Goal: Obtain resource: Download file/media

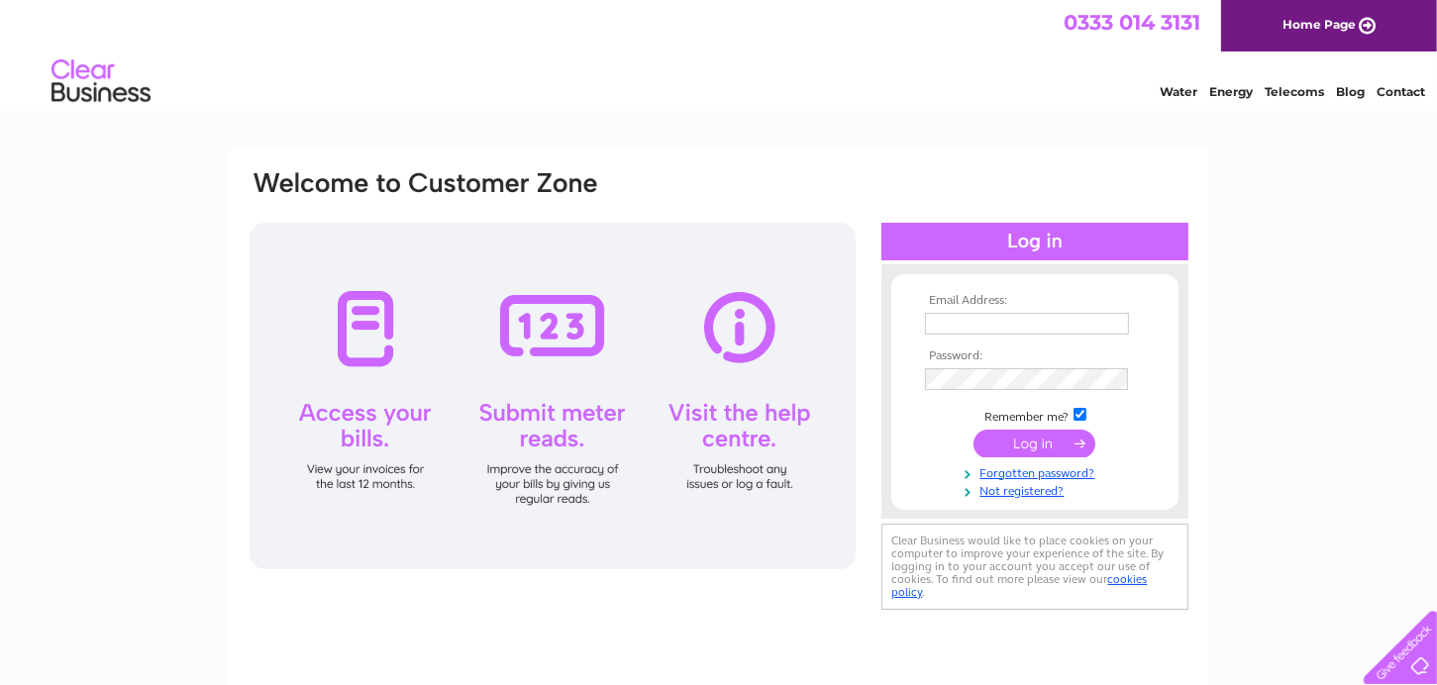
type input "[PERSON_NAME][EMAIL_ADDRESS][DOMAIN_NAME]"
click at [1011, 438] on input "submit" at bounding box center [1034, 444] width 122 height 28
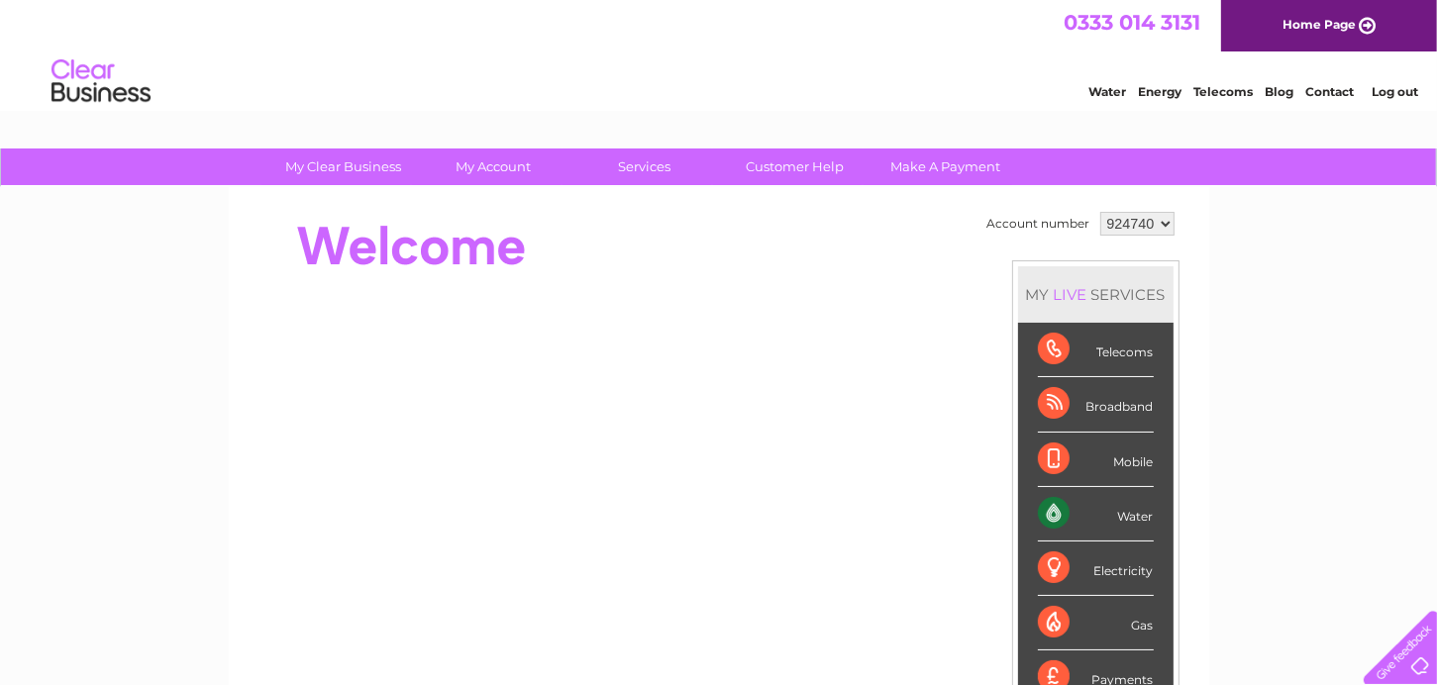
scroll to position [99, 0]
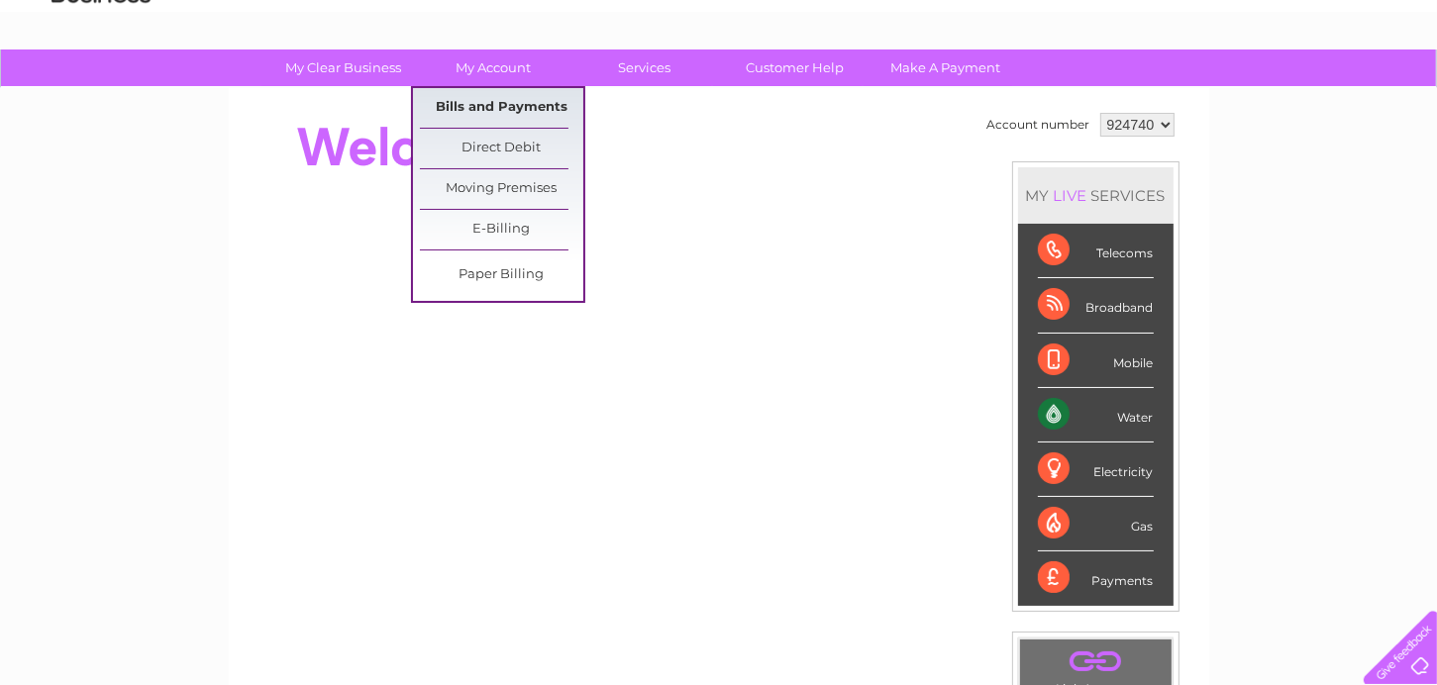
click at [495, 109] on link "Bills and Payments" at bounding box center [501, 108] width 163 height 40
click at [496, 108] on link "Bills and Payments" at bounding box center [501, 108] width 163 height 40
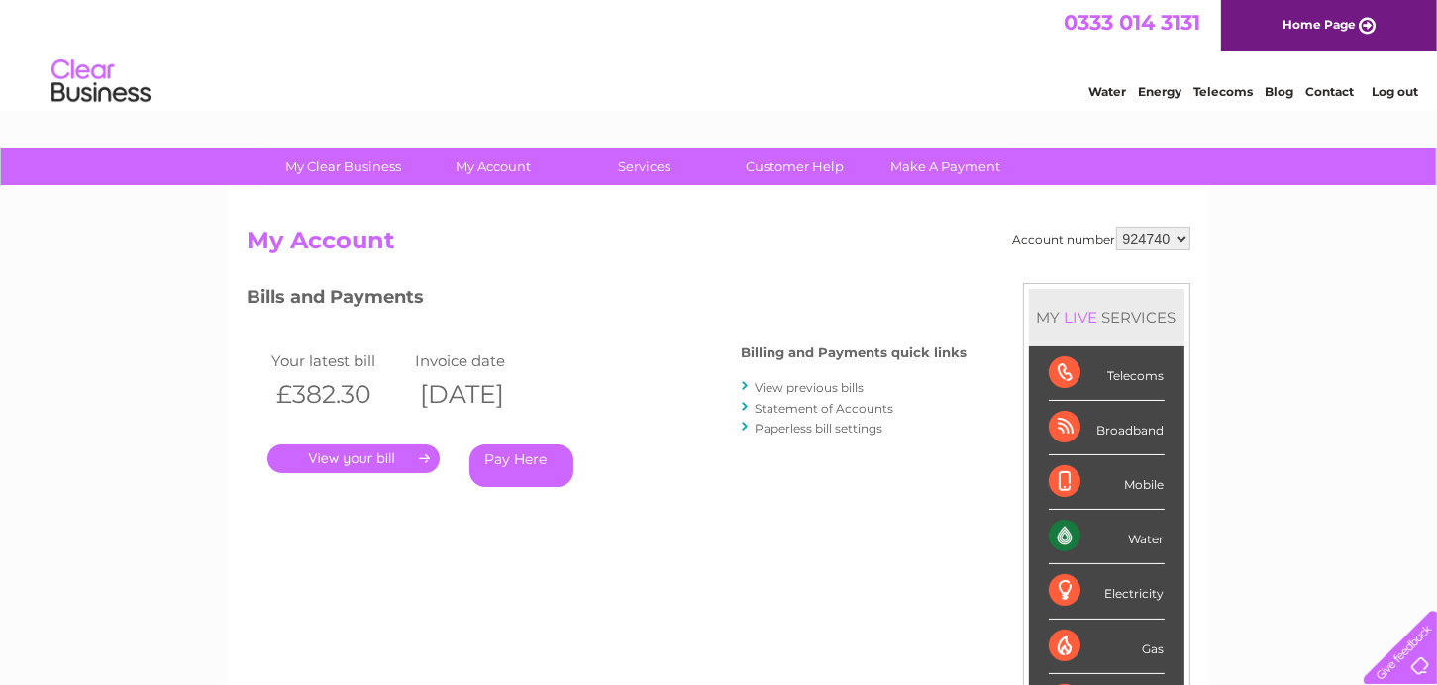
click at [773, 387] on link "View previous bills" at bounding box center [810, 387] width 109 height 15
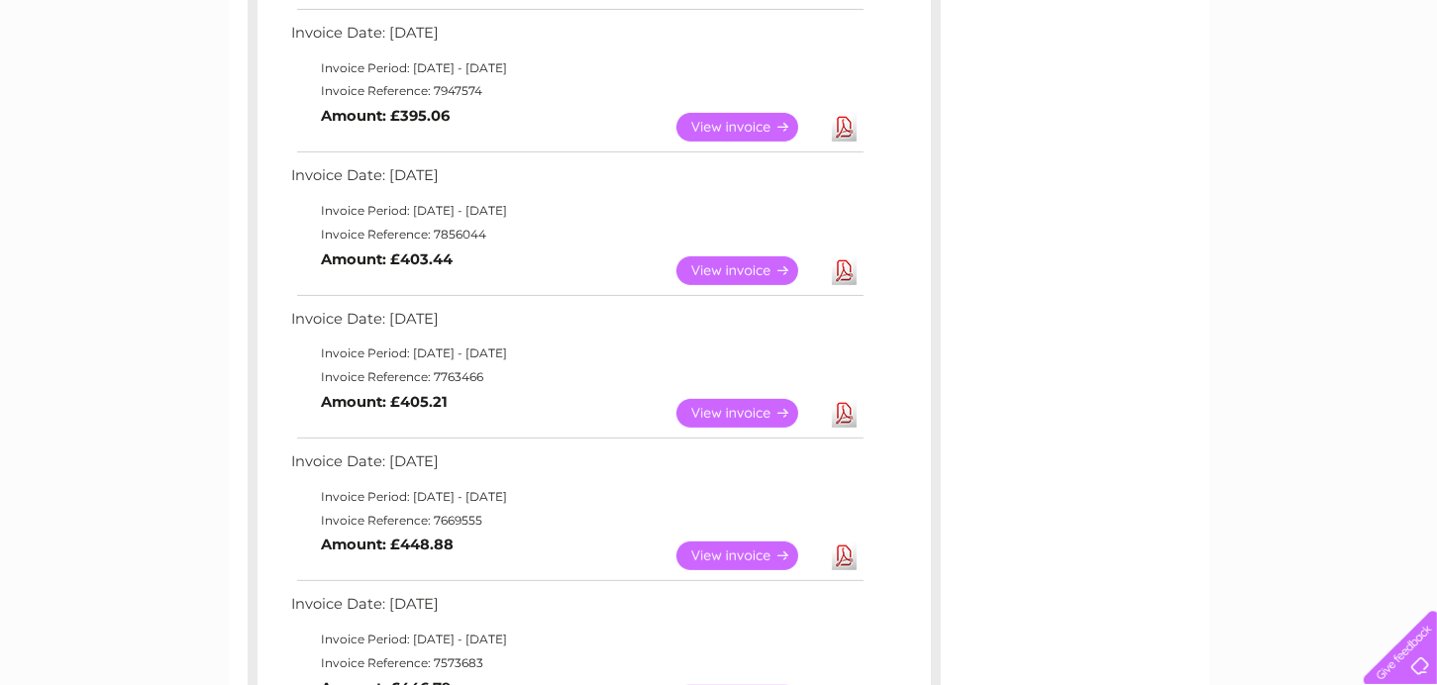
scroll to position [99, 0]
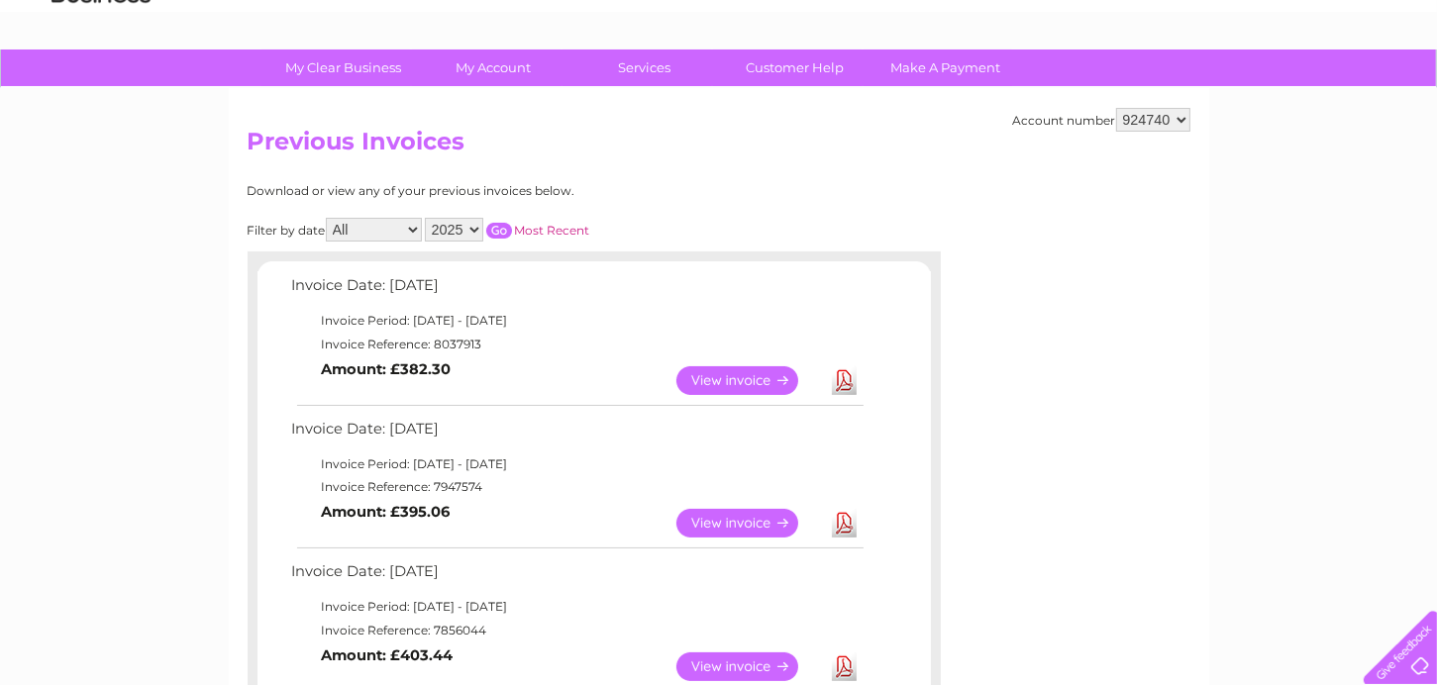
click at [474, 229] on select "2025 2024 2023 2022" at bounding box center [454, 230] width 58 height 24
select select "2023"
click at [427, 218] on select "2025 2024 2023 2022" at bounding box center [454, 230] width 58 height 24
click at [415, 231] on select "All January February March April May June July August September October Novembe…" at bounding box center [374, 230] width 96 height 24
select select "12"
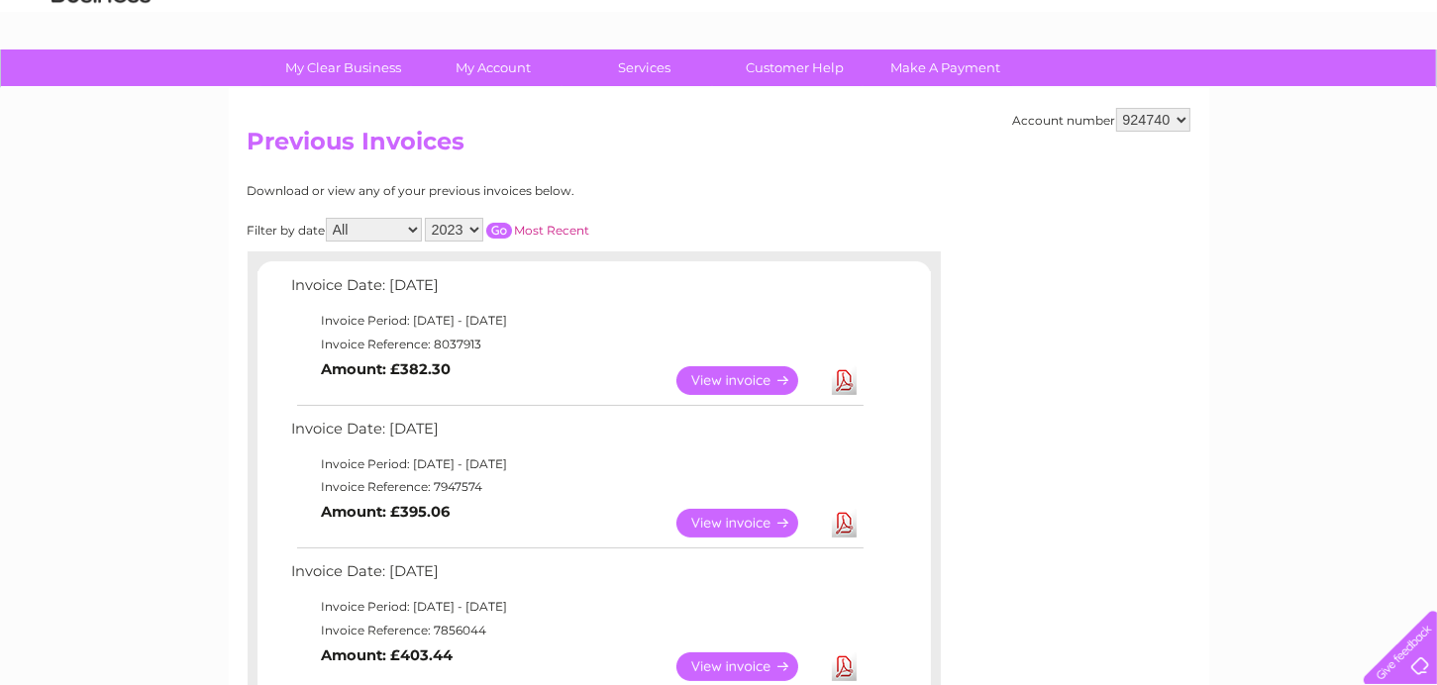
click at [328, 218] on select "All January February March April May June July August September October Novembe…" at bounding box center [374, 230] width 96 height 24
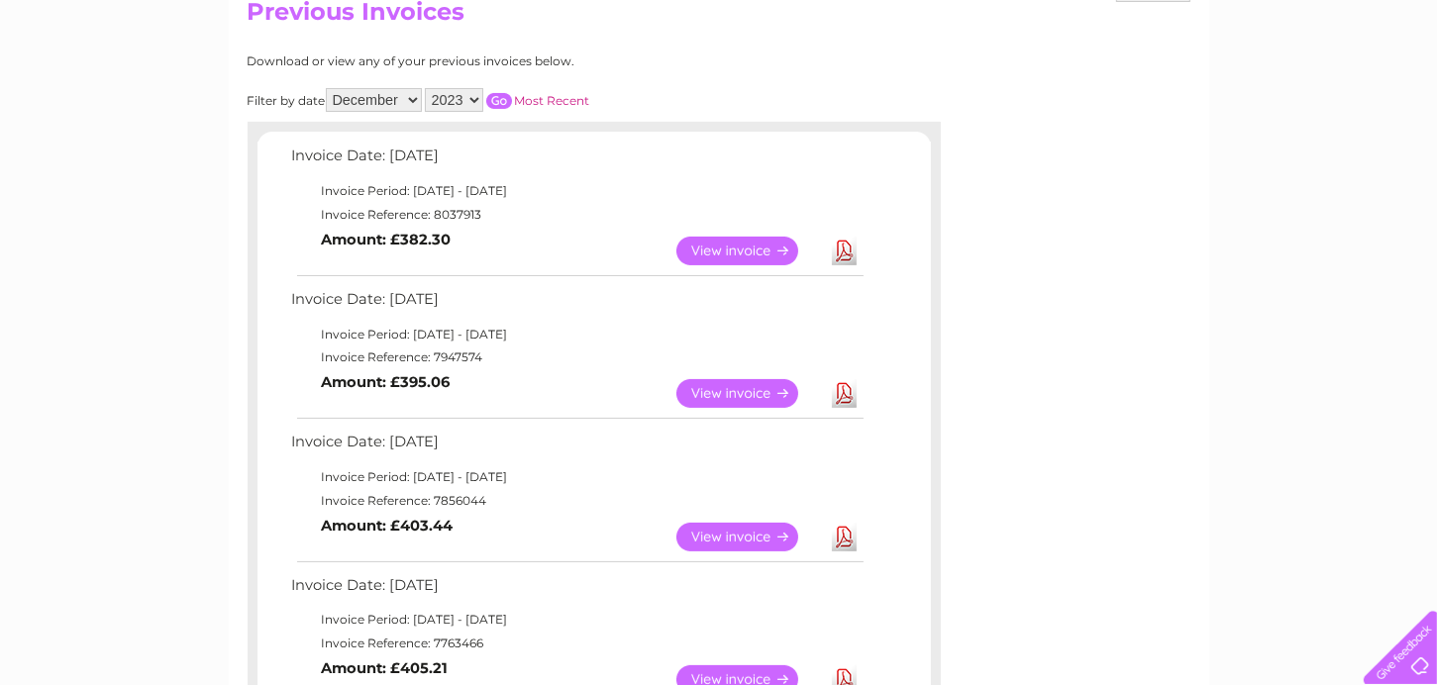
scroll to position [0, 0]
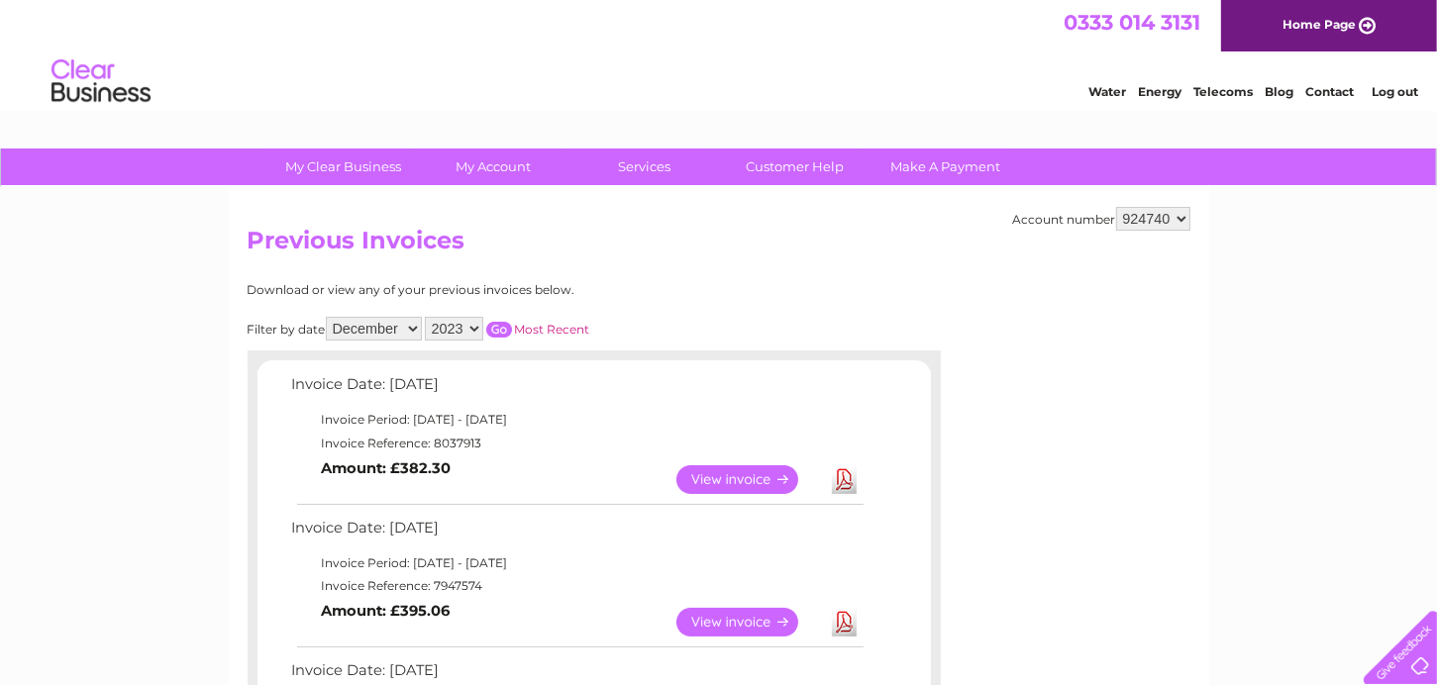
click at [503, 324] on input "button" at bounding box center [499, 330] width 26 height 16
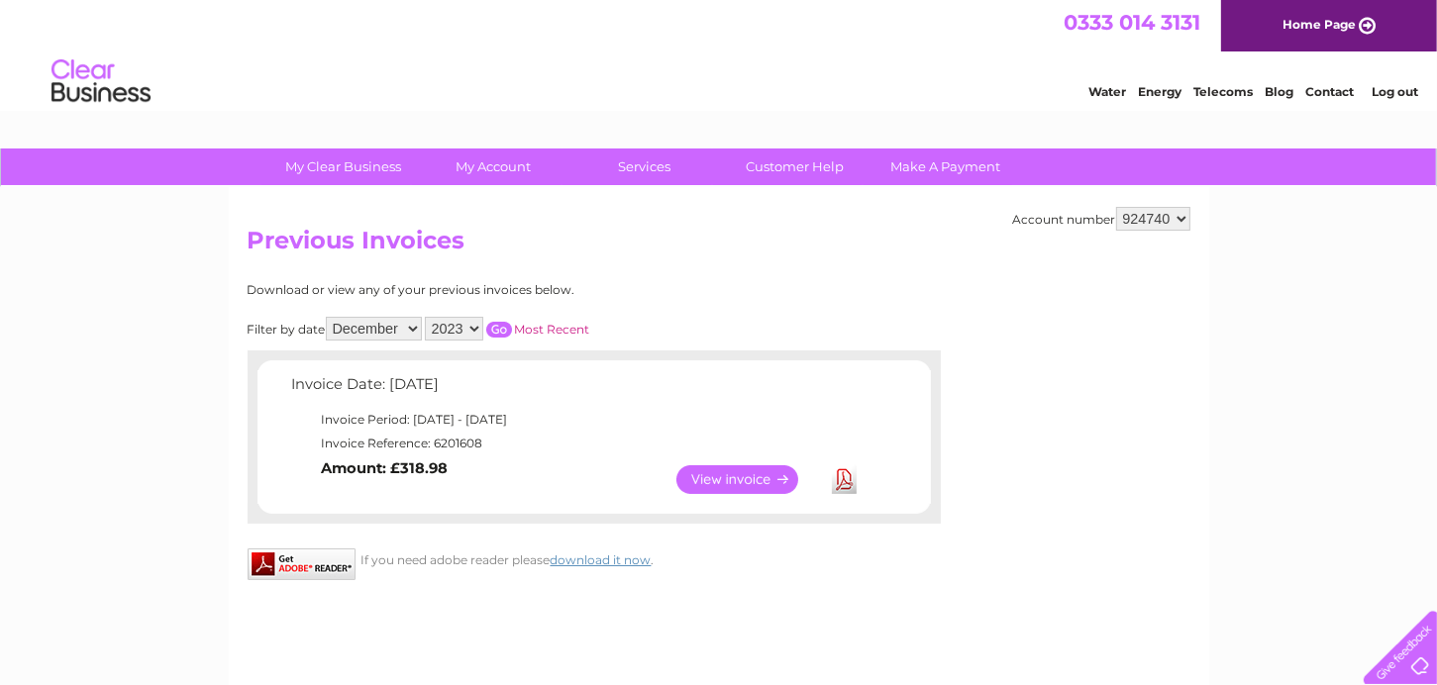
click at [710, 469] on link "View" at bounding box center [749, 479] width 146 height 29
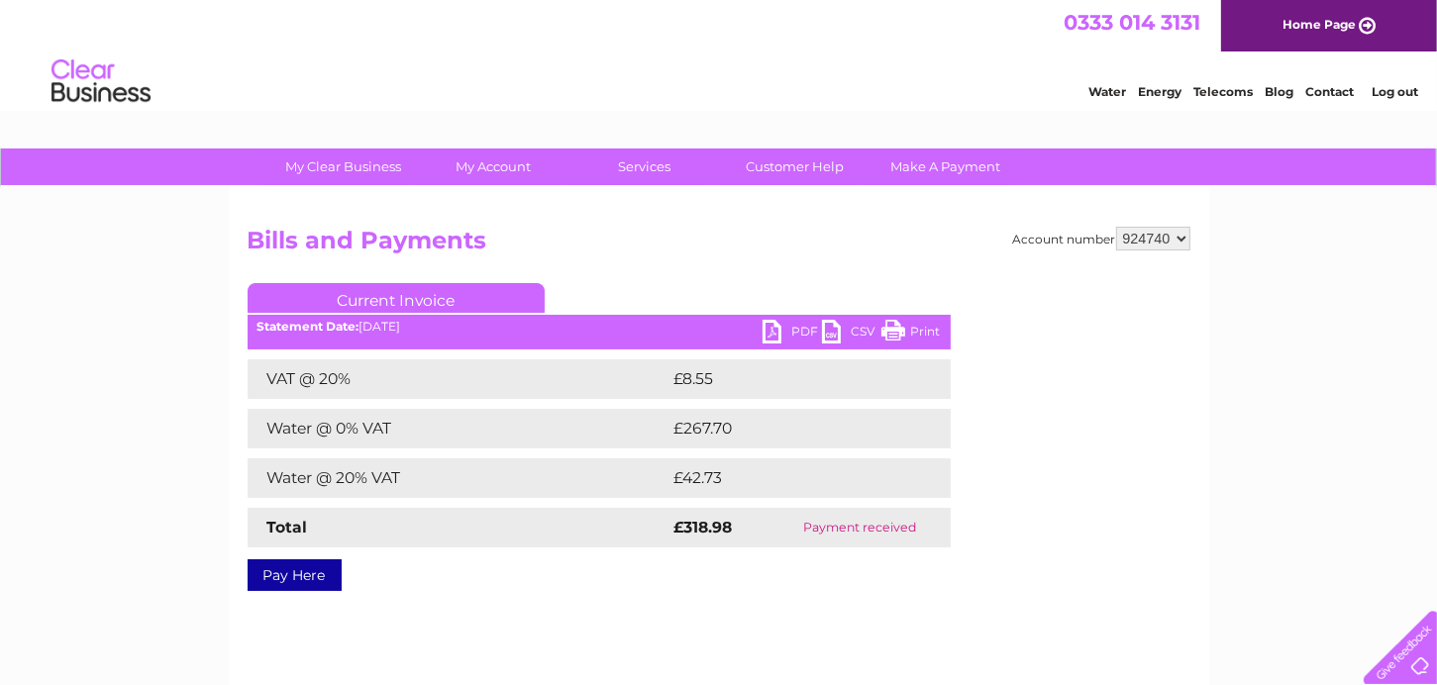
drag, startPoint x: 886, startPoint y: 327, endPoint x: 93, endPoint y: 626, distance: 847.7
click at [888, 327] on link "Print" at bounding box center [910, 334] width 59 height 29
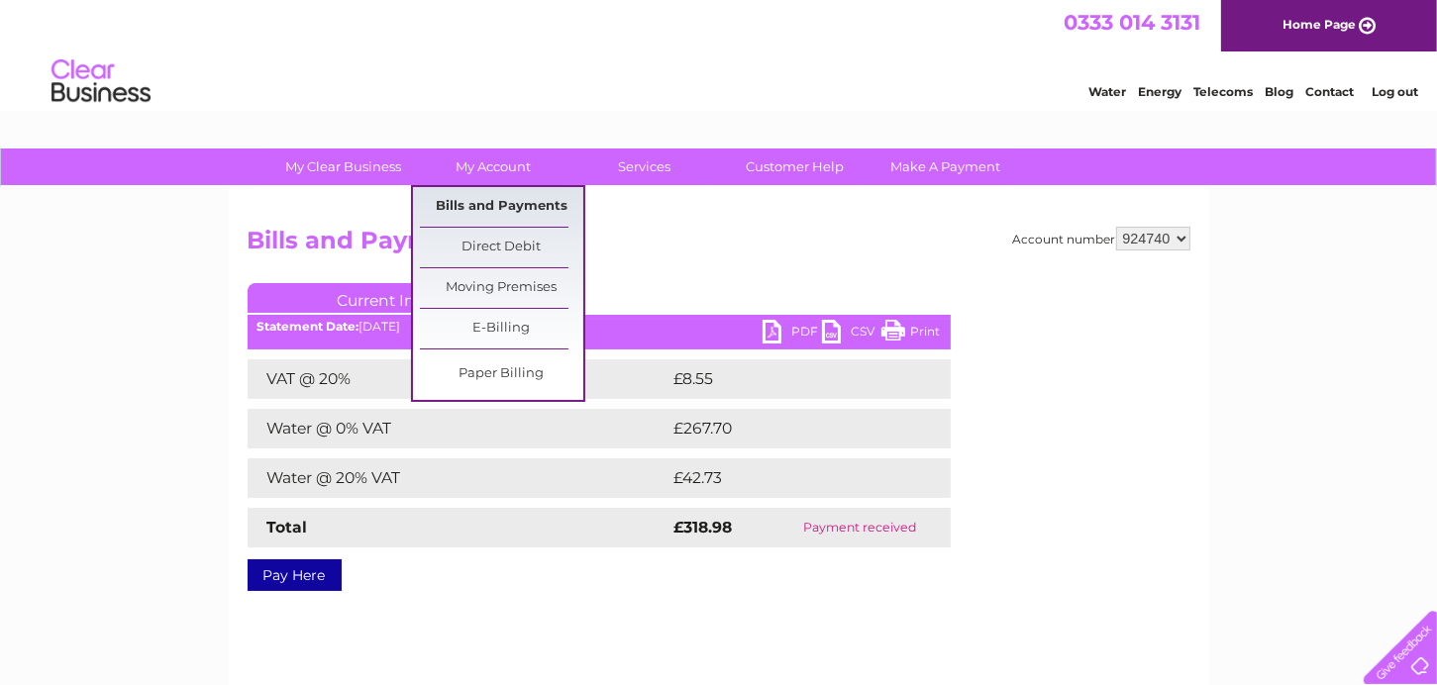
click at [478, 201] on link "Bills and Payments" at bounding box center [501, 207] width 163 height 40
click at [475, 199] on link "Bills and Payments" at bounding box center [501, 207] width 163 height 40
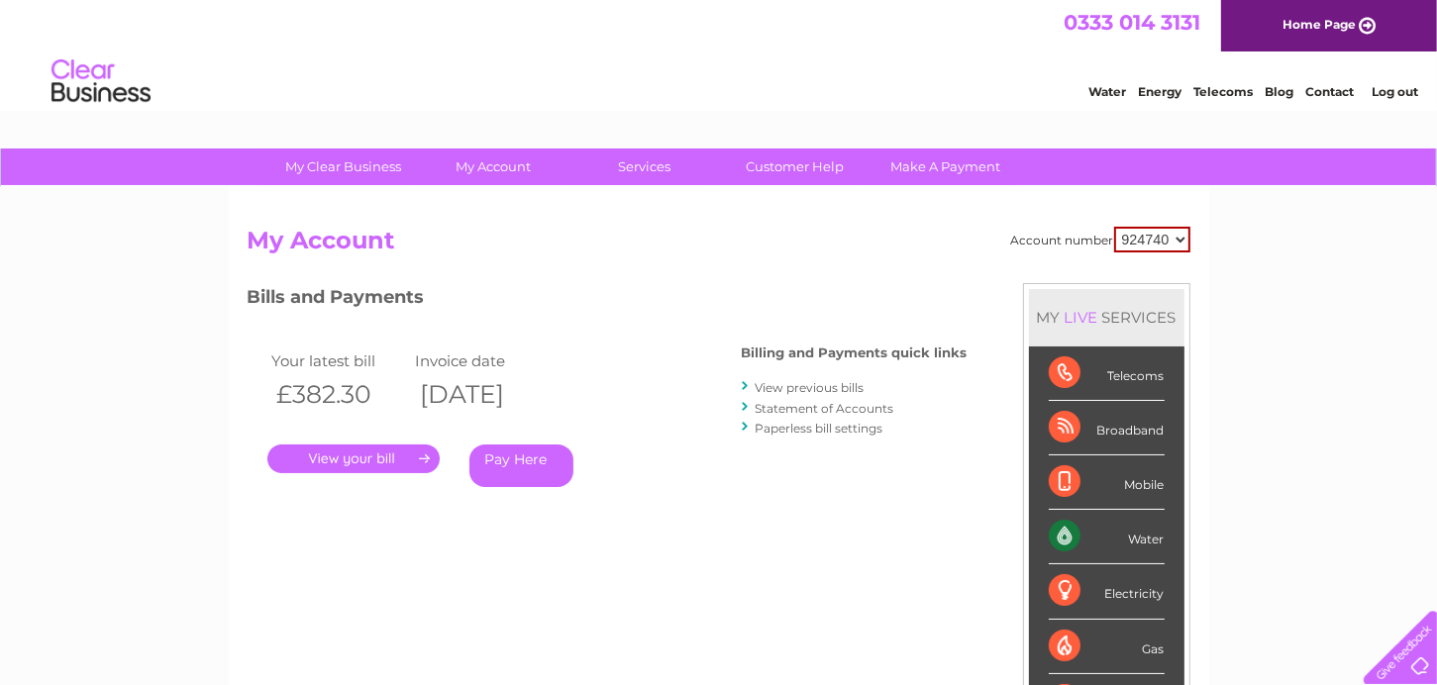
click at [784, 387] on link "View previous bills" at bounding box center [810, 387] width 109 height 15
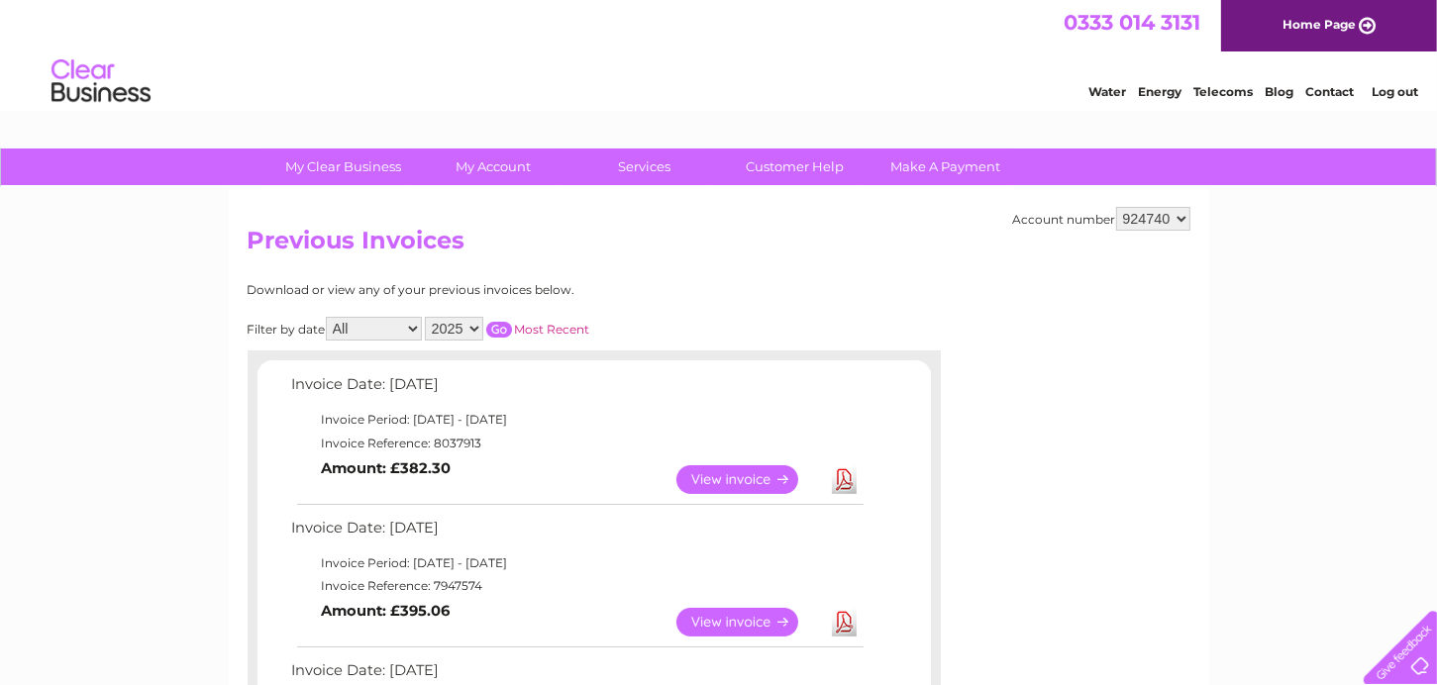
click at [415, 328] on select "All January February March April May June July August September October Novembe…" at bounding box center [374, 329] width 96 height 24
click at [476, 323] on select "2025 2024 2023 2022" at bounding box center [454, 329] width 58 height 24
select select "2024"
click at [427, 317] on select "2025 2024 2023 2022" at bounding box center [454, 329] width 58 height 24
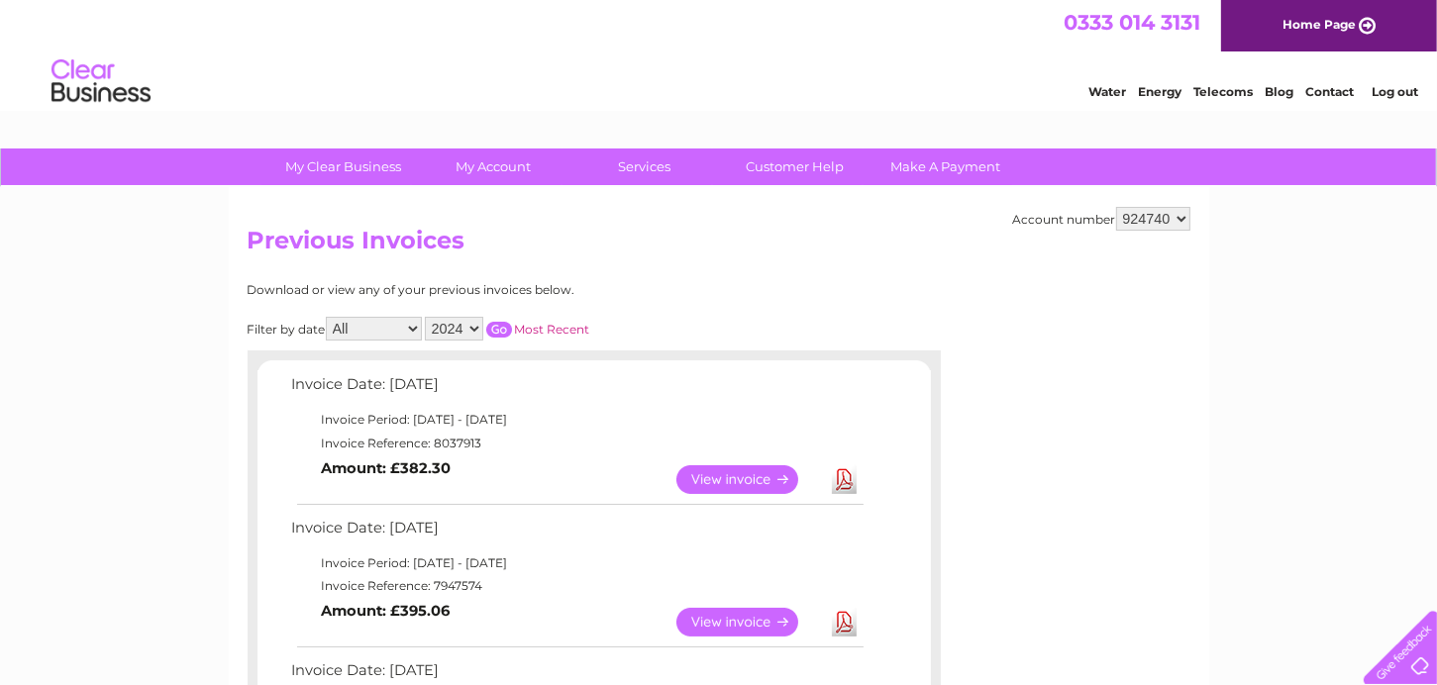
click at [494, 328] on input "button" at bounding box center [499, 330] width 26 height 16
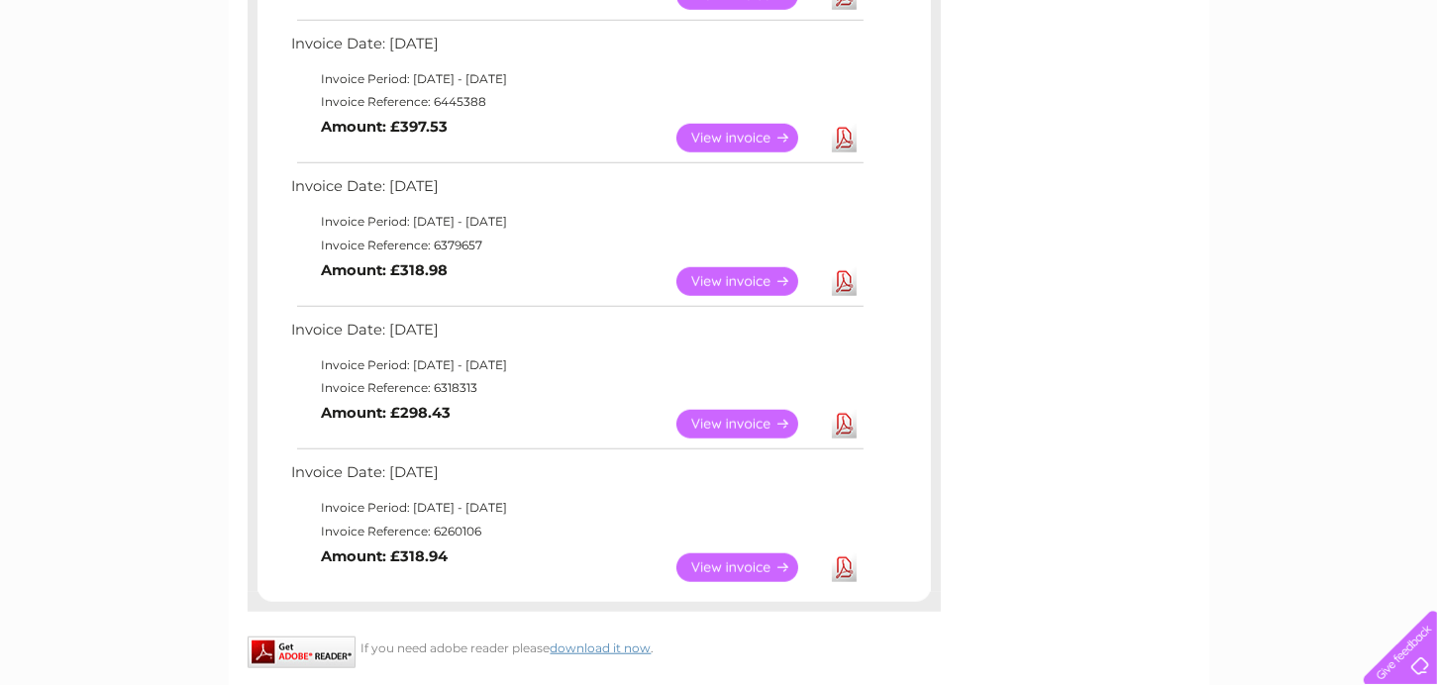
scroll to position [1584, 0]
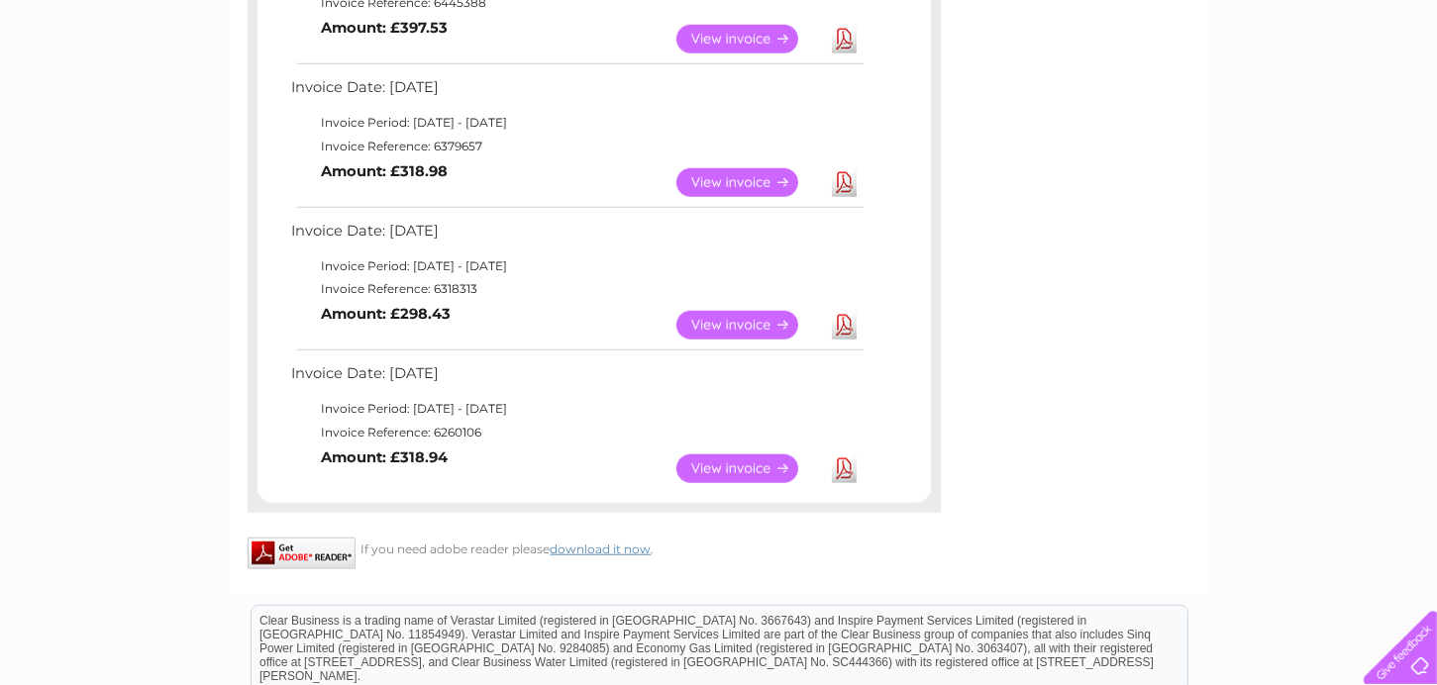
click at [735, 467] on link "View" at bounding box center [749, 469] width 146 height 29
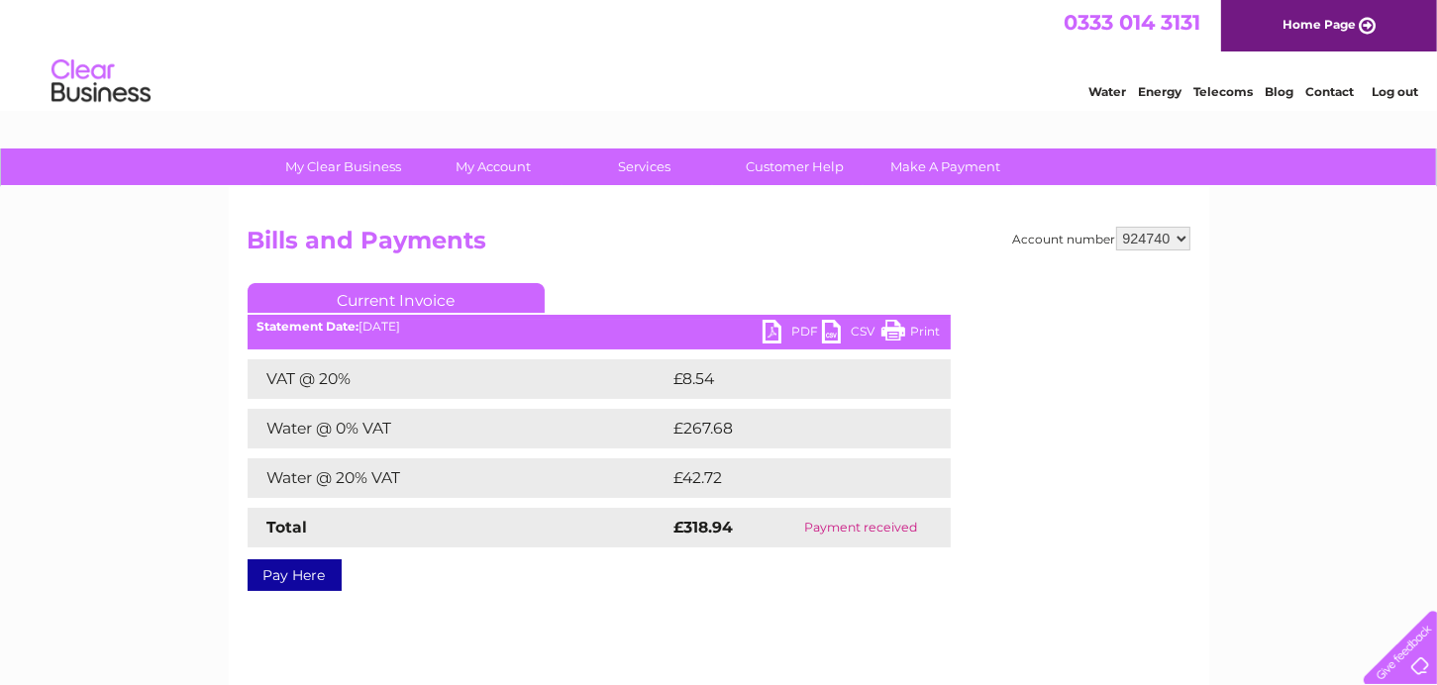
click at [900, 328] on link "Print" at bounding box center [910, 334] width 59 height 29
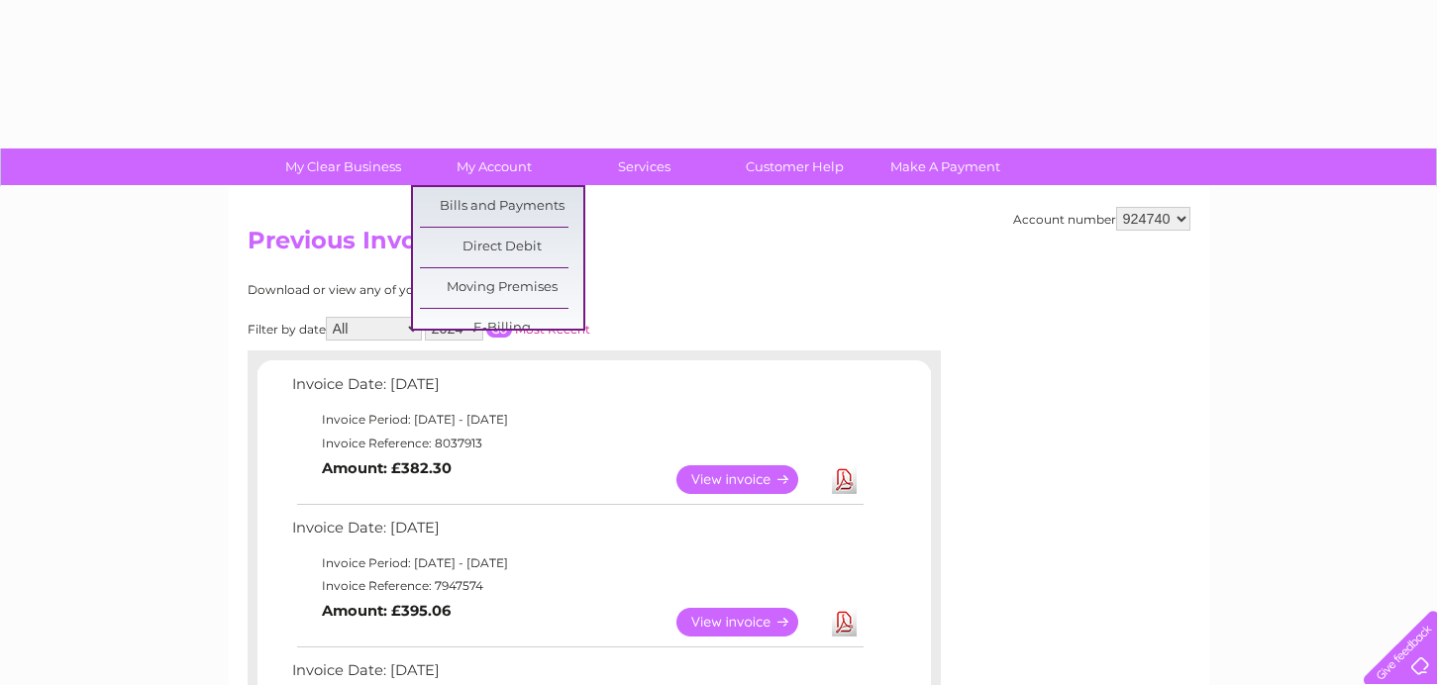
select select "2024"
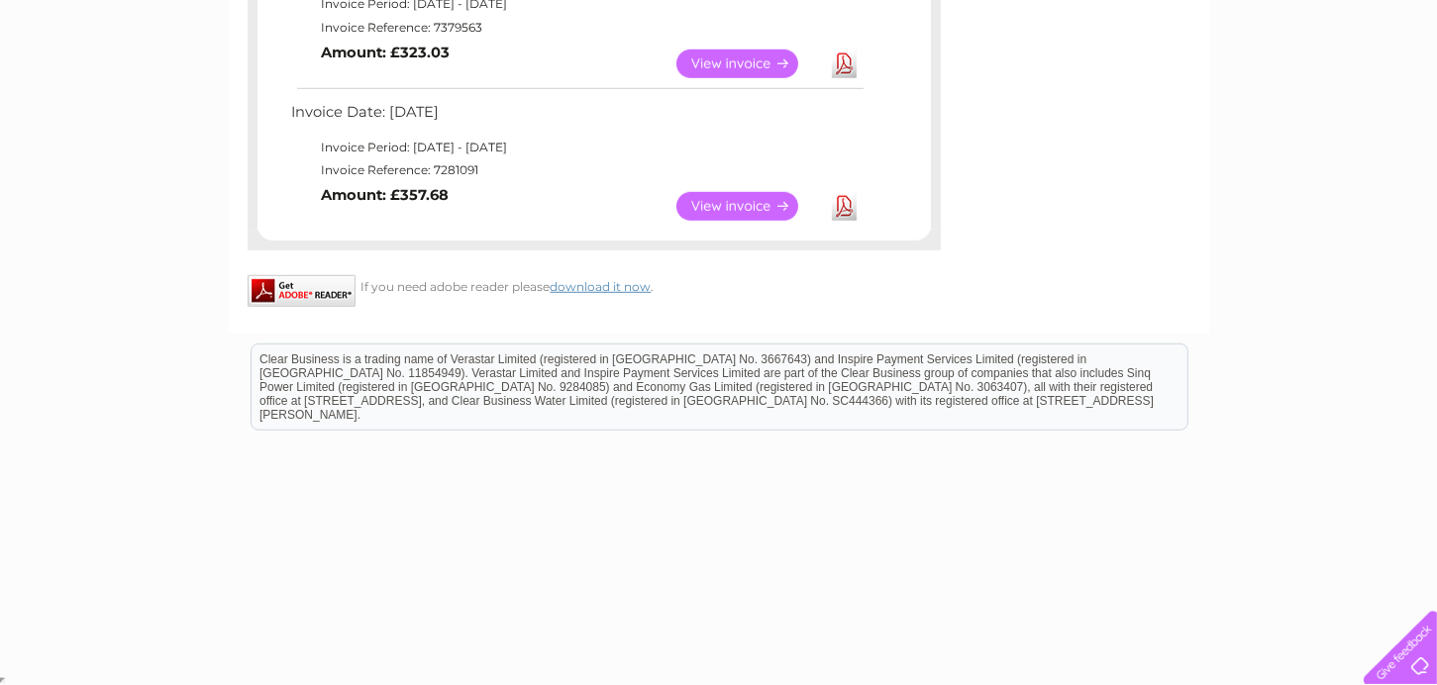
scroll to position [1417, 0]
click at [723, 56] on link "View" at bounding box center [749, 64] width 146 height 29
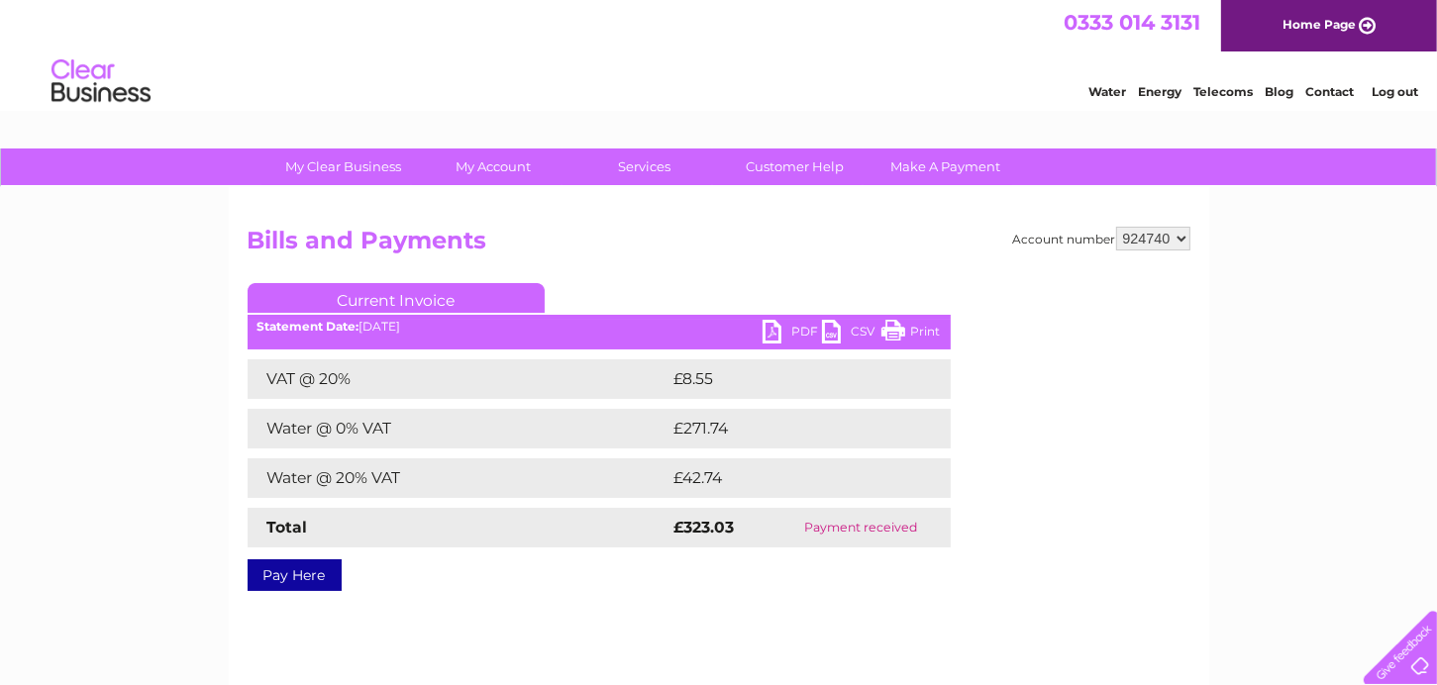
click at [888, 324] on link "Print" at bounding box center [910, 334] width 59 height 29
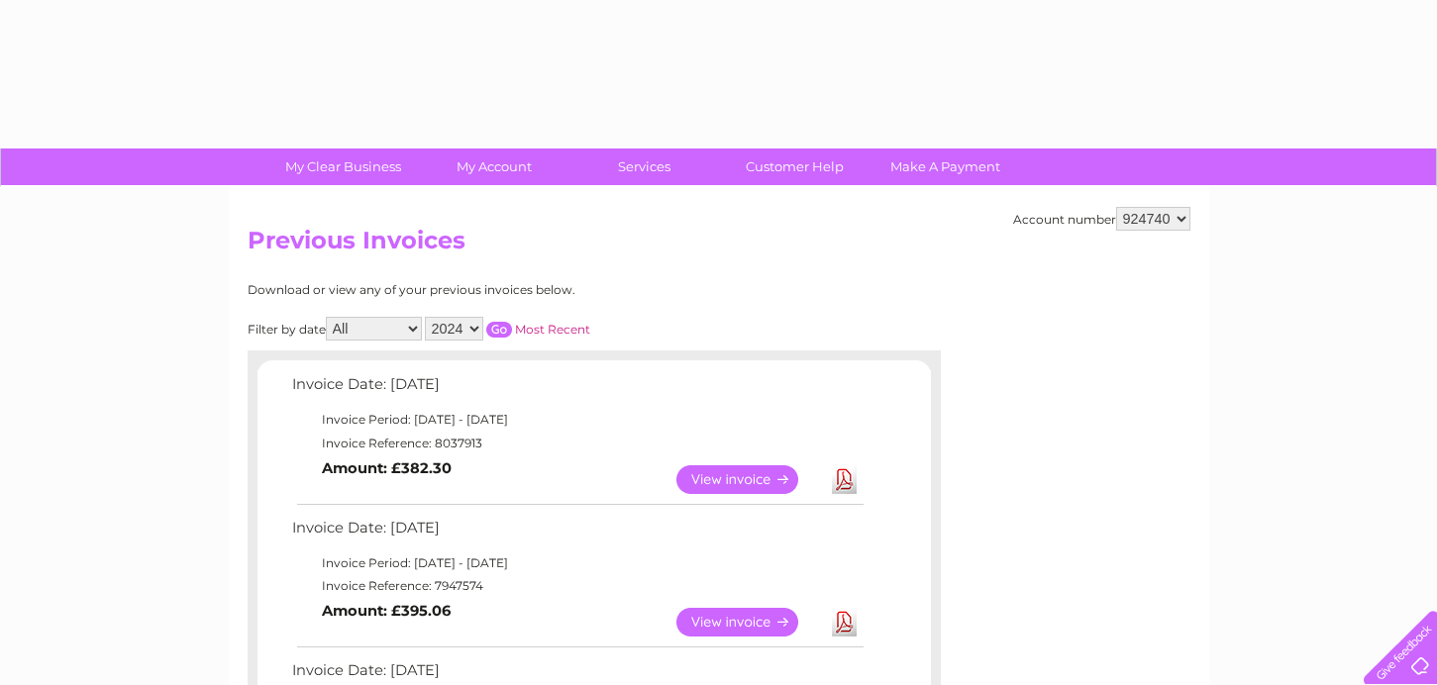
select select "2024"
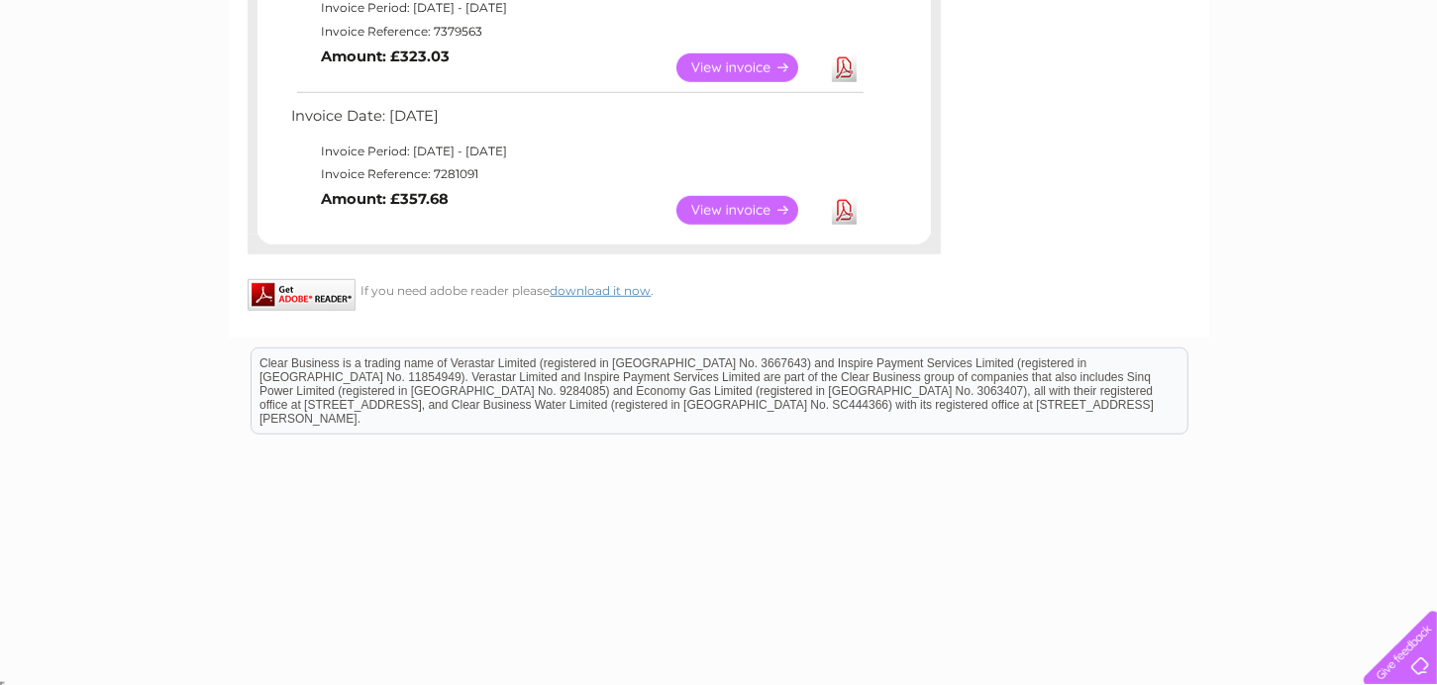
scroll to position [1215, 0]
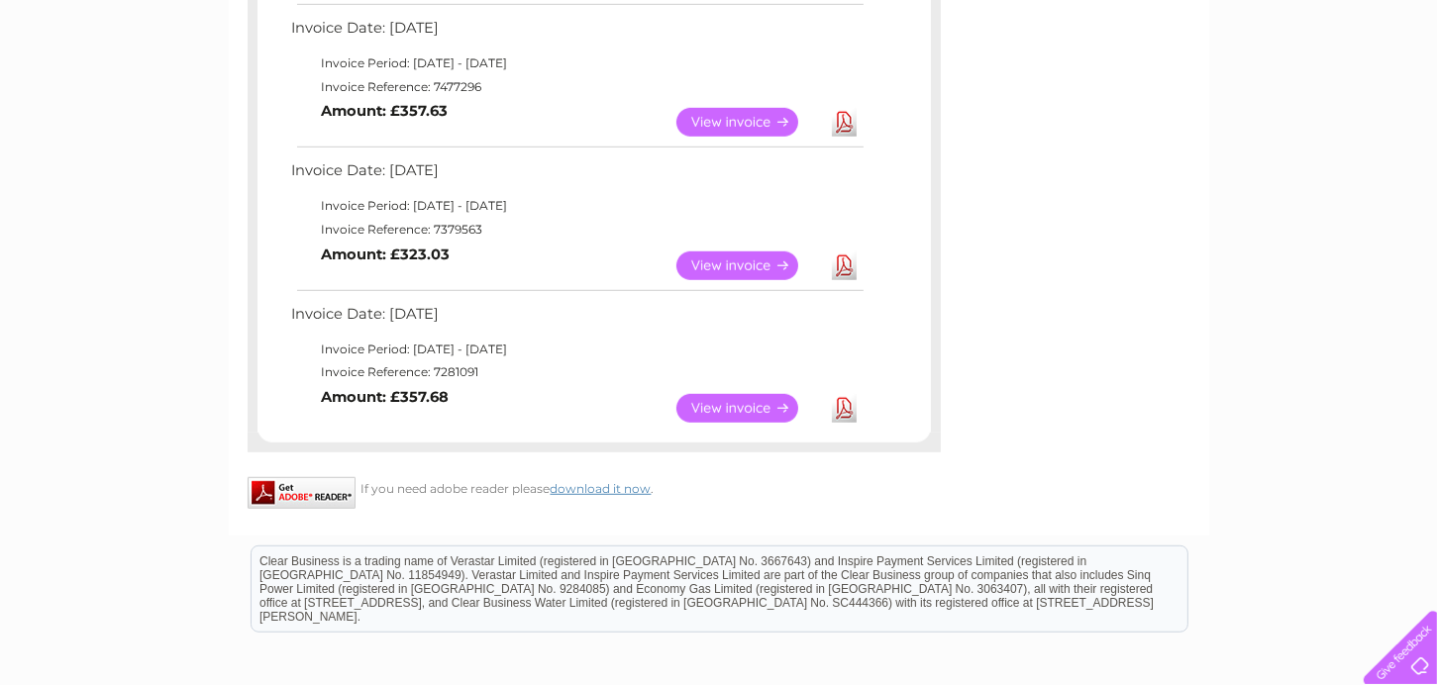
click at [745, 120] on link "View" at bounding box center [749, 122] width 146 height 29
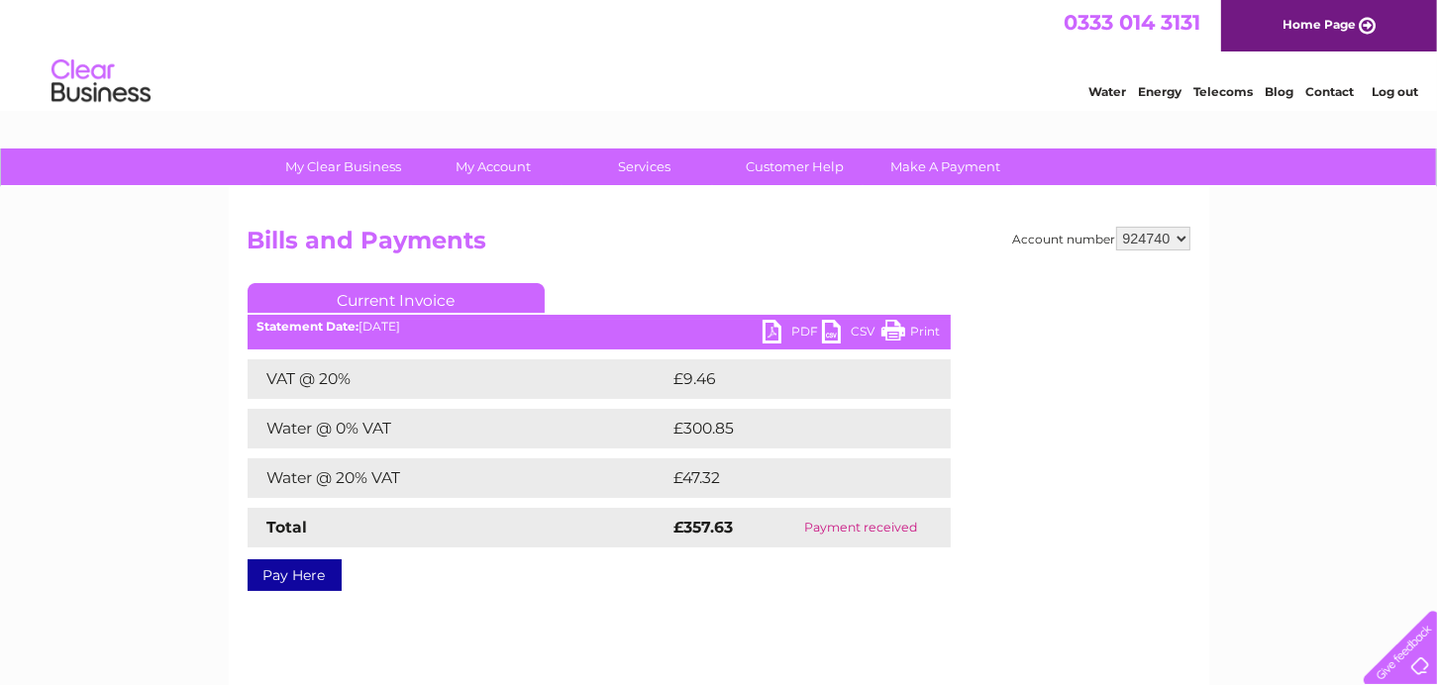
click at [893, 328] on link "Print" at bounding box center [910, 334] width 59 height 29
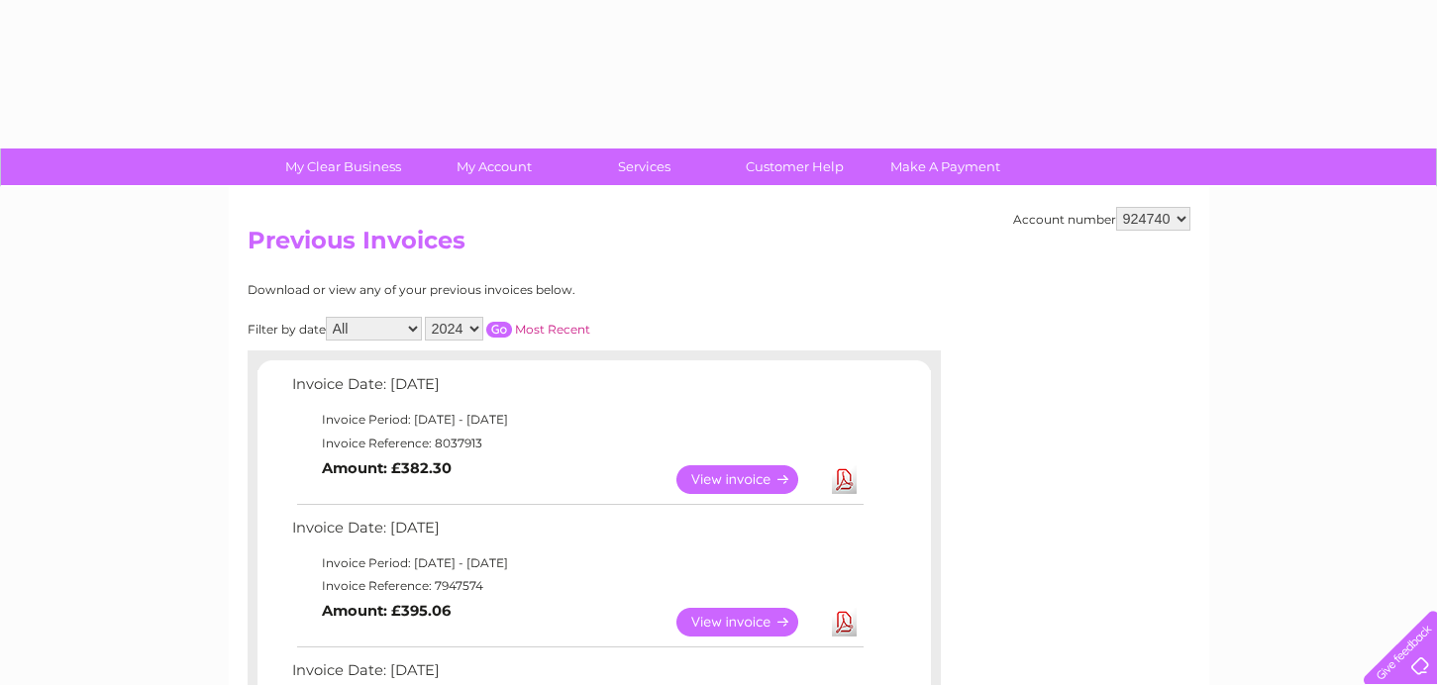
select select "2024"
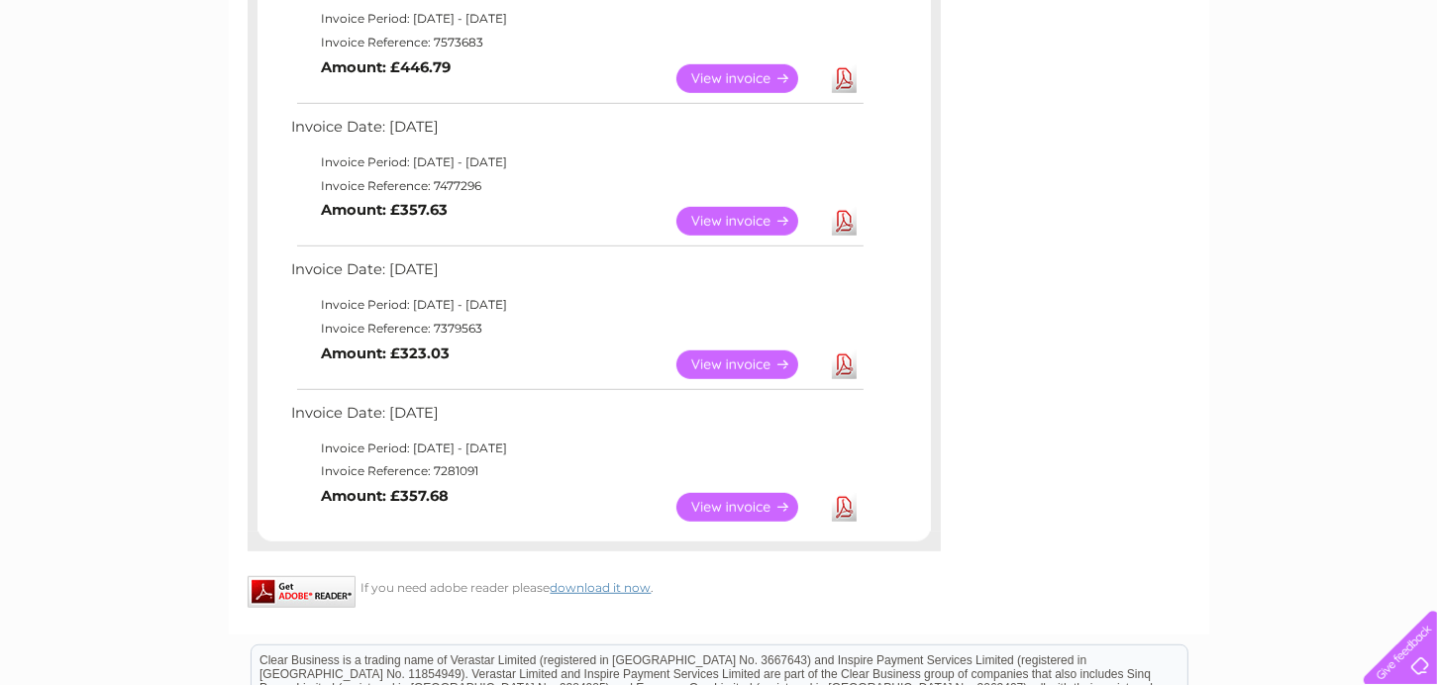
scroll to position [1017, 0]
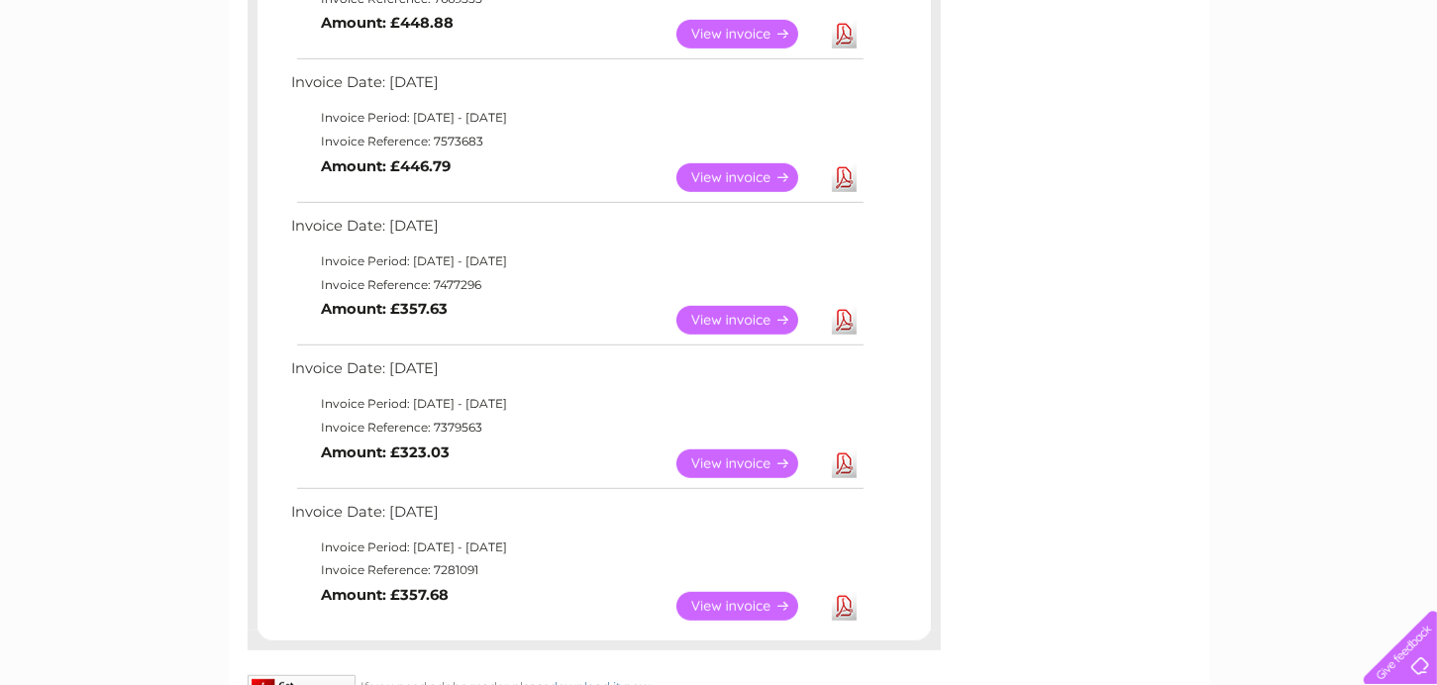
click at [730, 169] on link "View" at bounding box center [749, 177] width 146 height 29
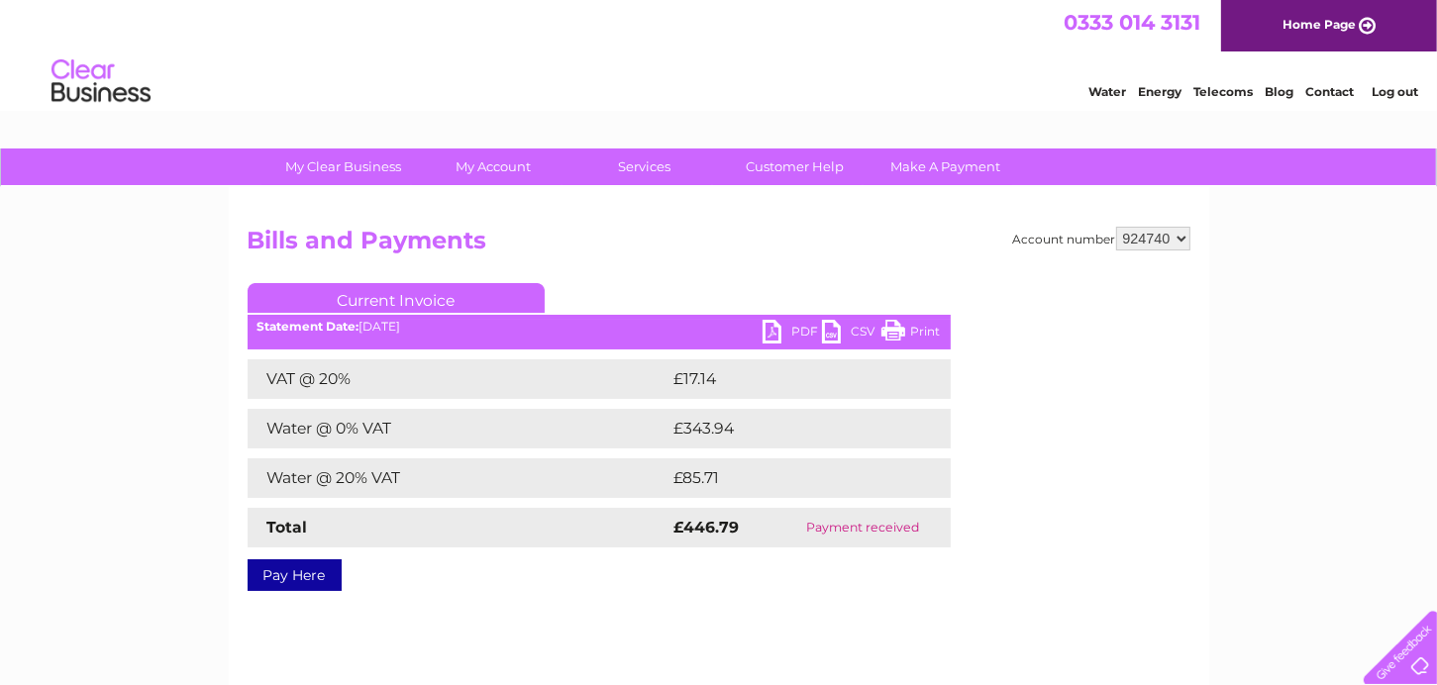
click at [888, 328] on link "Print" at bounding box center [910, 334] width 59 height 29
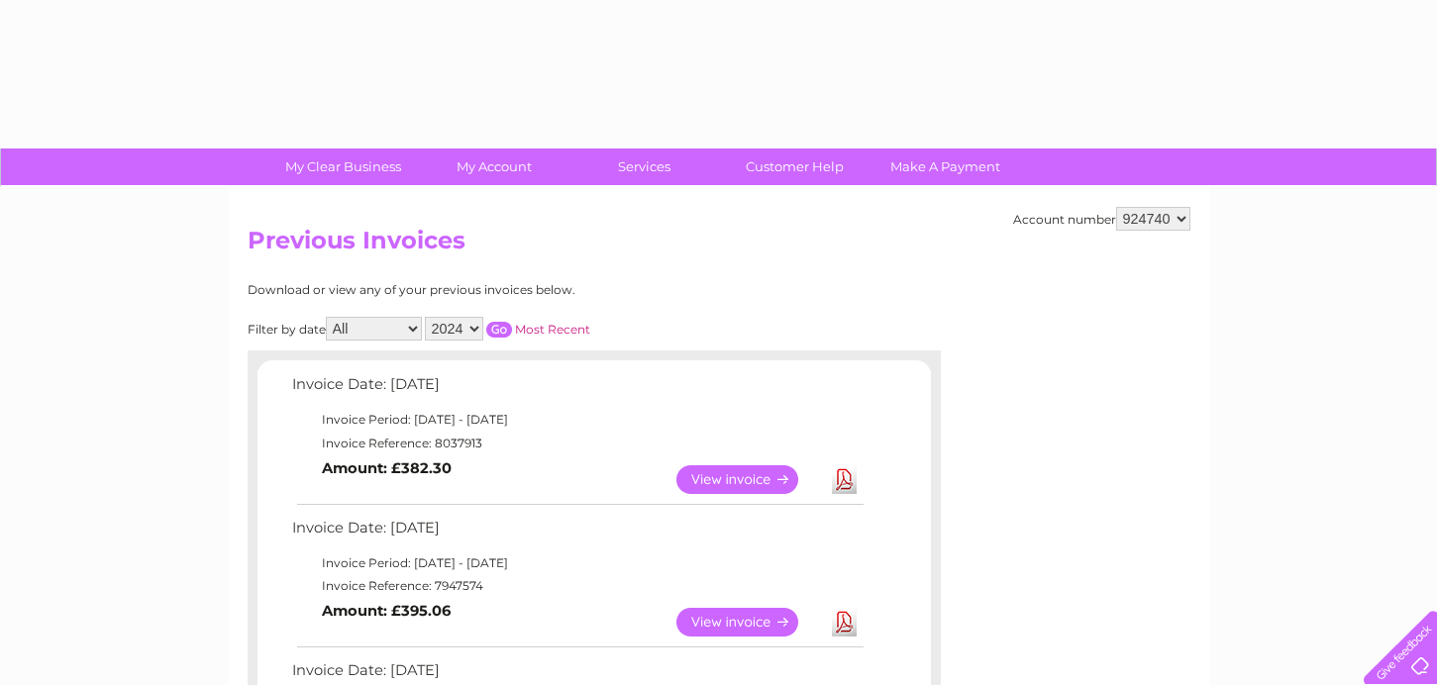
select select "2024"
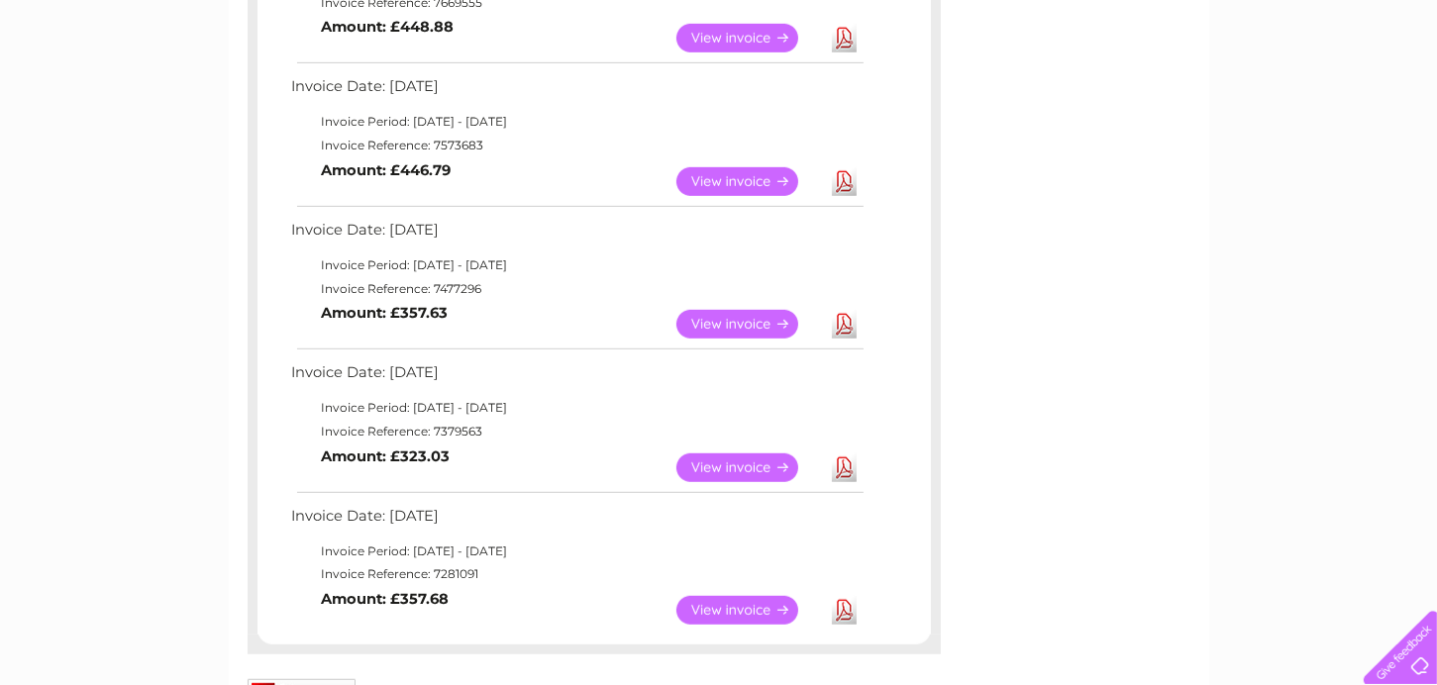
scroll to position [914, 0]
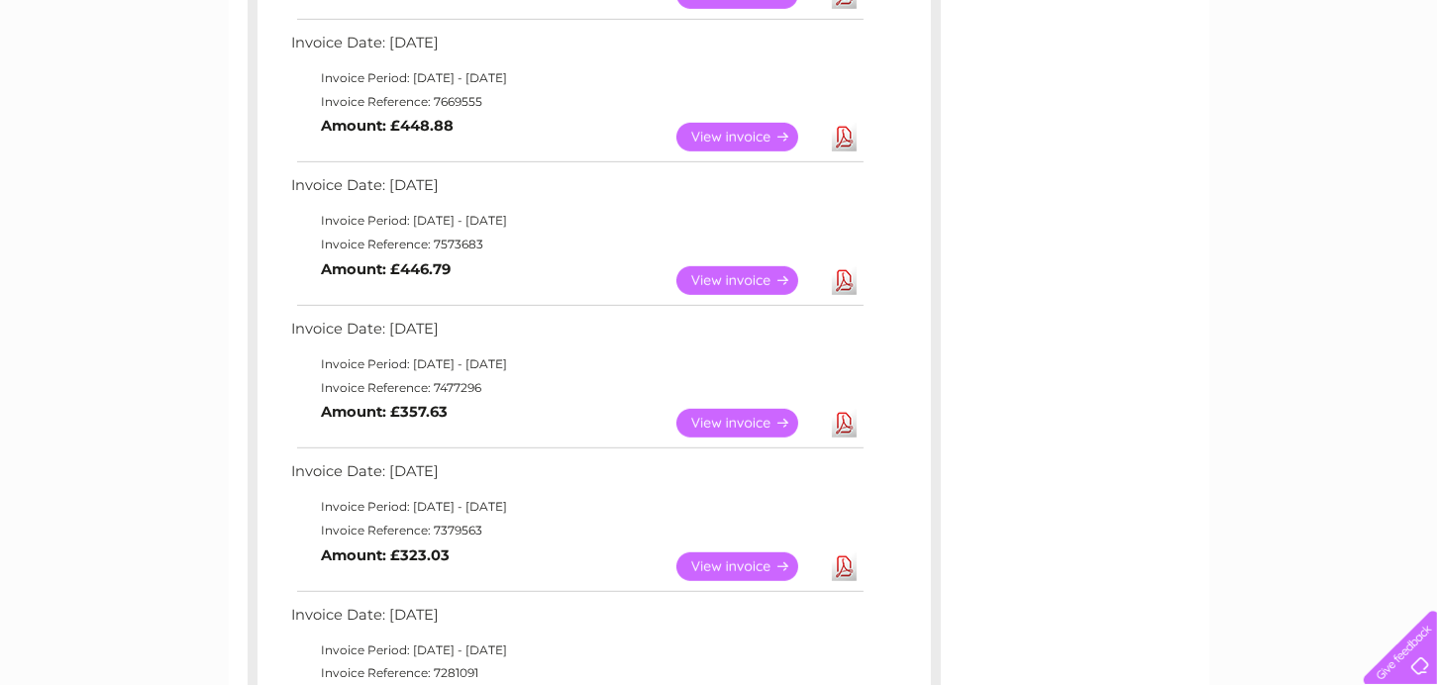
click at [722, 144] on link "View" at bounding box center [749, 137] width 146 height 29
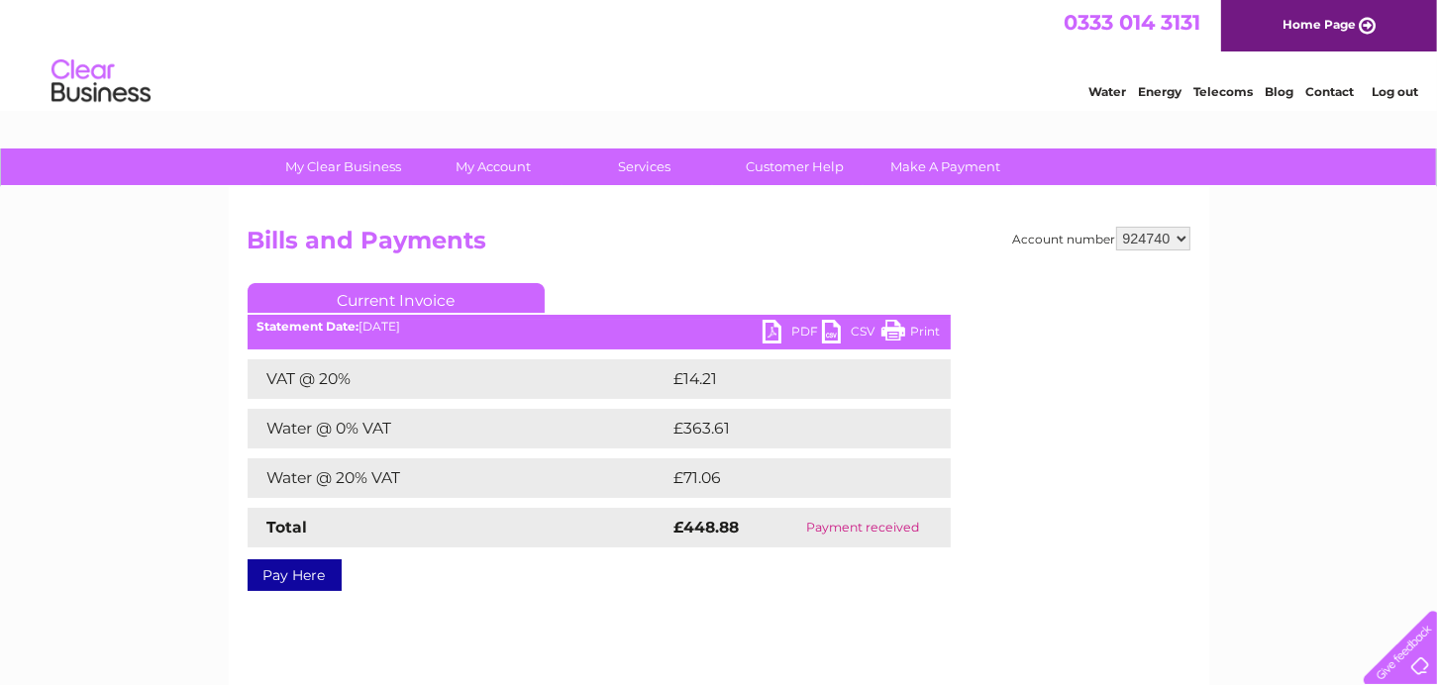
click at [907, 319] on ul "Current Invoice" at bounding box center [599, 301] width 703 height 37
click at [894, 333] on link "Print" at bounding box center [910, 334] width 59 height 29
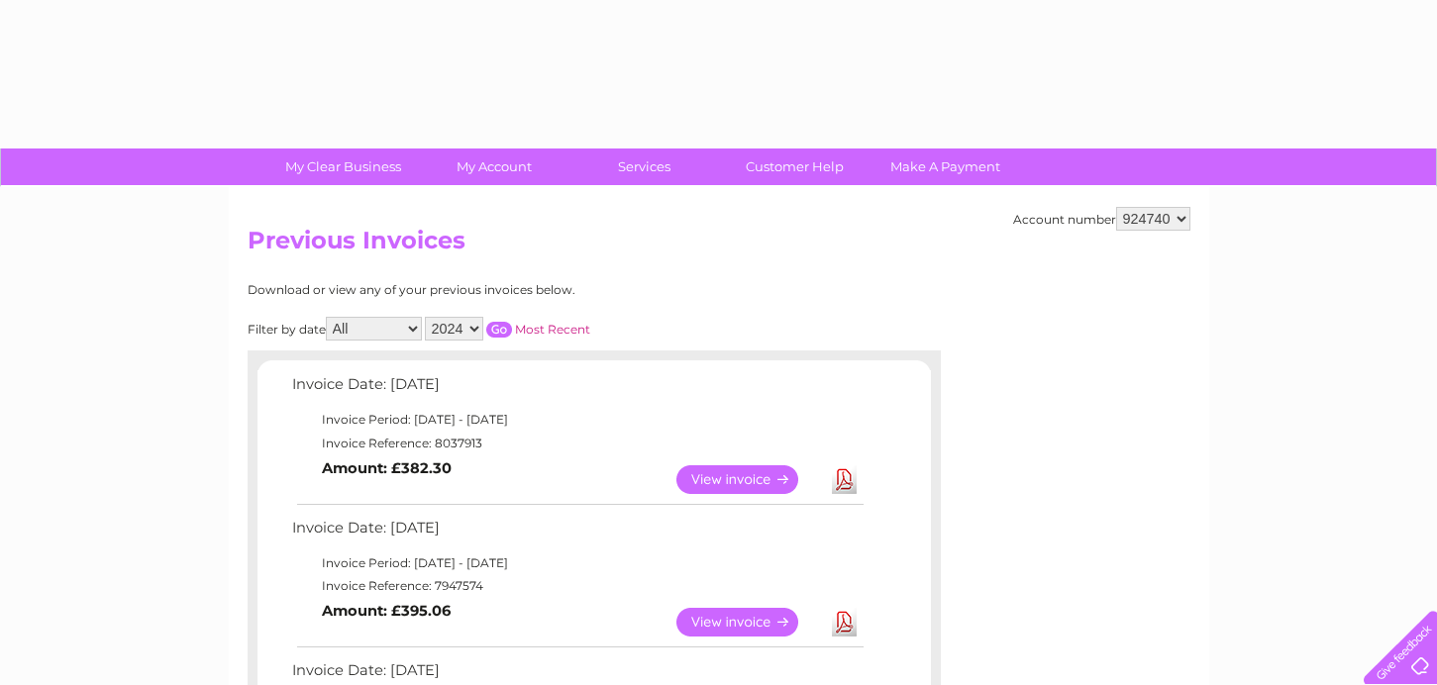
select select "2024"
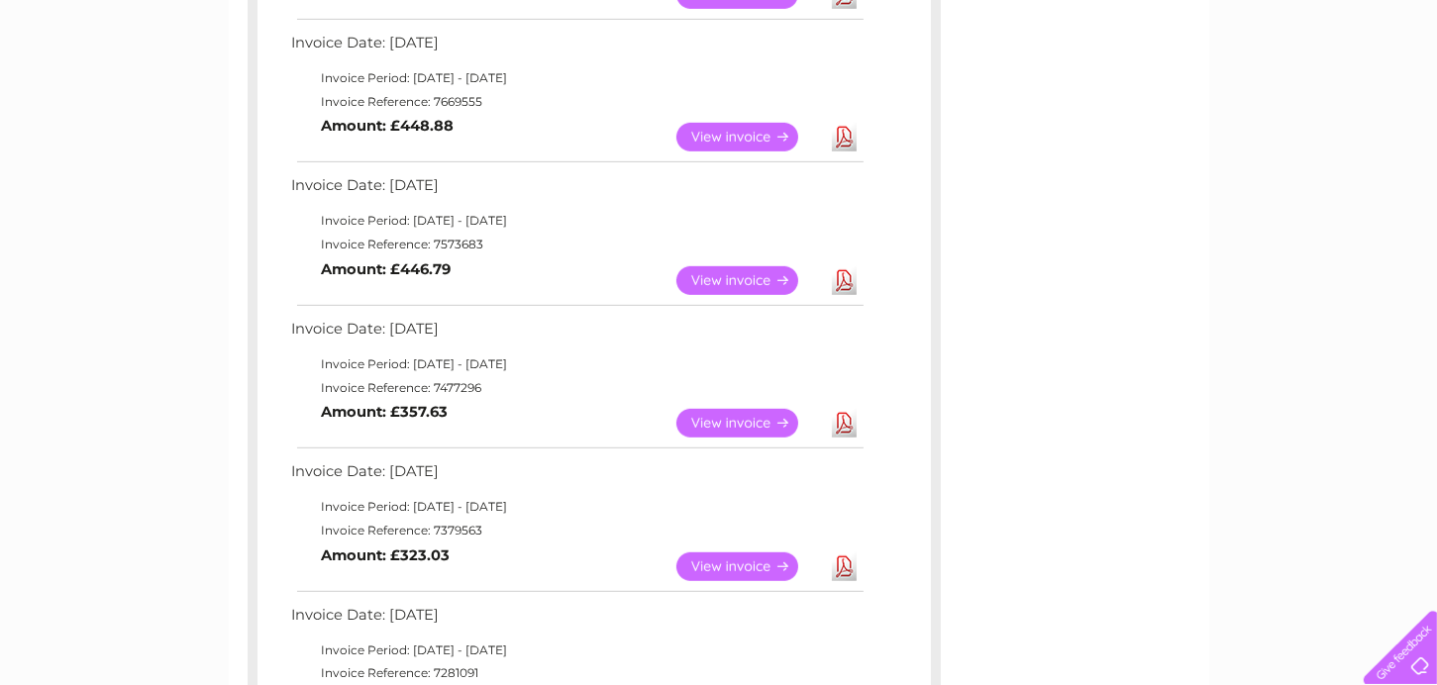
scroll to position [815, 0]
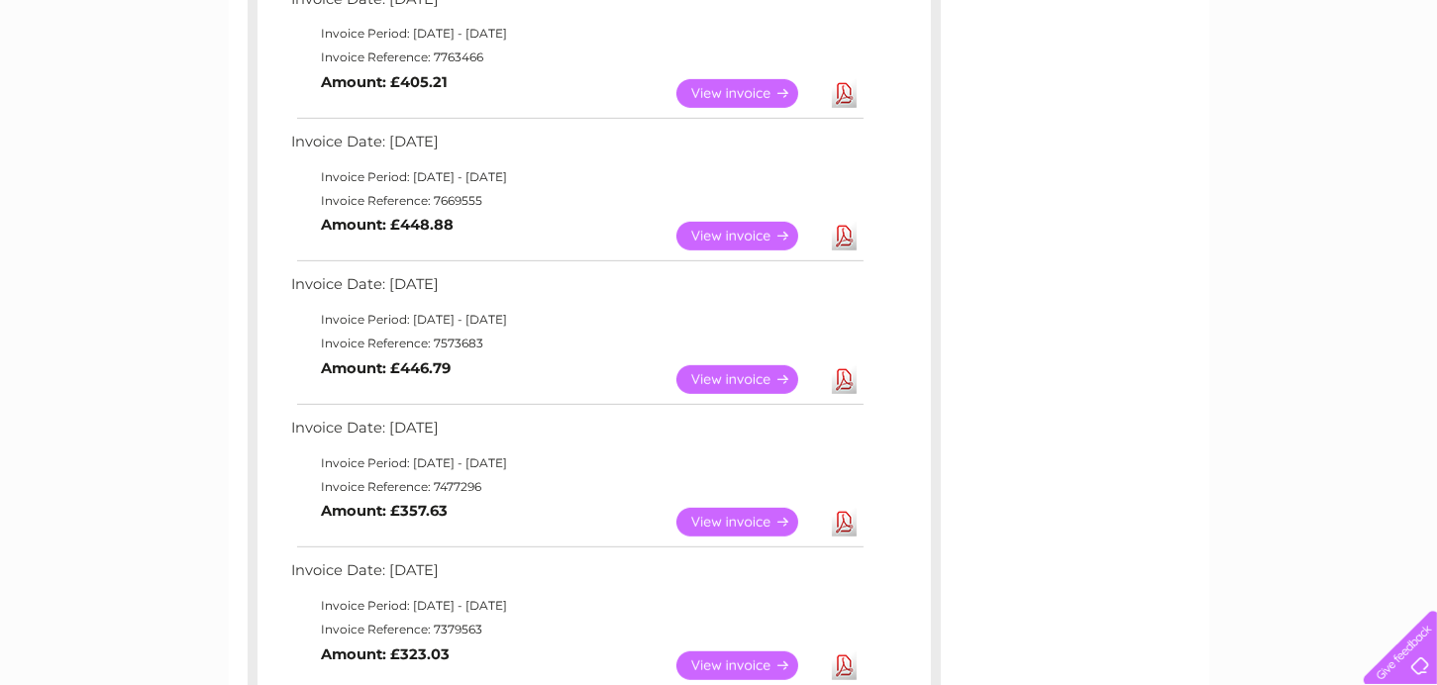
click at [747, 89] on link "View" at bounding box center [749, 93] width 146 height 29
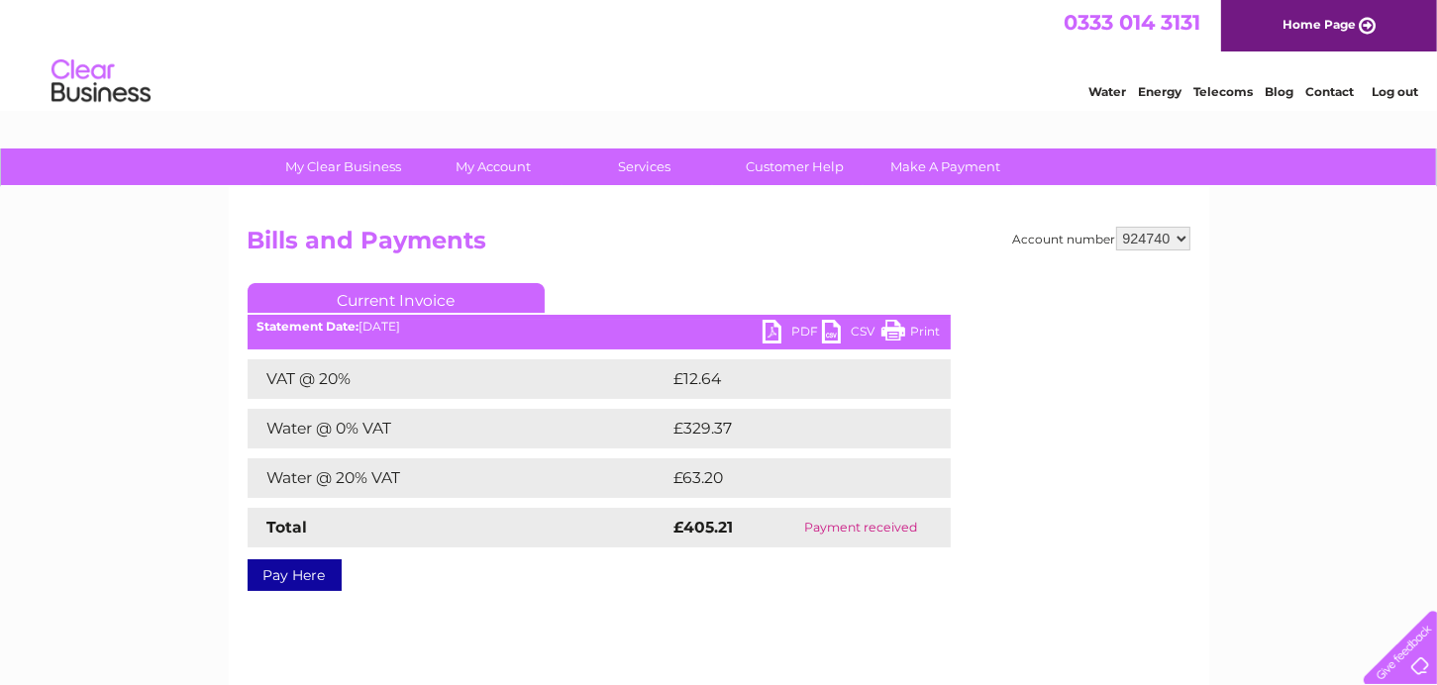
click at [899, 327] on link "Print" at bounding box center [910, 334] width 59 height 29
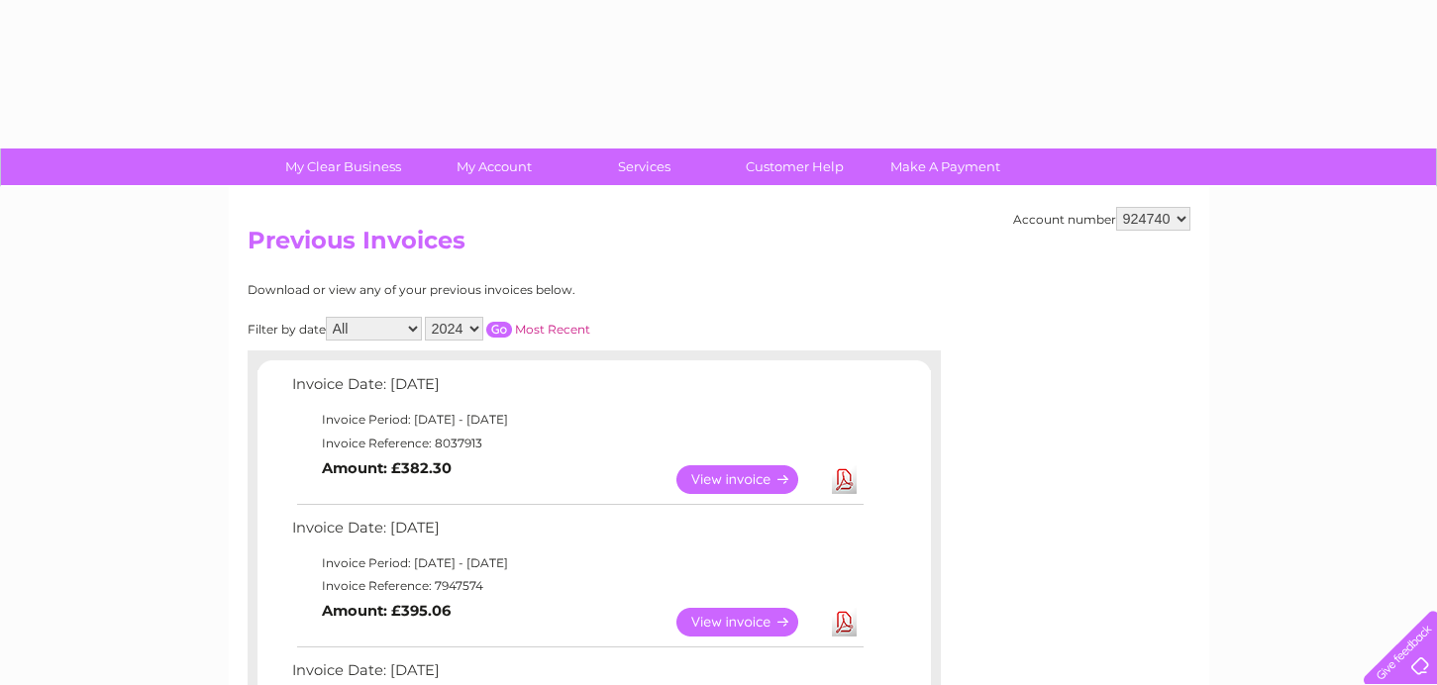
select select "2024"
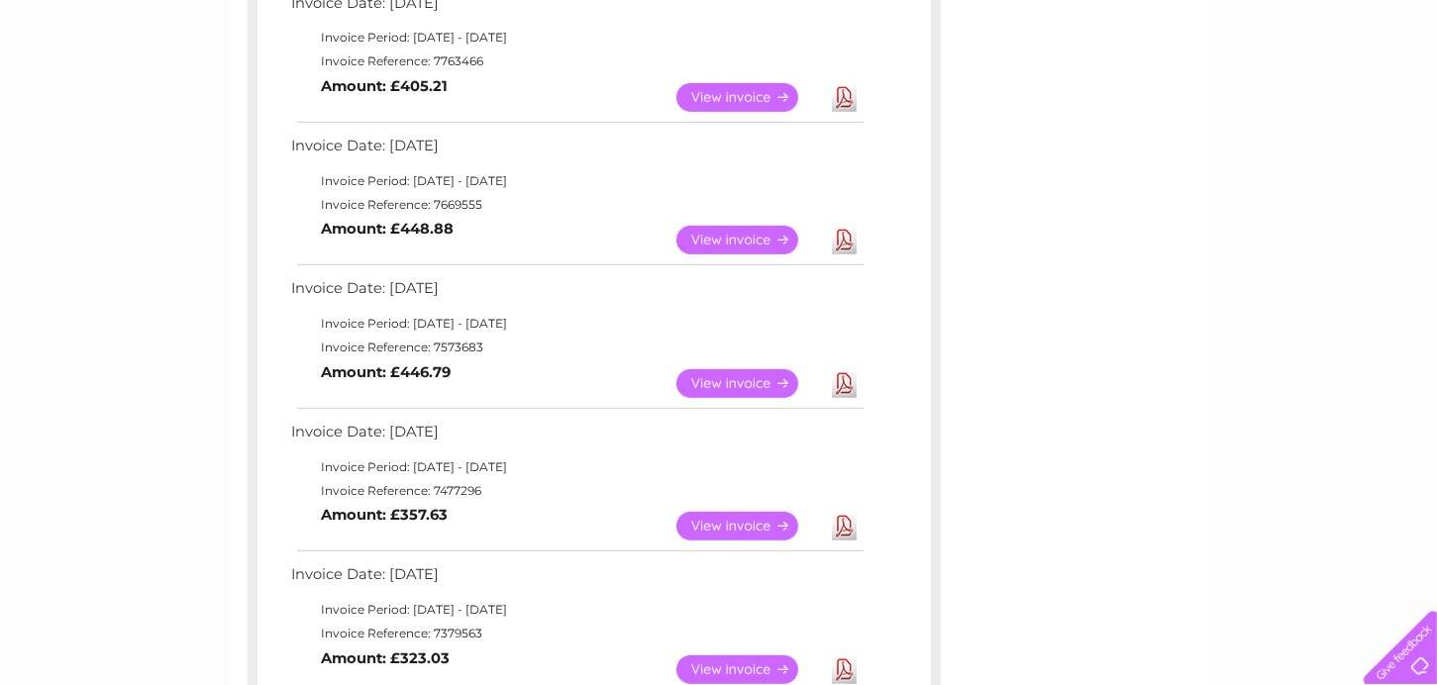
scroll to position [712, 0]
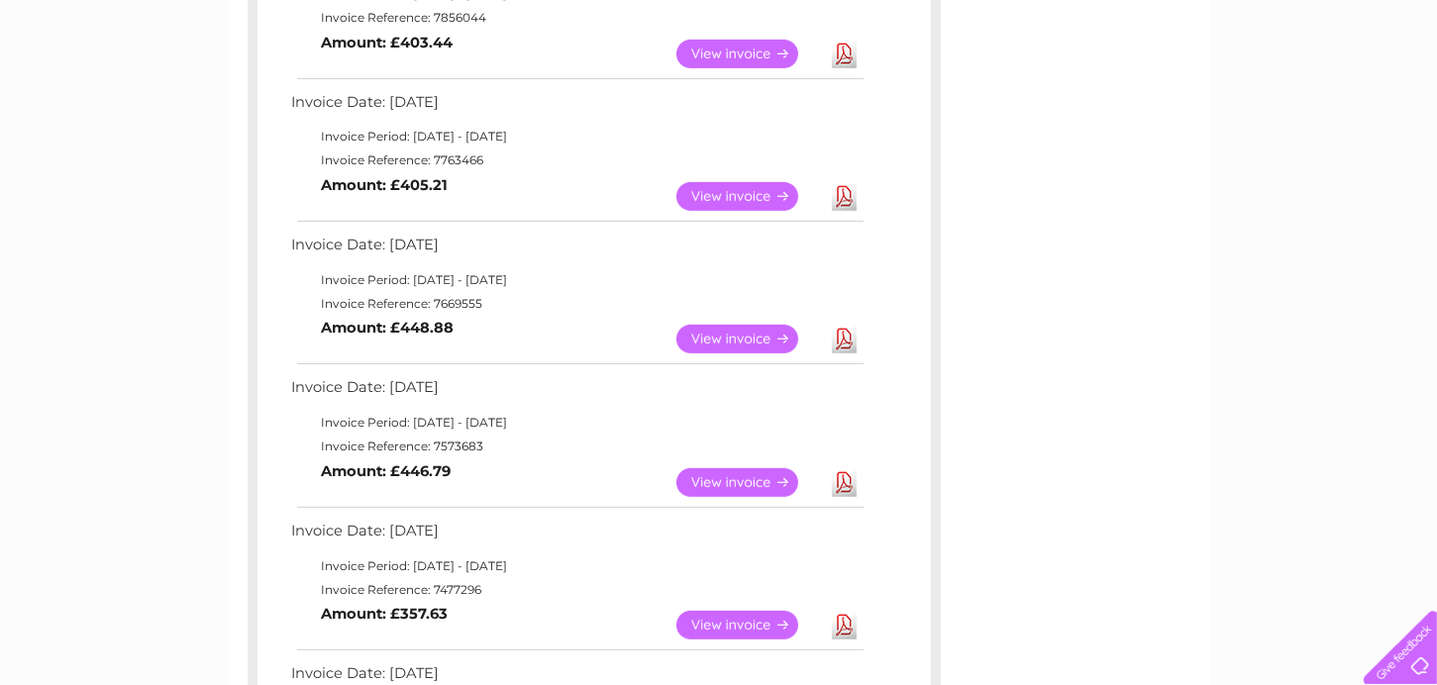
click at [736, 51] on link "View" at bounding box center [749, 54] width 146 height 29
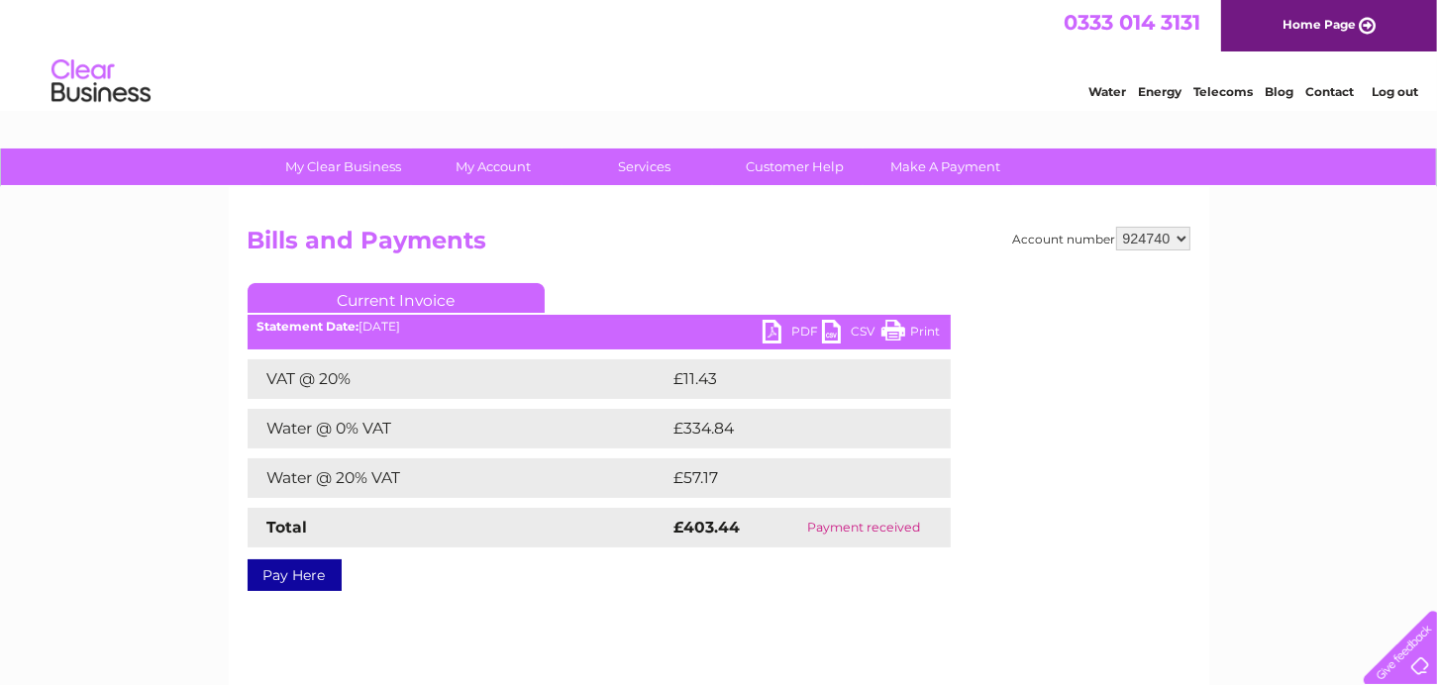
click at [908, 337] on link "Print" at bounding box center [910, 334] width 59 height 29
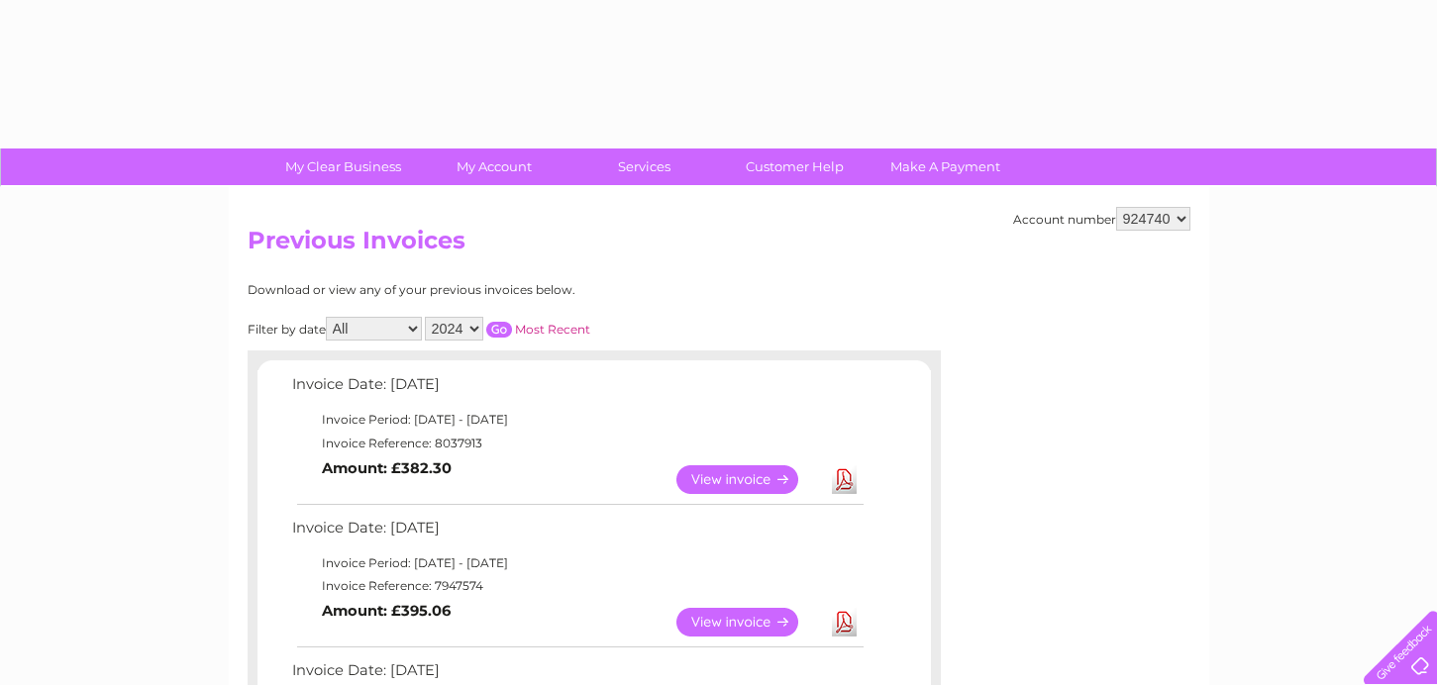
select select "2024"
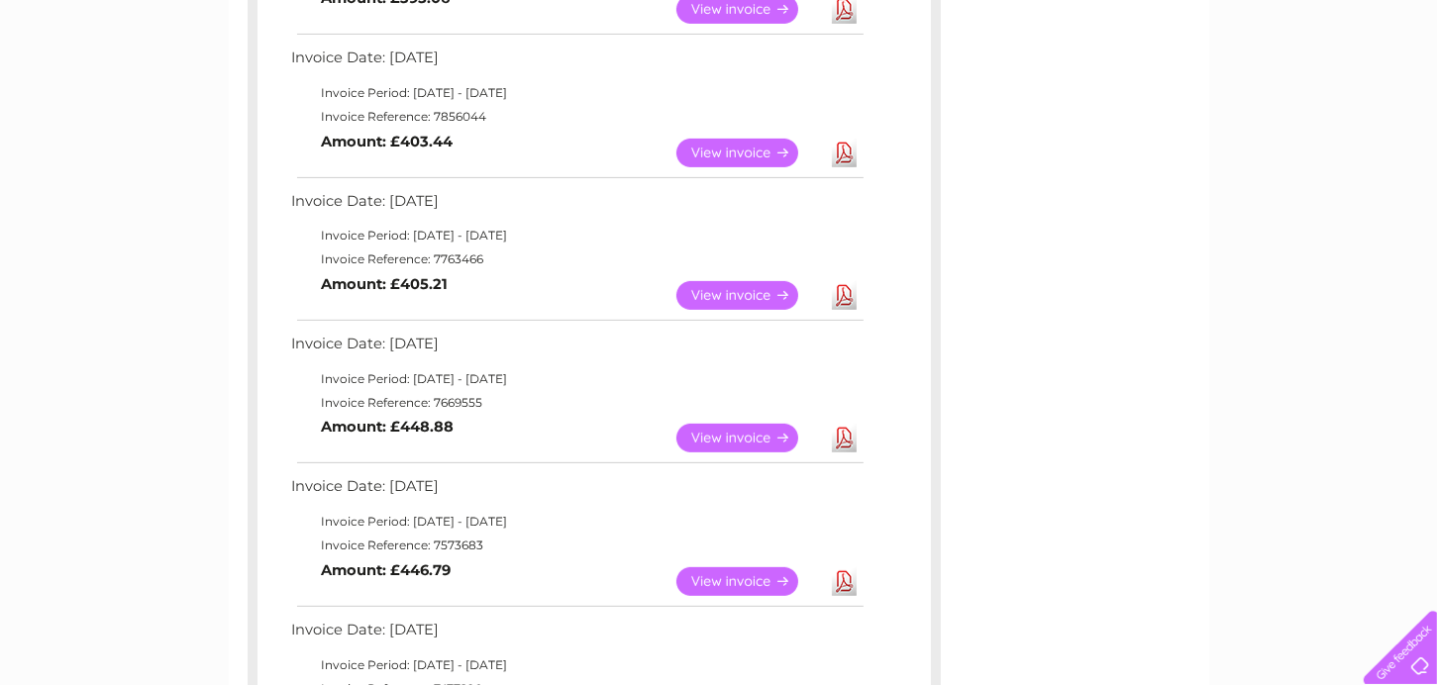
scroll to position [514, 0]
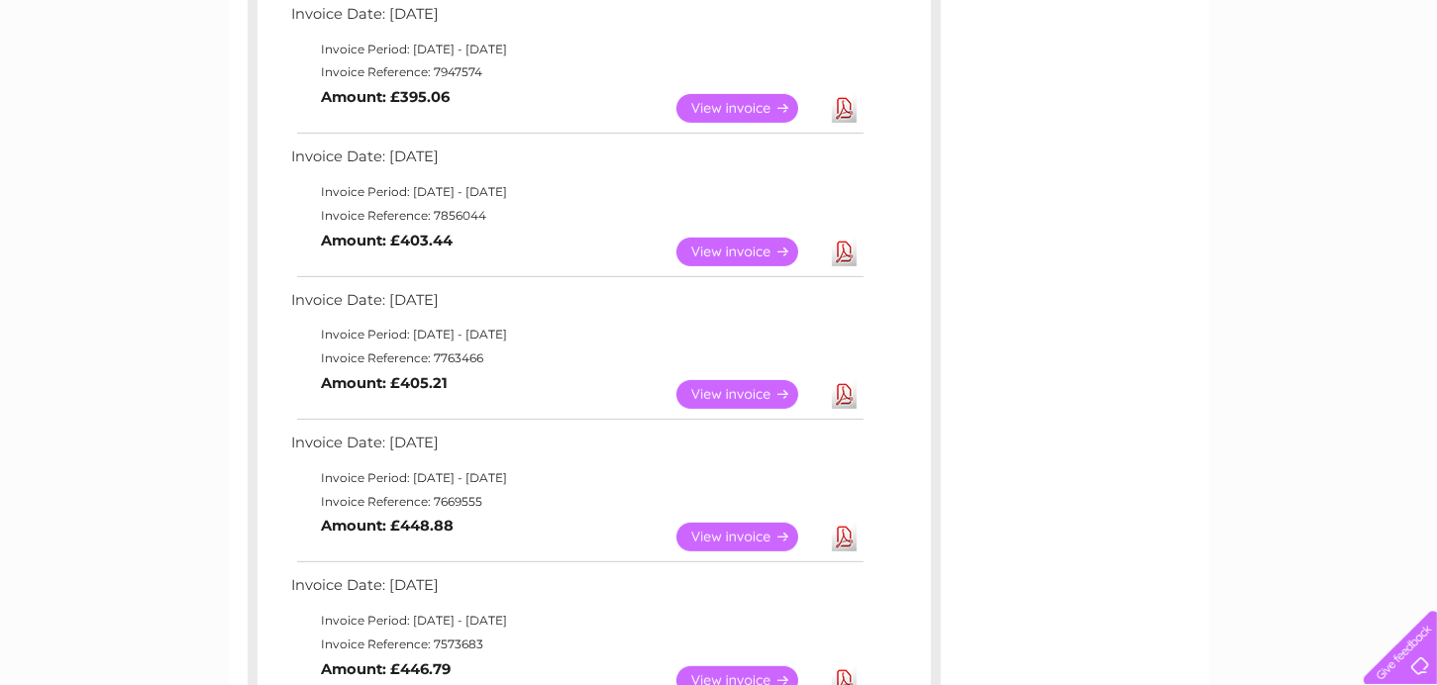
click at [721, 109] on link "View" at bounding box center [749, 108] width 146 height 29
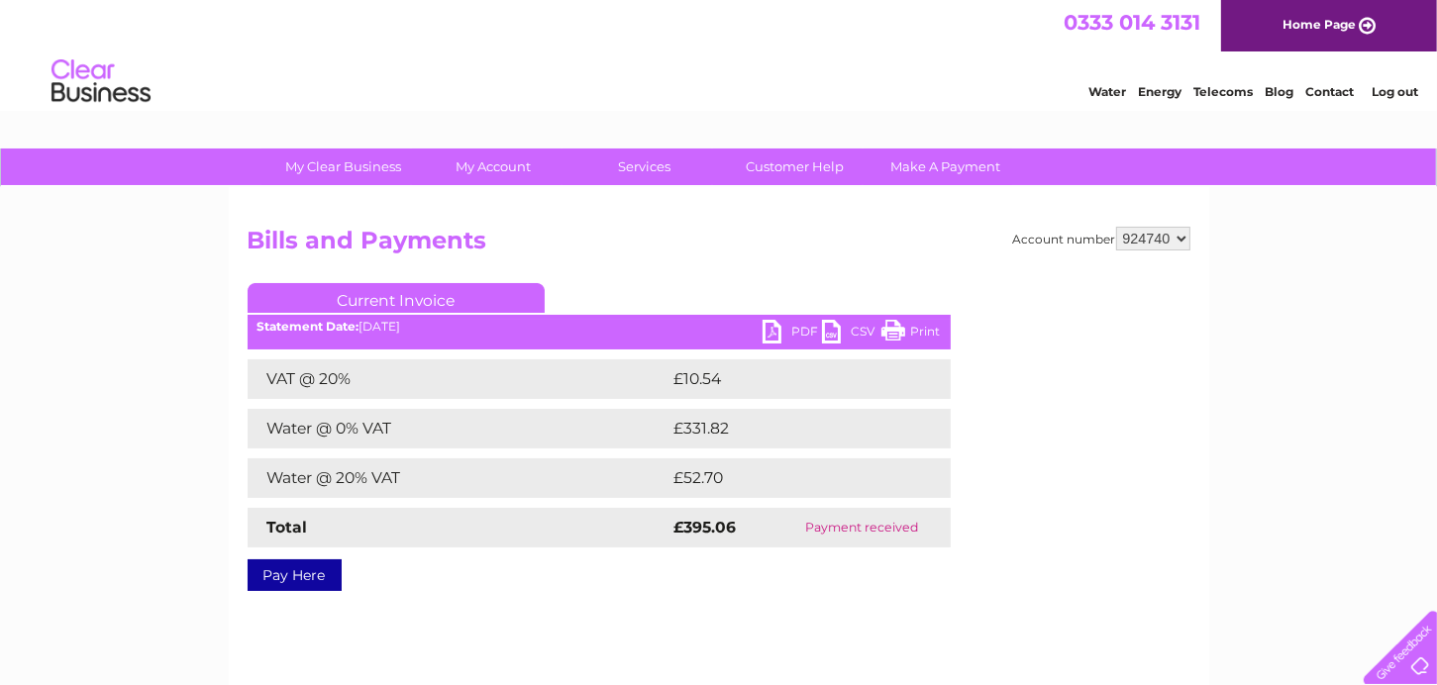
click at [907, 336] on link "Print" at bounding box center [910, 334] width 59 height 29
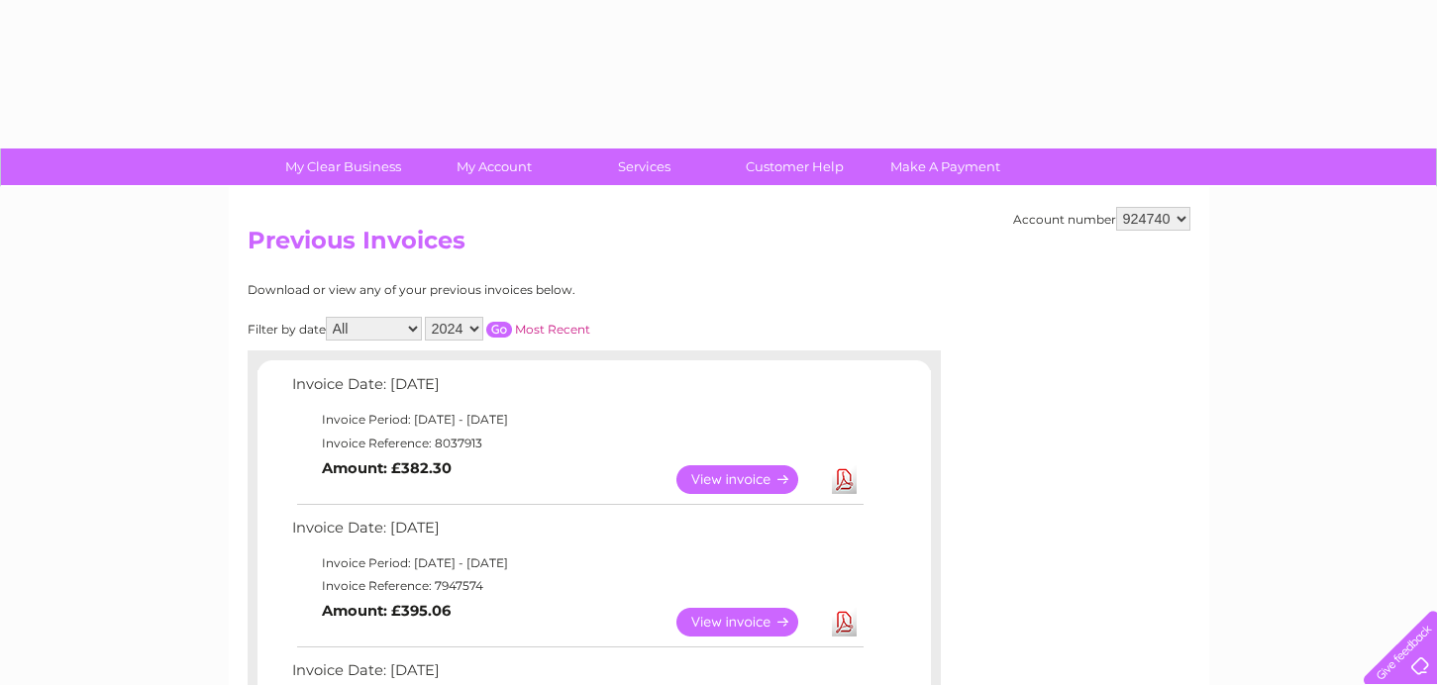
select select "2024"
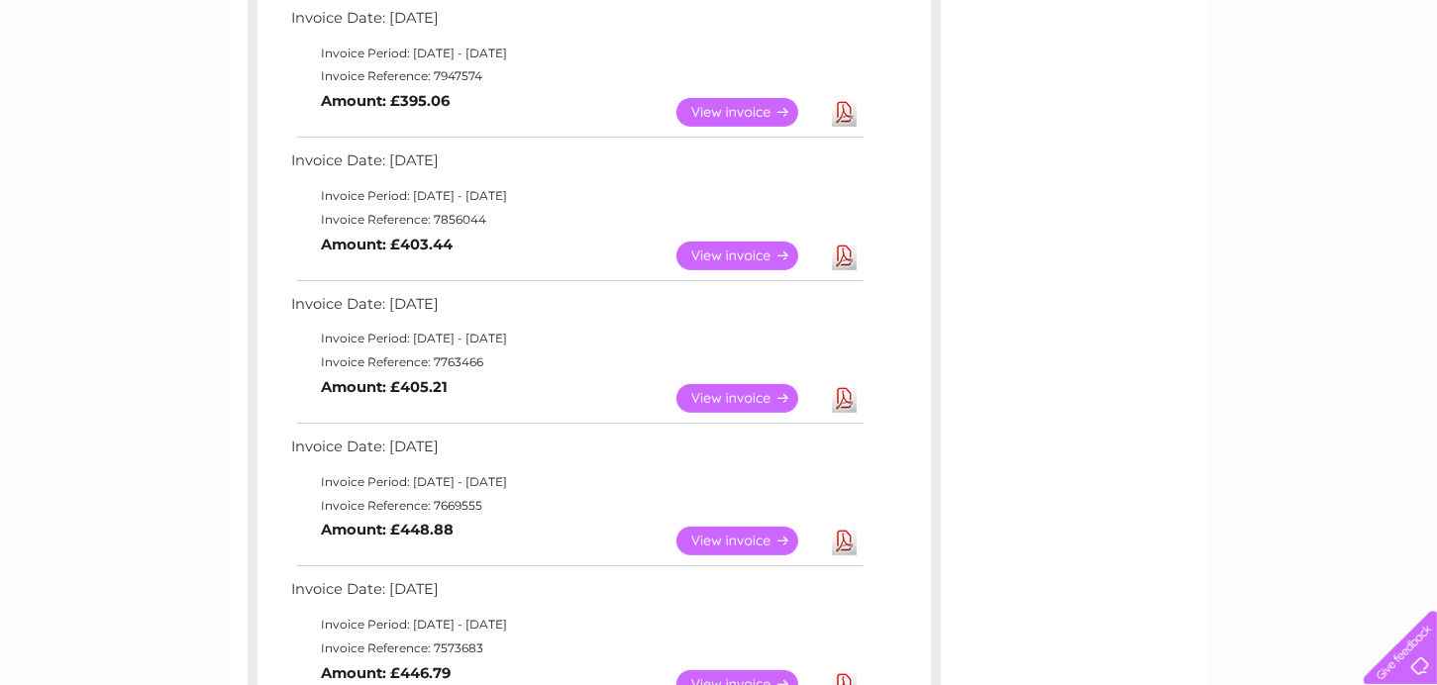
scroll to position [411, 0]
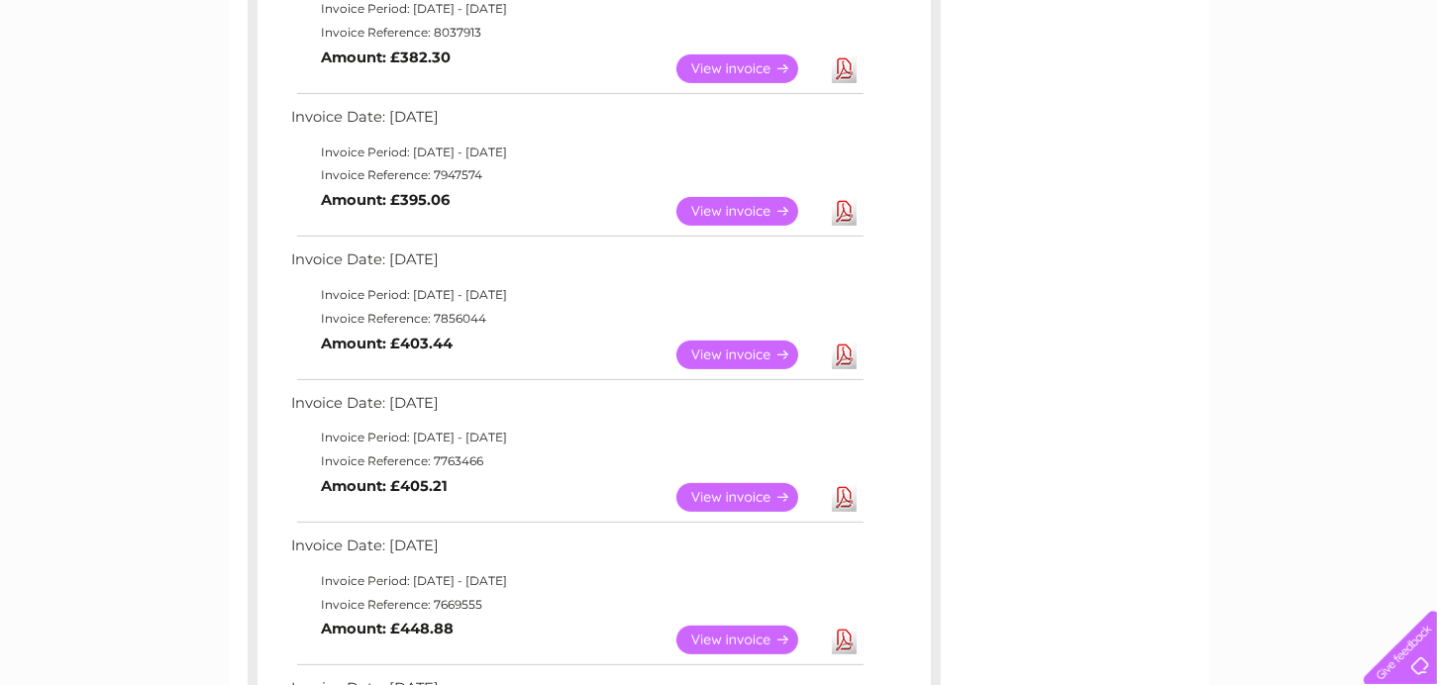
drag, startPoint x: 740, startPoint y: 72, endPoint x: 726, endPoint y: 61, distance: 17.6
click at [740, 71] on link "View" at bounding box center [749, 68] width 146 height 29
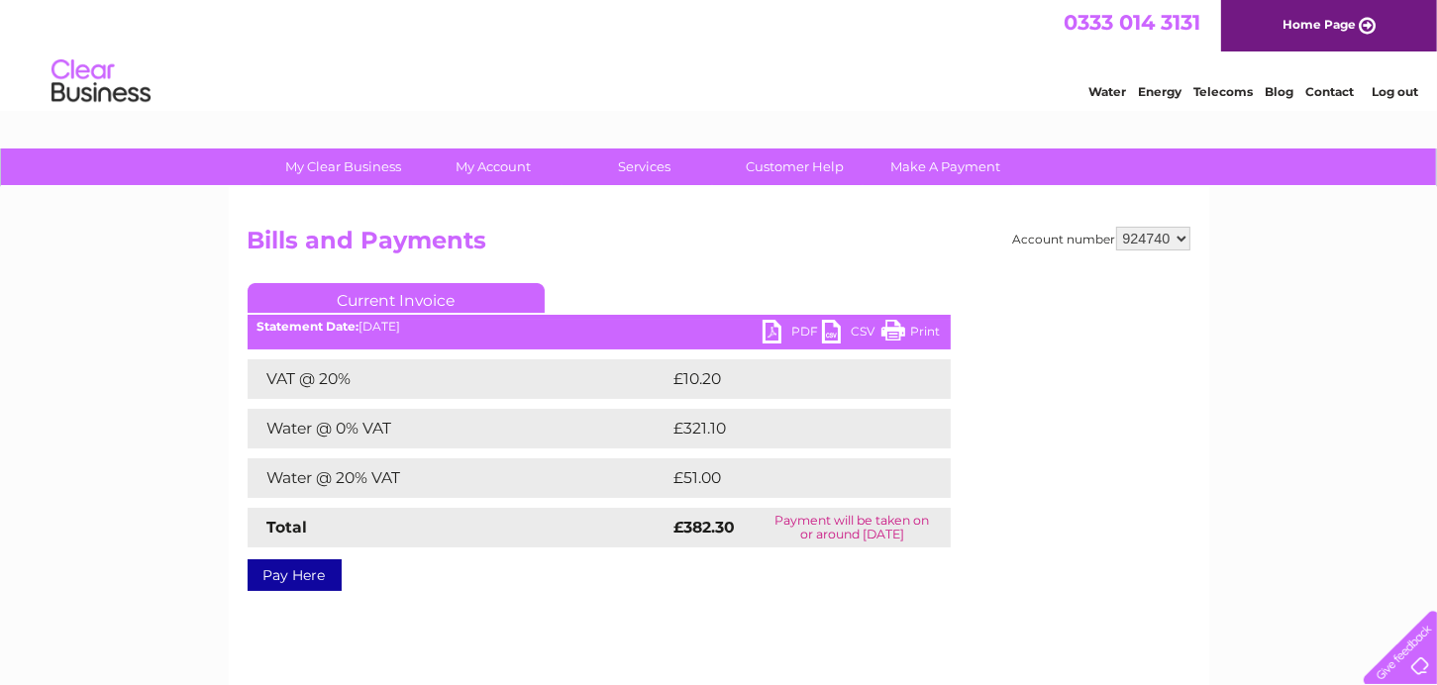
click at [916, 340] on link "Print" at bounding box center [910, 334] width 59 height 29
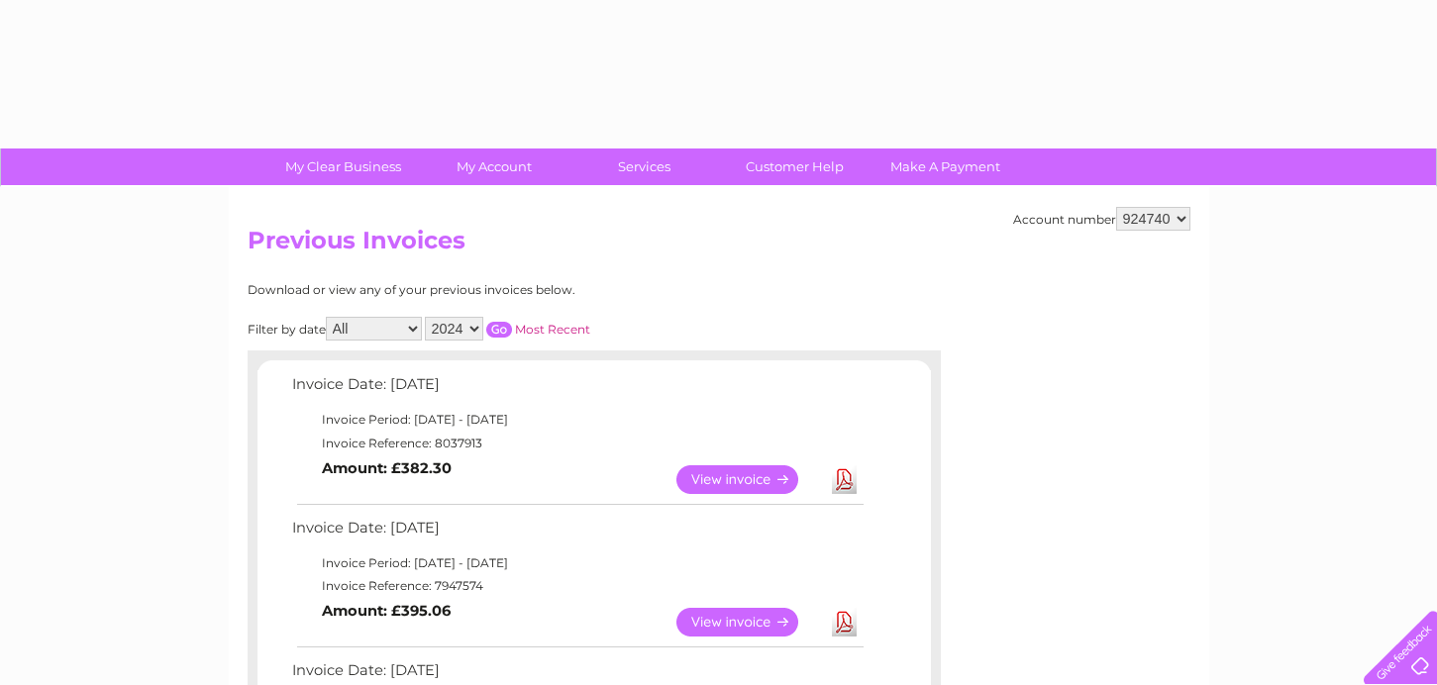
select select "2024"
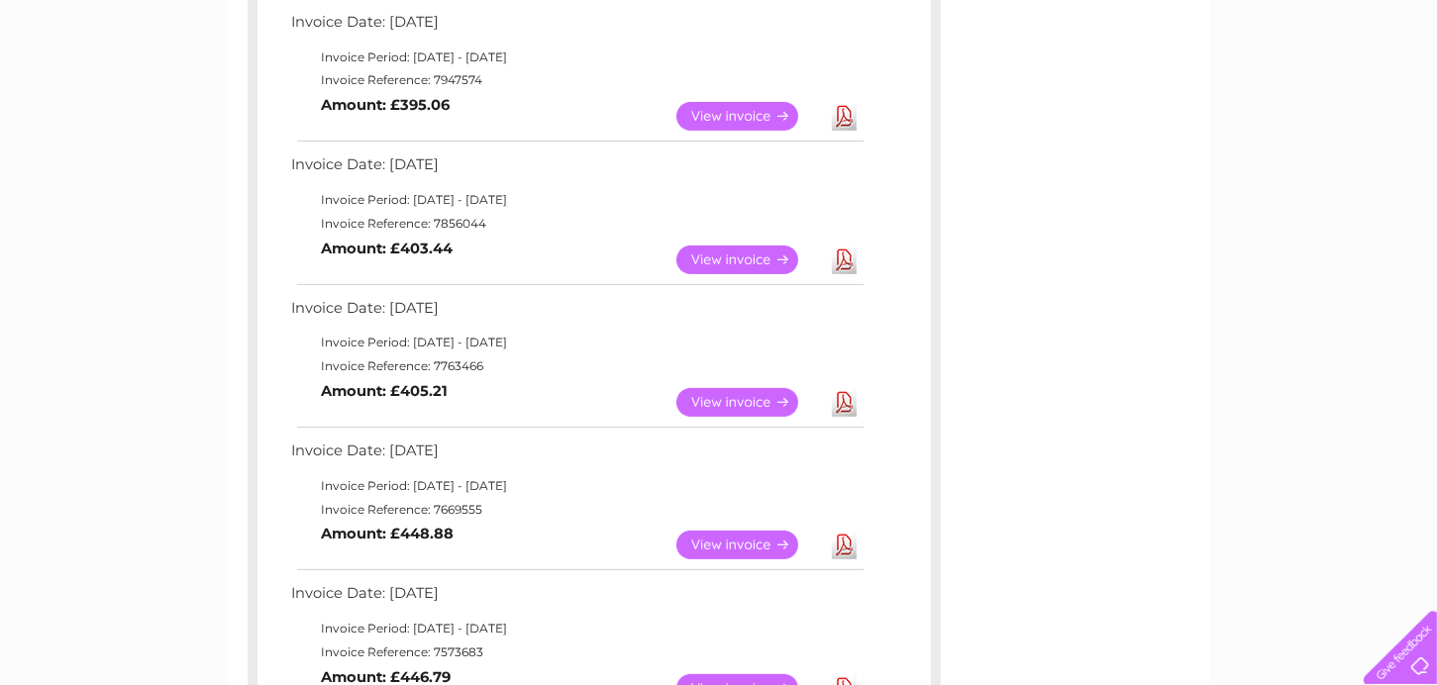
scroll to position [209, 0]
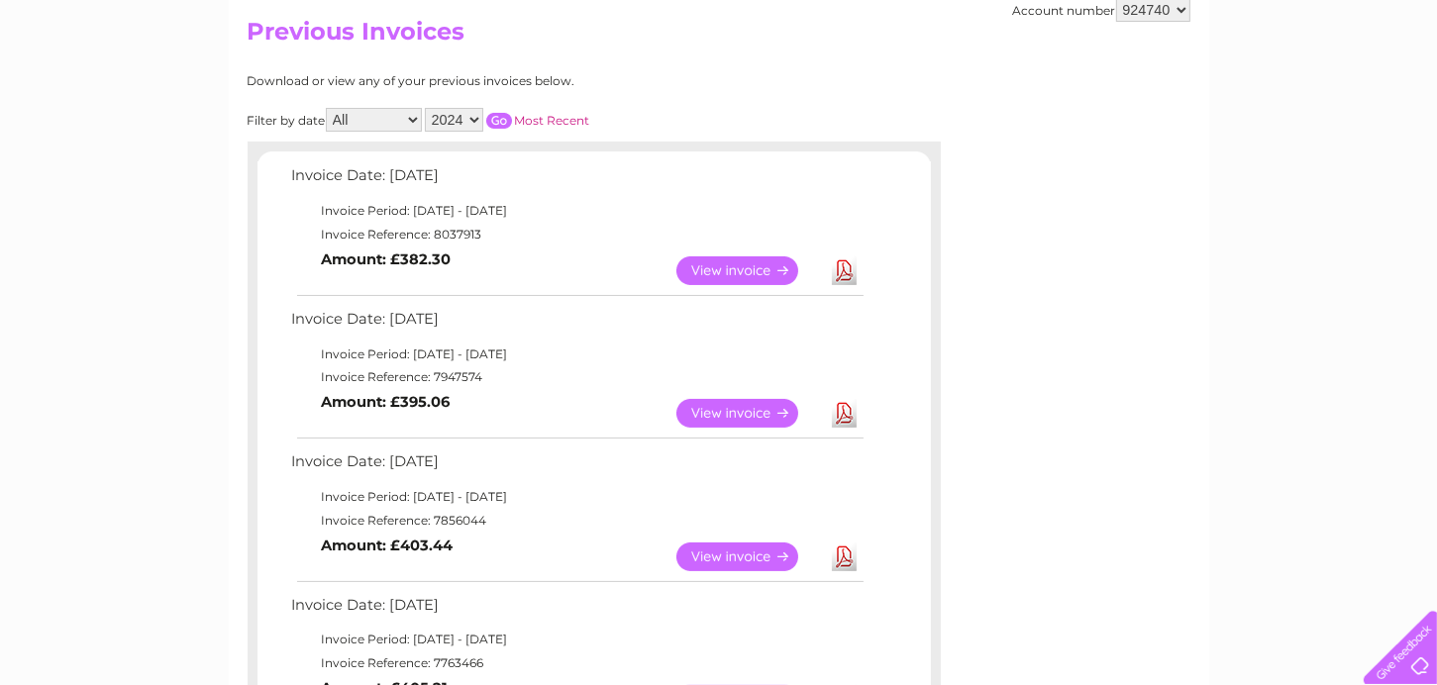
click at [503, 122] on input "button" at bounding box center [499, 121] width 26 height 16
click at [498, 119] on input "button" at bounding box center [499, 121] width 26 height 16
click at [728, 268] on link "View" at bounding box center [749, 270] width 146 height 29
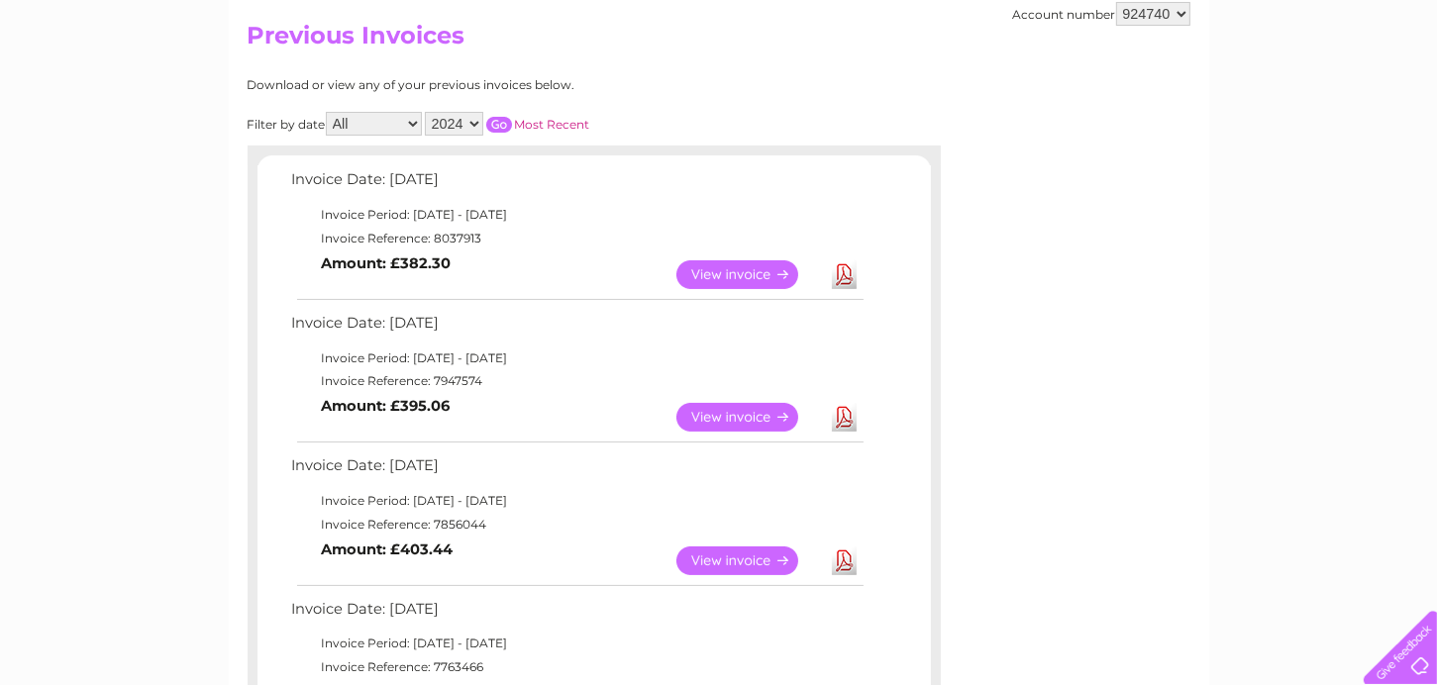
click at [479, 121] on select "2025 2024 2023 2022" at bounding box center [454, 124] width 58 height 24
select select "2025"
click at [427, 112] on select "2025 2024 2023 2022" at bounding box center [454, 124] width 58 height 24
click at [500, 122] on input "button" at bounding box center [499, 125] width 26 height 16
click at [499, 121] on input "button" at bounding box center [499, 125] width 26 height 16
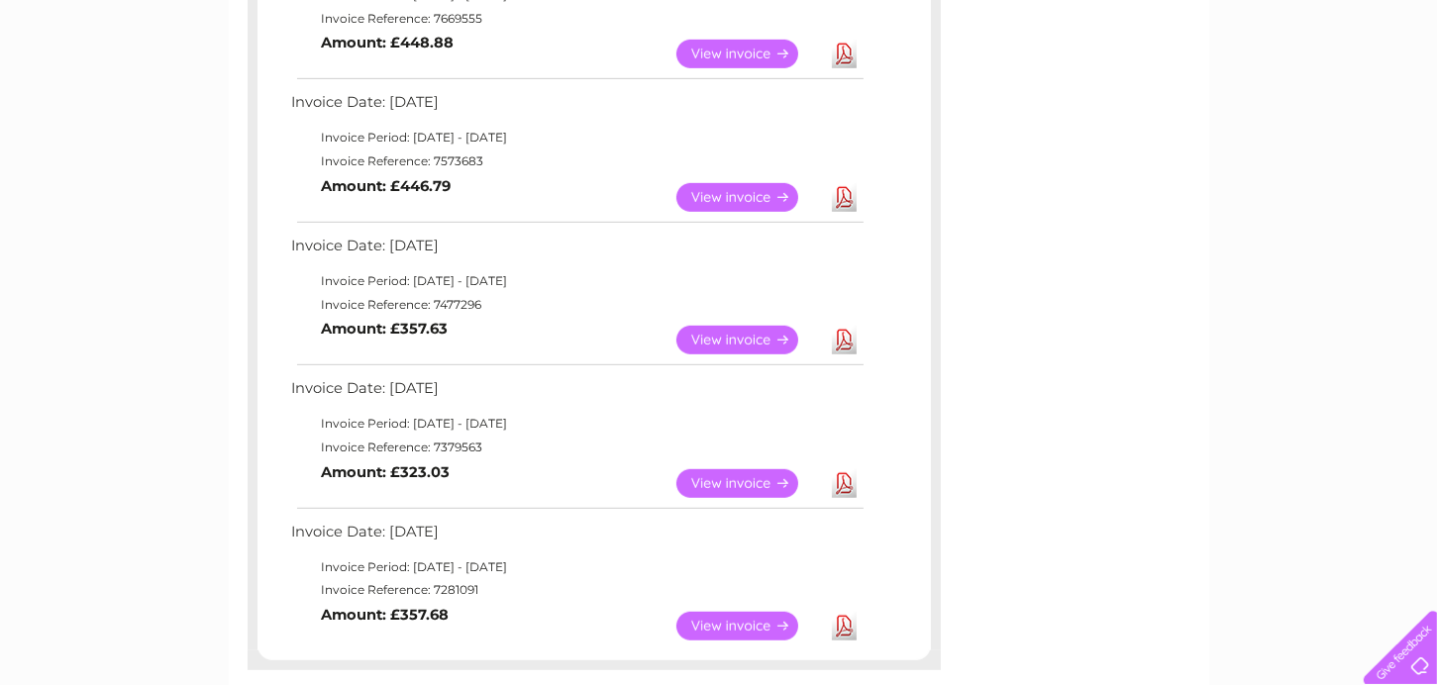
scroll to position [1096, 0]
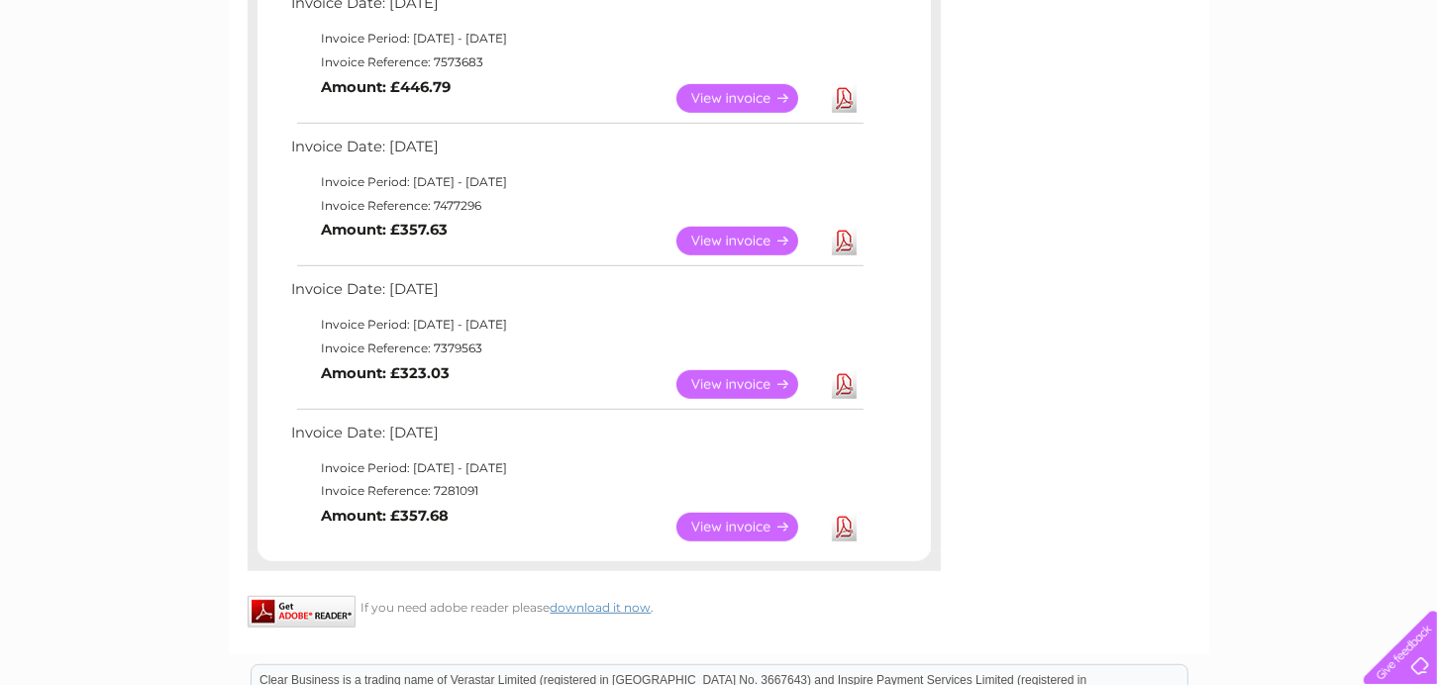
click at [721, 526] on link "View" at bounding box center [749, 527] width 146 height 29
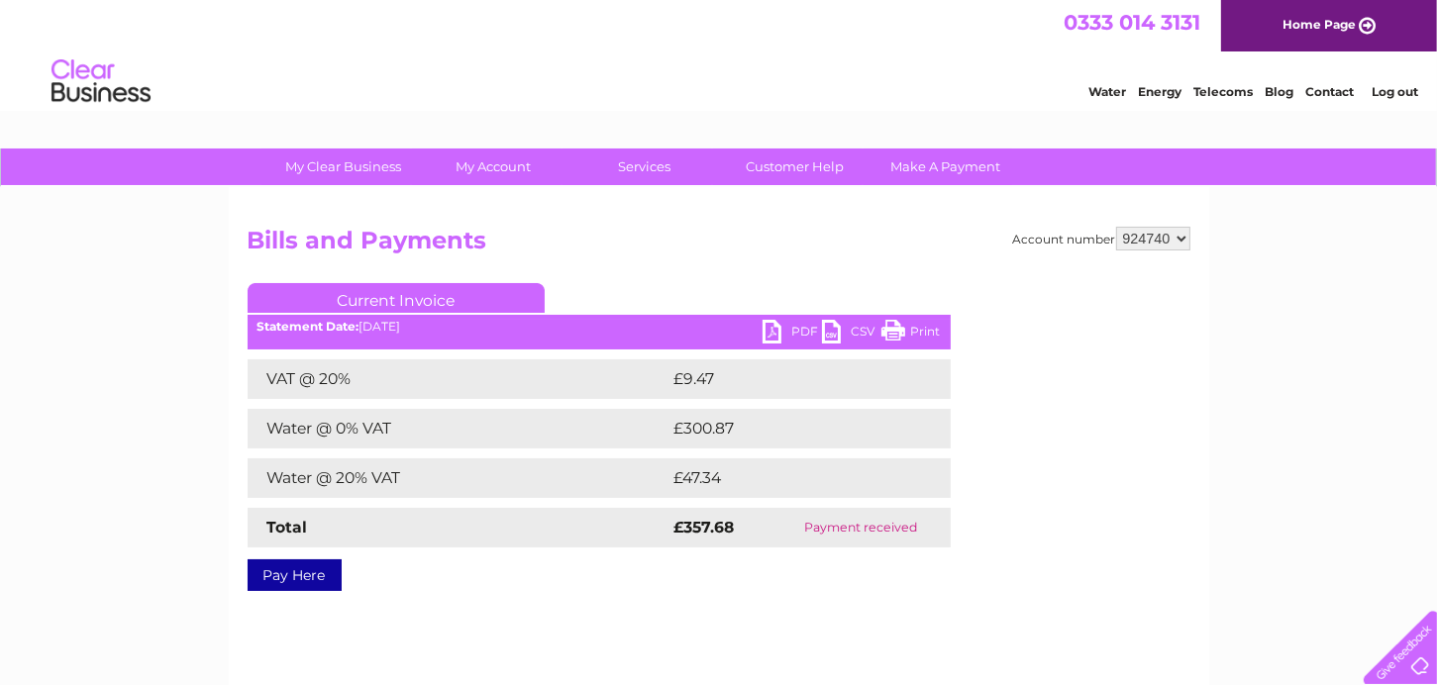
click at [891, 324] on link "Print" at bounding box center [910, 334] width 59 height 29
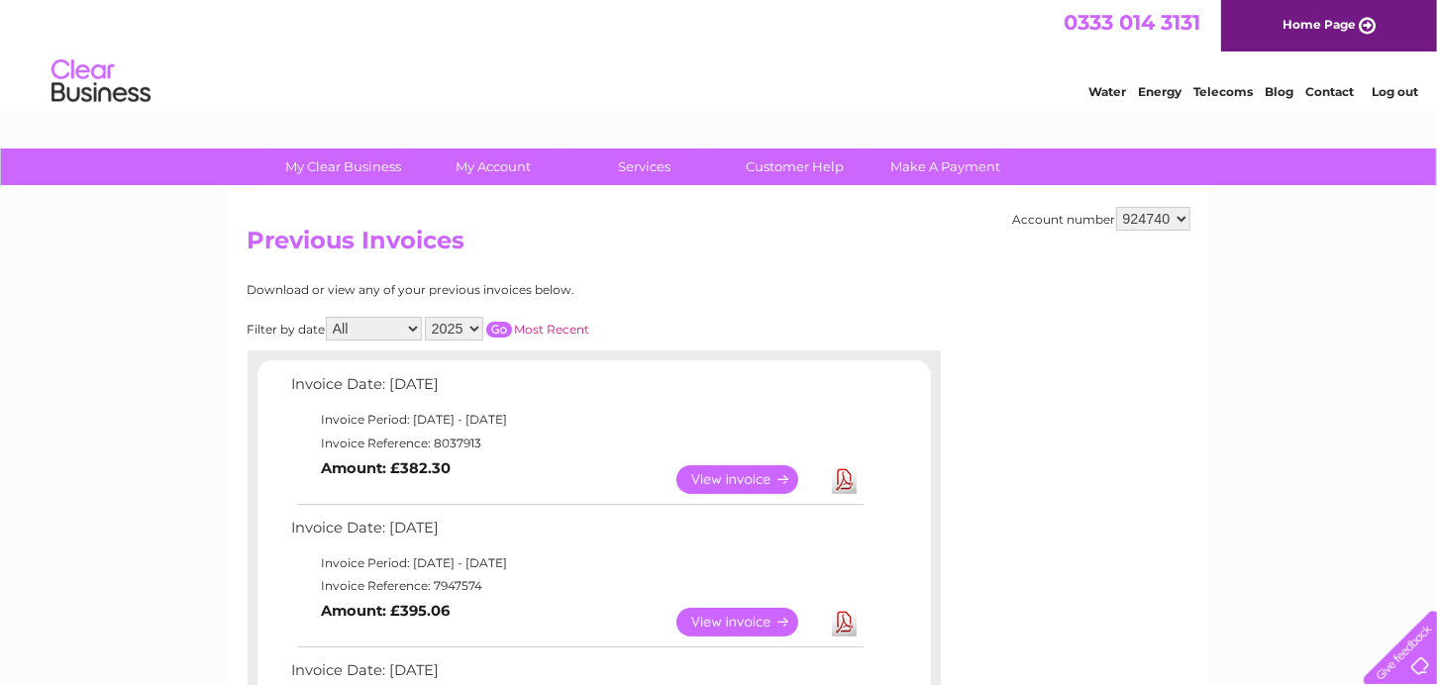
click at [474, 326] on select "2025 2024 2023 2022" at bounding box center [454, 329] width 58 height 24
select select "2024"
click at [427, 317] on select "2025 2024 2023 2022" at bounding box center [454, 329] width 58 height 24
click at [502, 324] on input "button" at bounding box center [499, 330] width 26 height 16
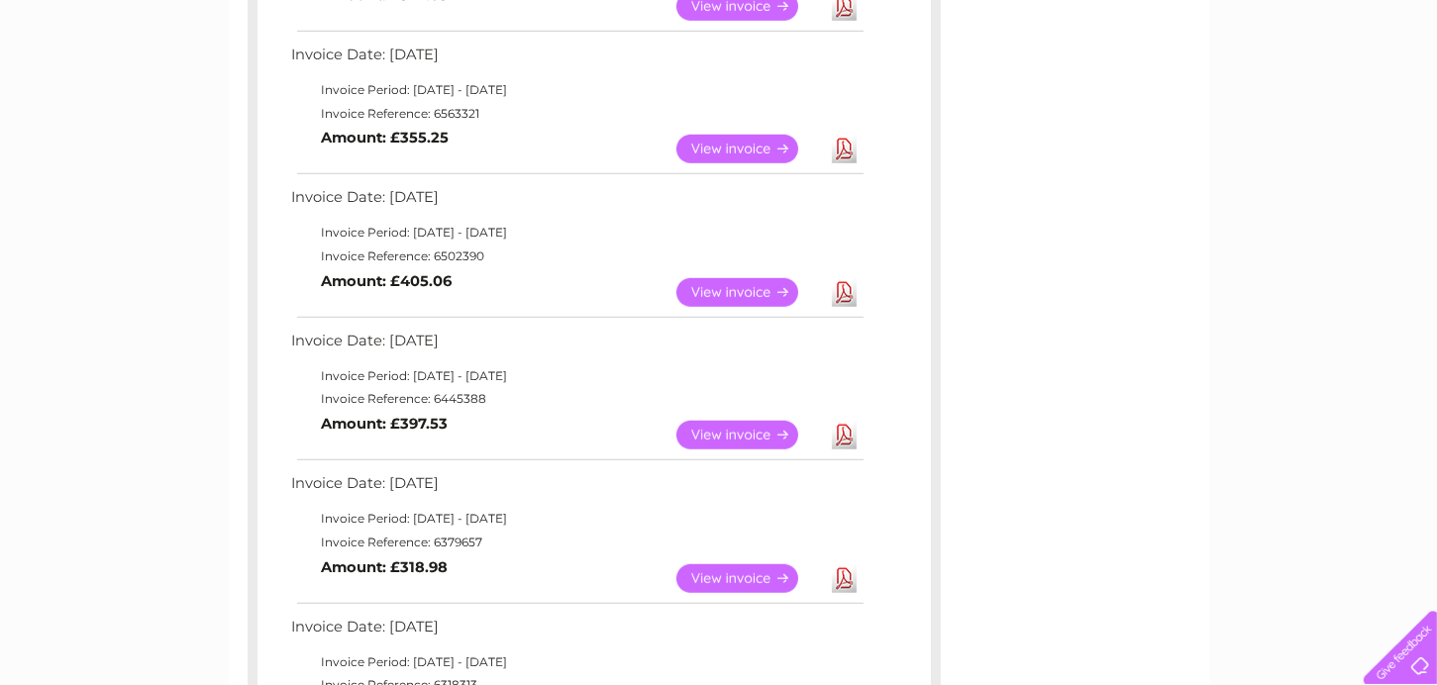
scroll to position [1287, 0]
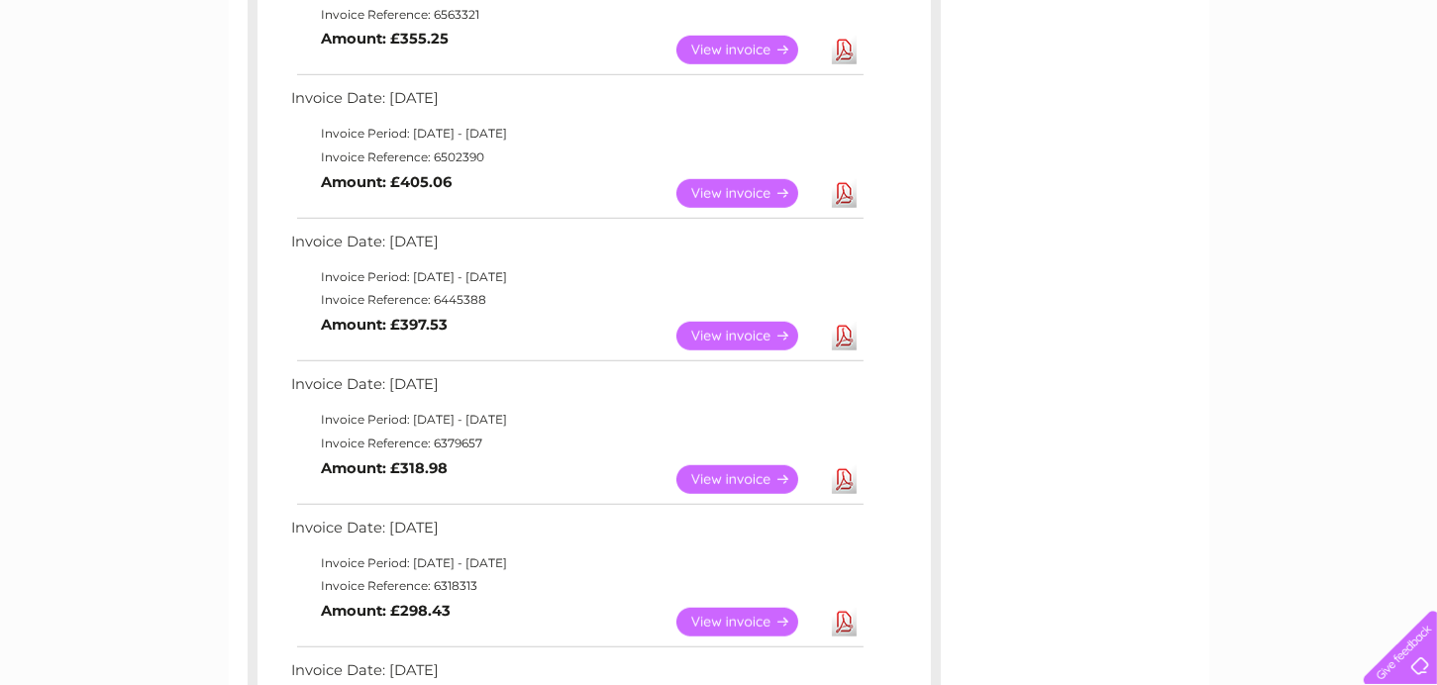
click at [729, 621] on link "View" at bounding box center [749, 622] width 146 height 29
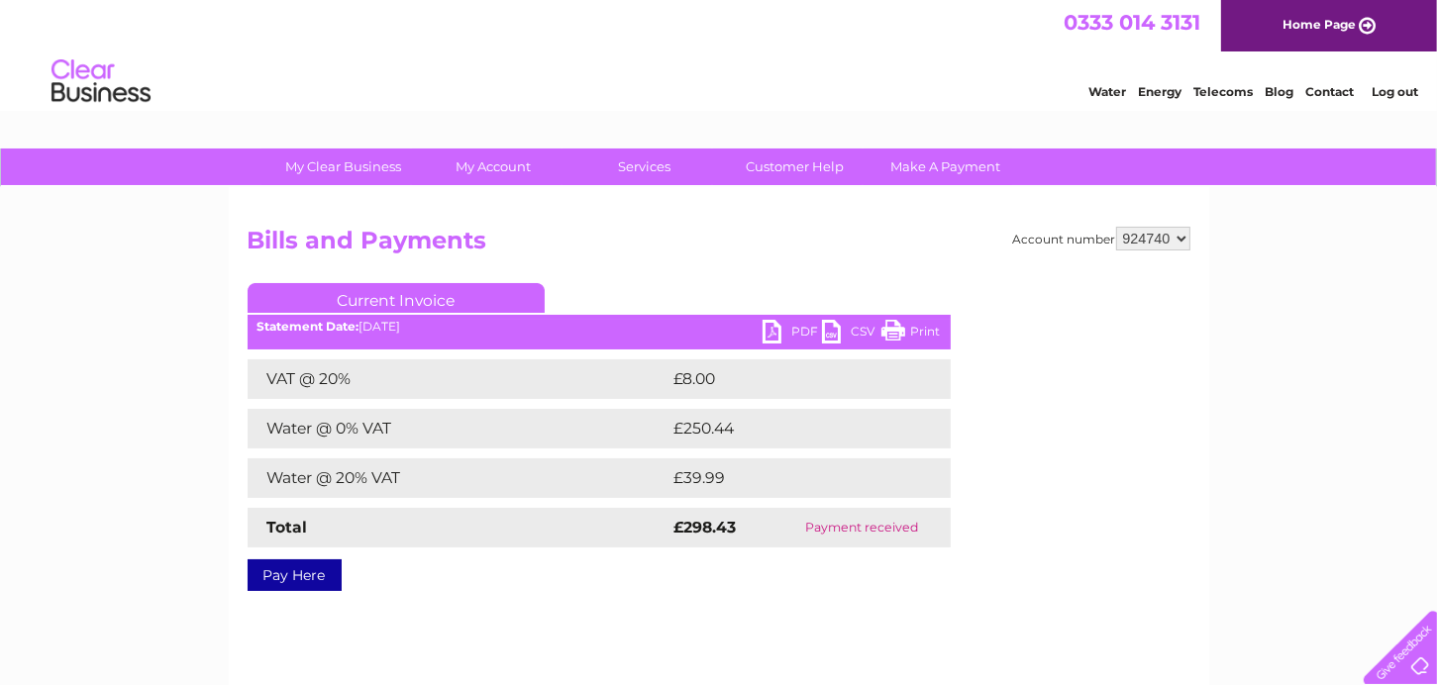
click at [897, 322] on link "Print" at bounding box center [910, 334] width 59 height 29
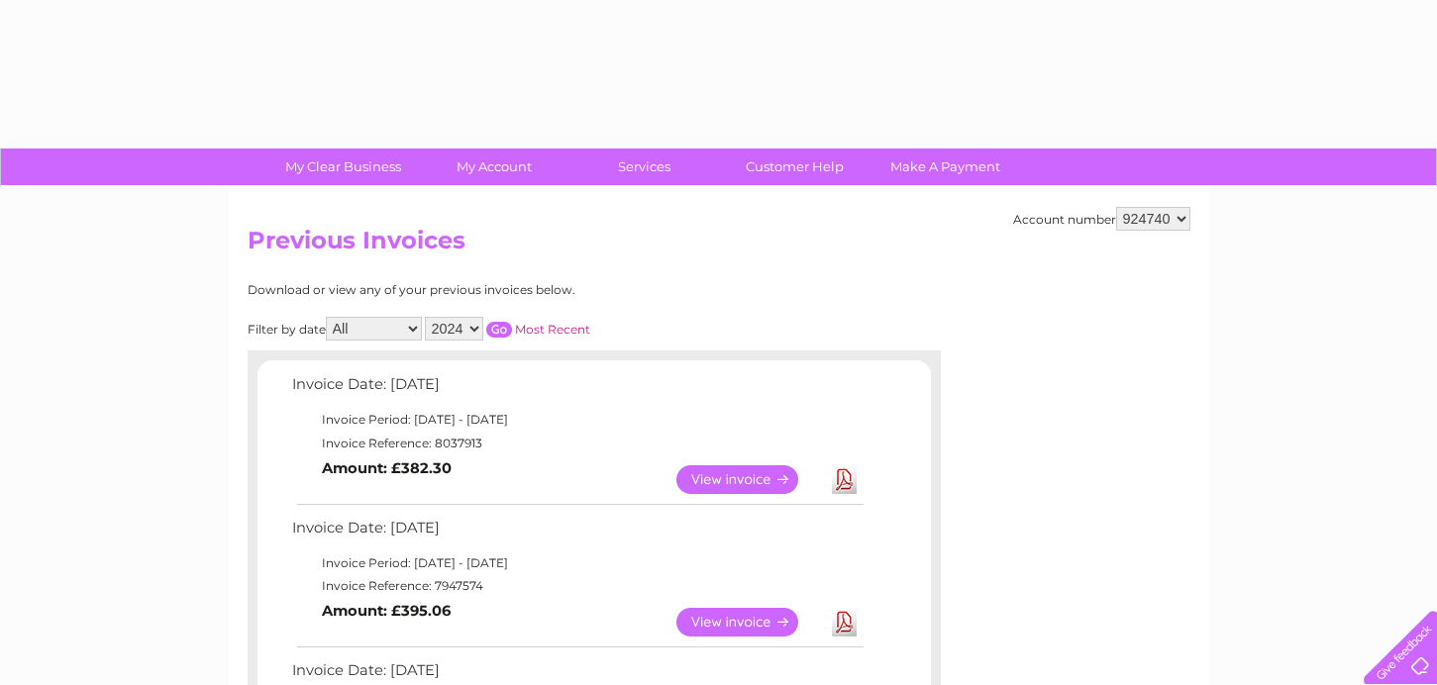
select select "2024"
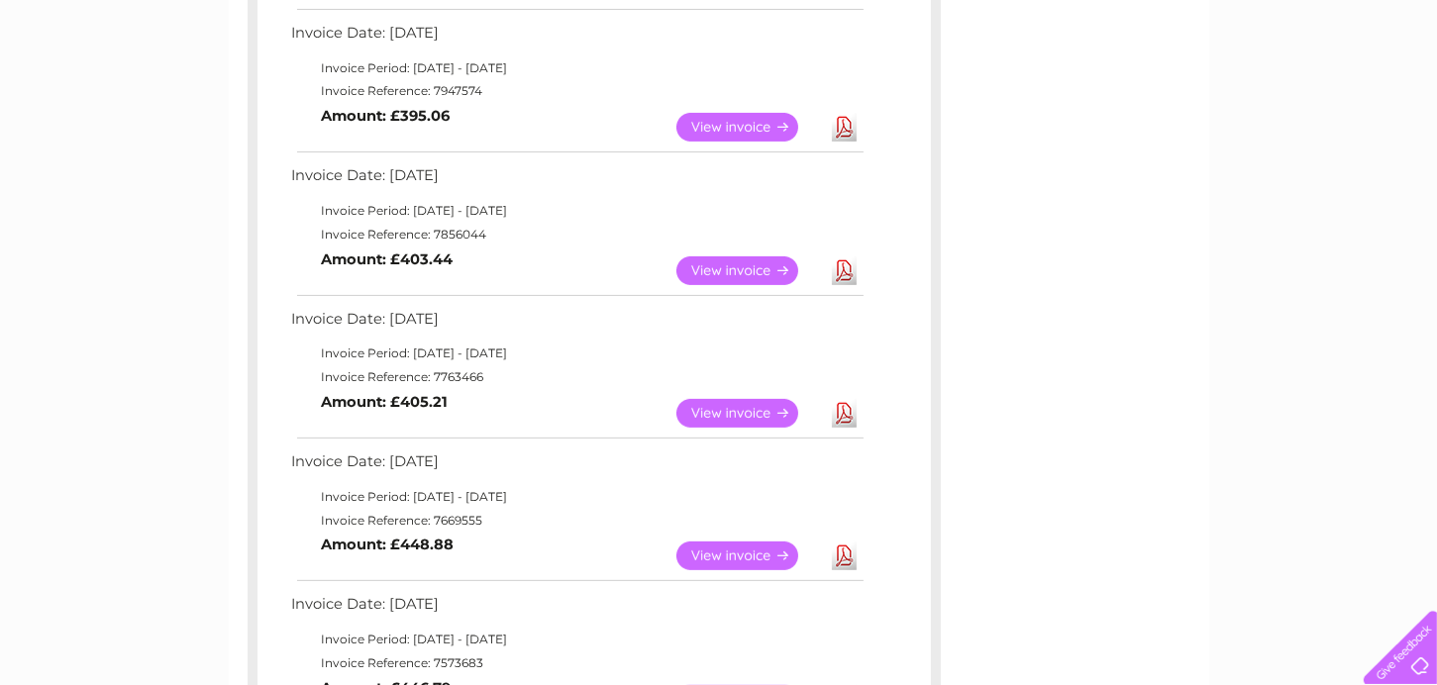
scroll to position [99, 0]
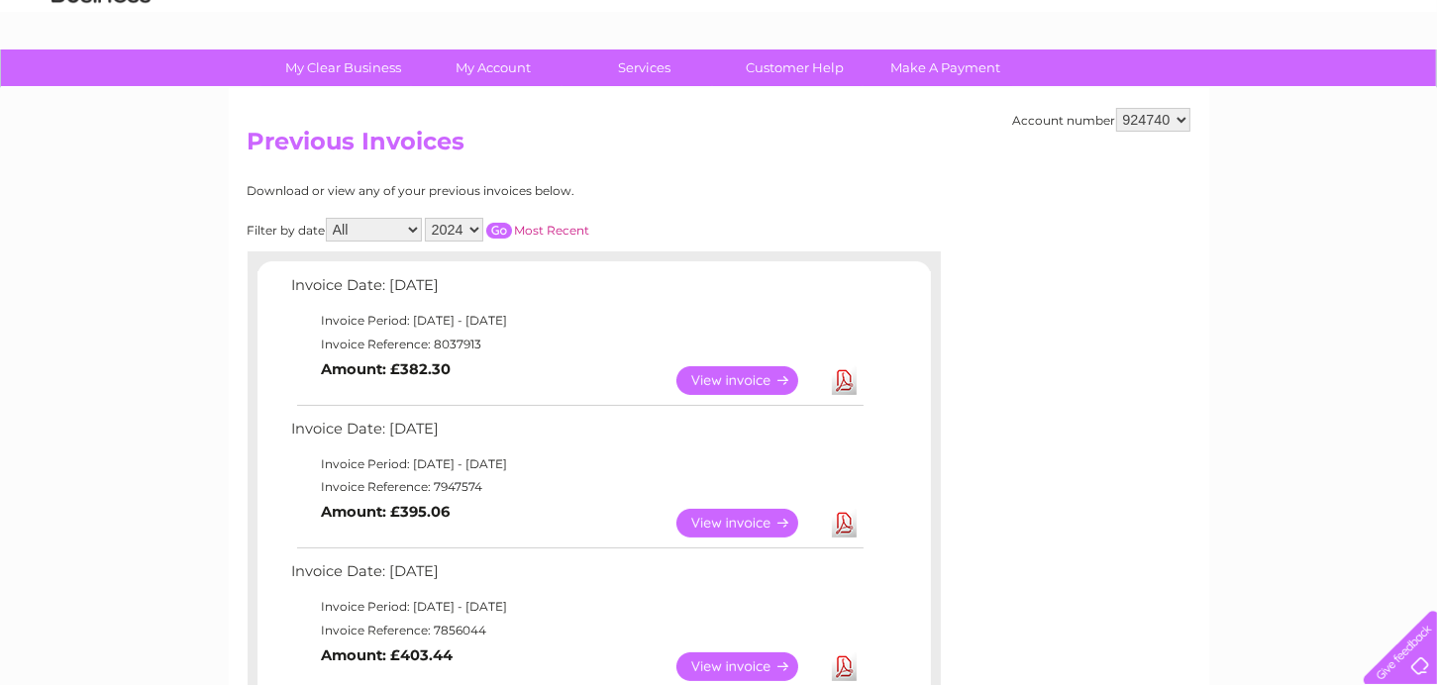
click at [500, 227] on input "button" at bounding box center [499, 231] width 26 height 16
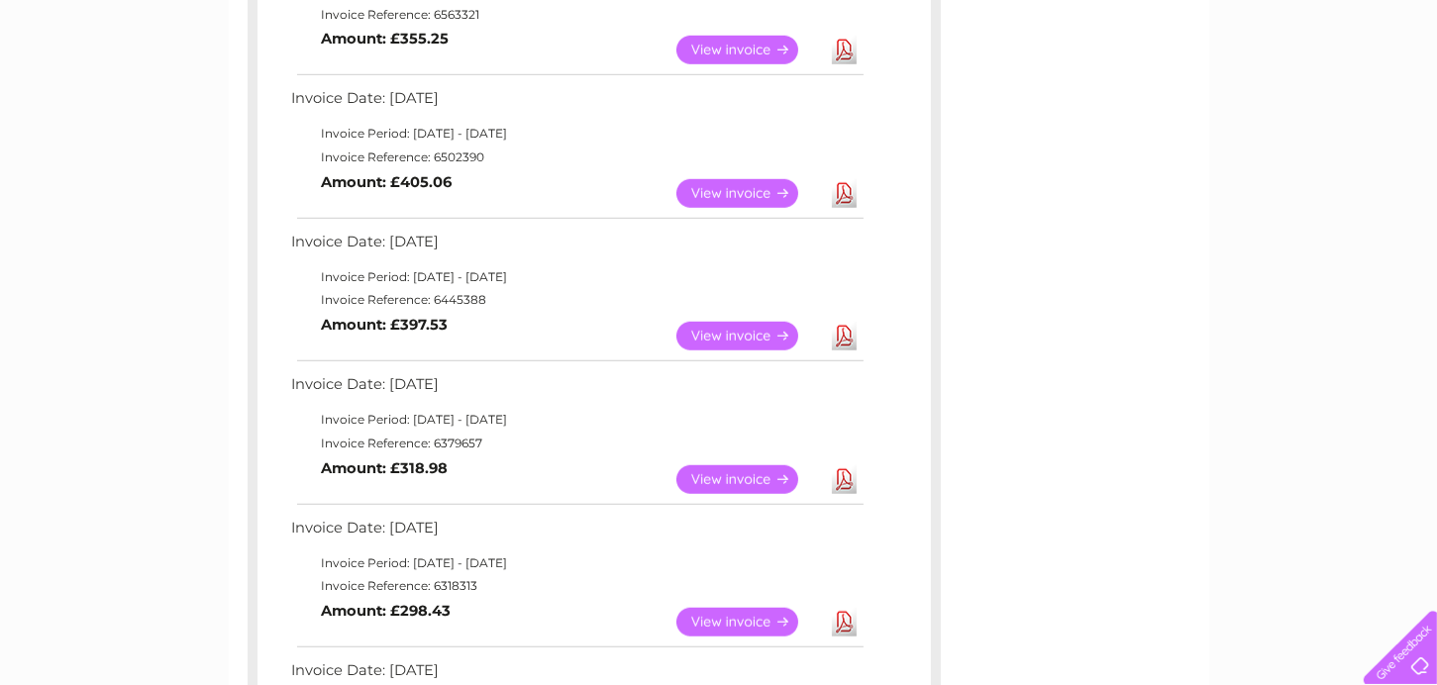
scroll to position [1386, 0]
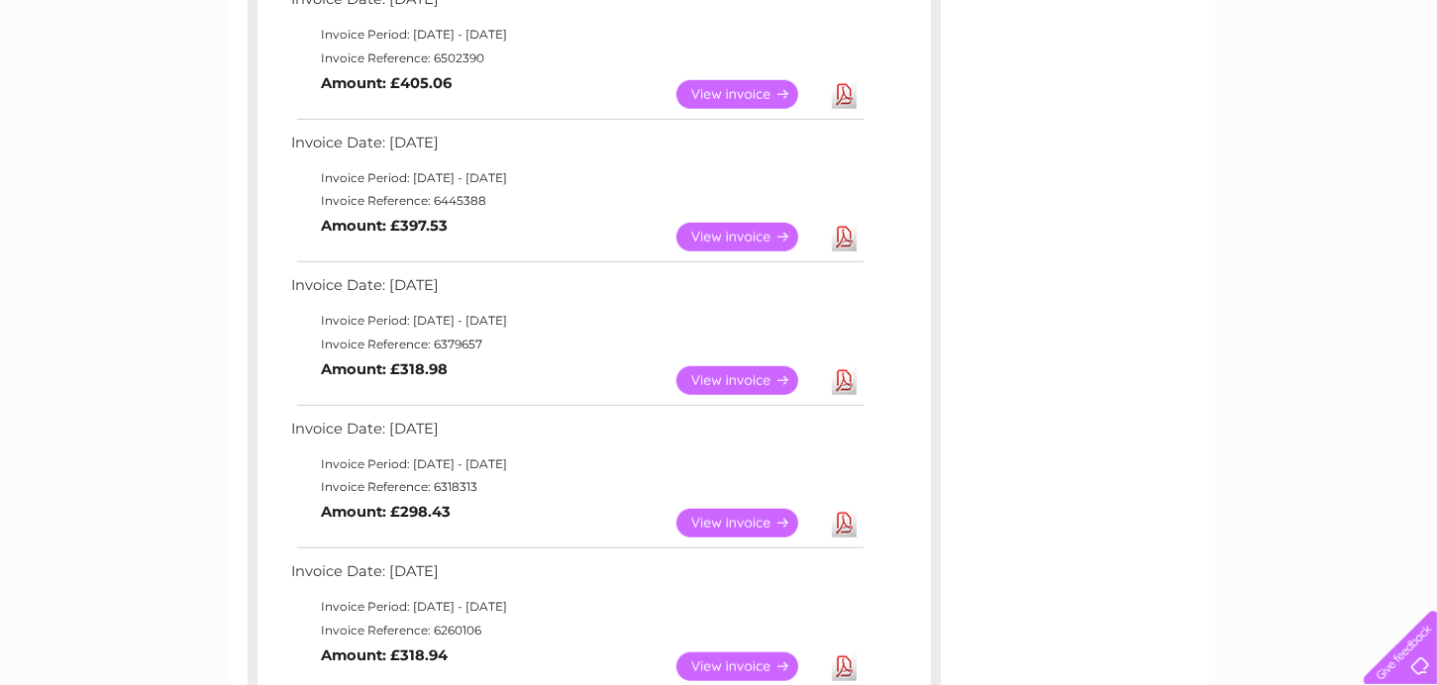
click at [714, 377] on link "View" at bounding box center [749, 380] width 146 height 29
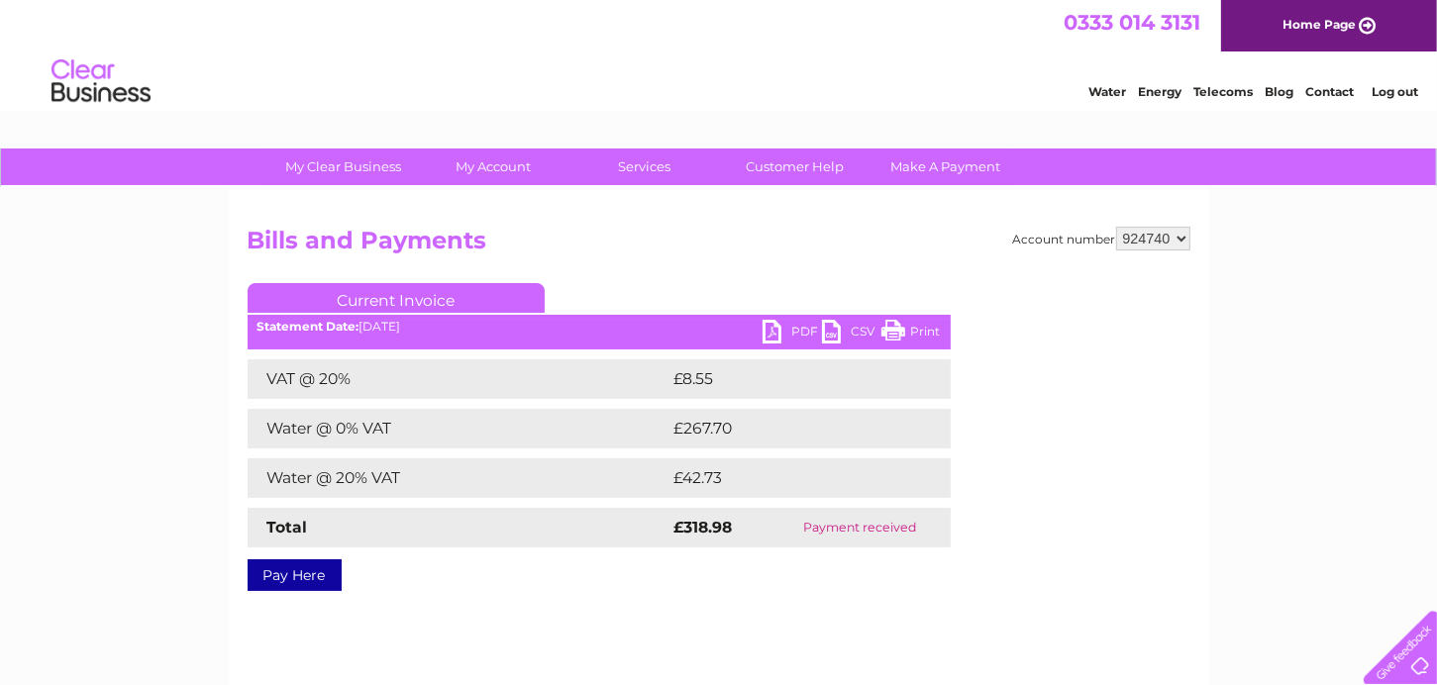
click at [882, 330] on link "Print" at bounding box center [910, 334] width 59 height 29
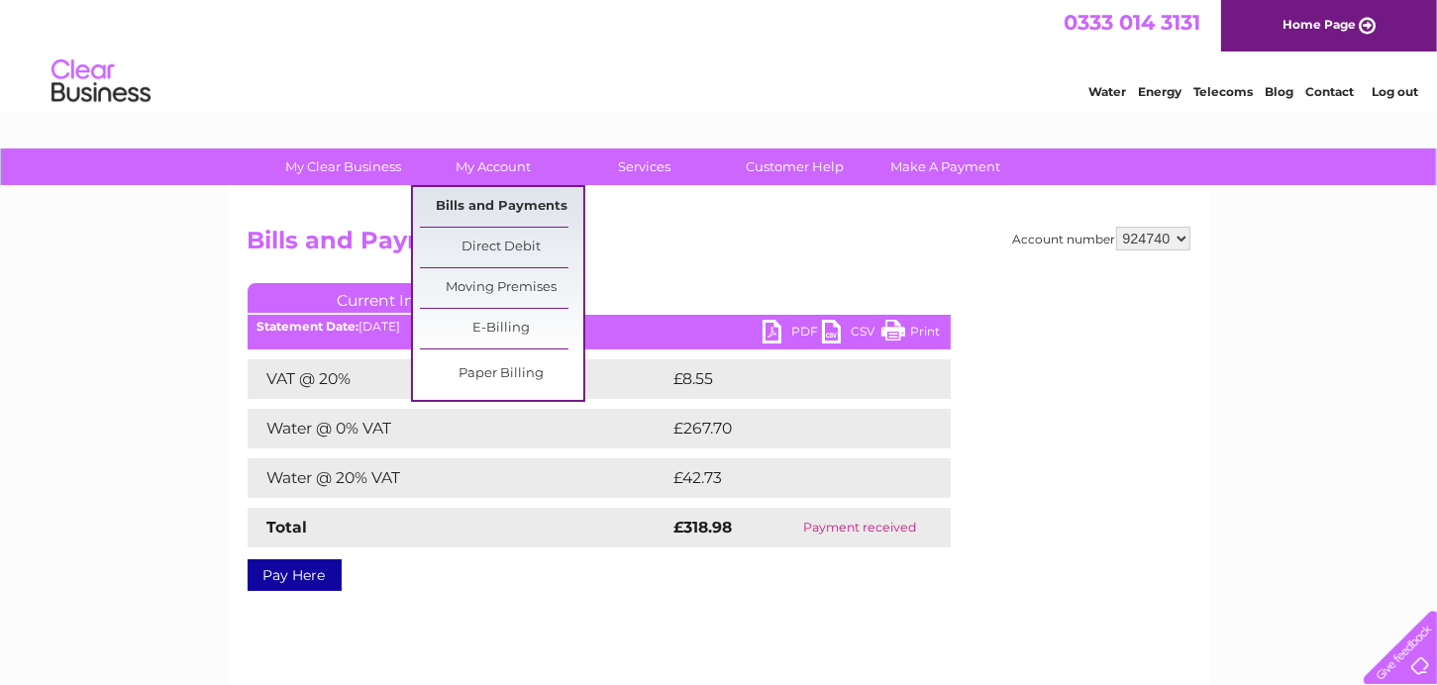
click at [515, 211] on link "Bills and Payments" at bounding box center [501, 207] width 163 height 40
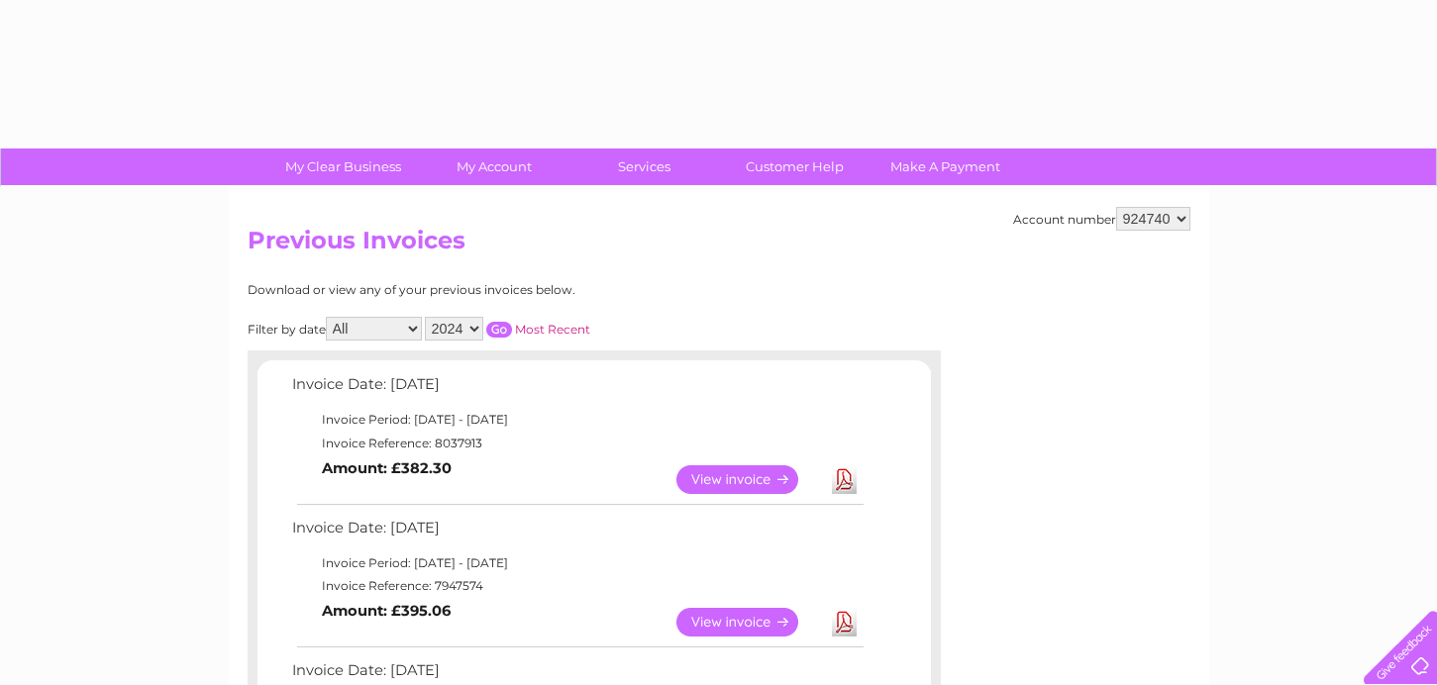
select select "2024"
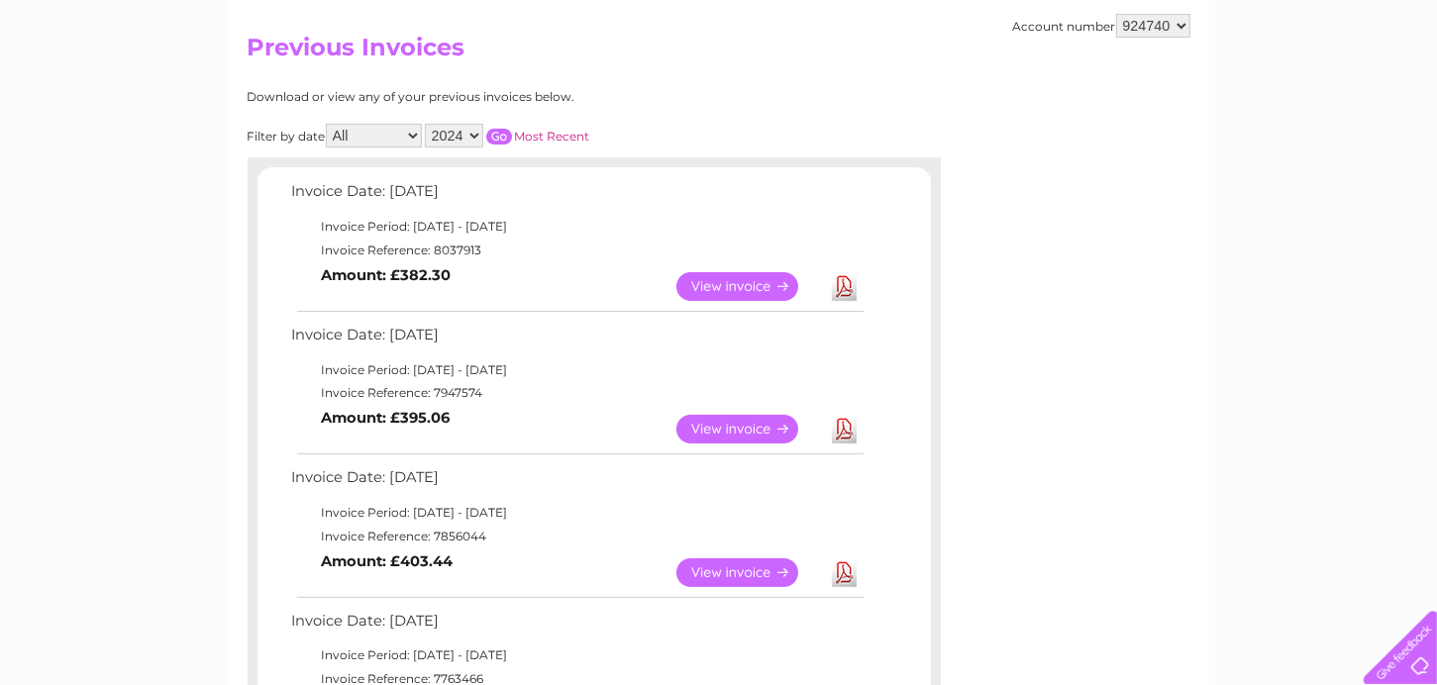
scroll to position [94, 0]
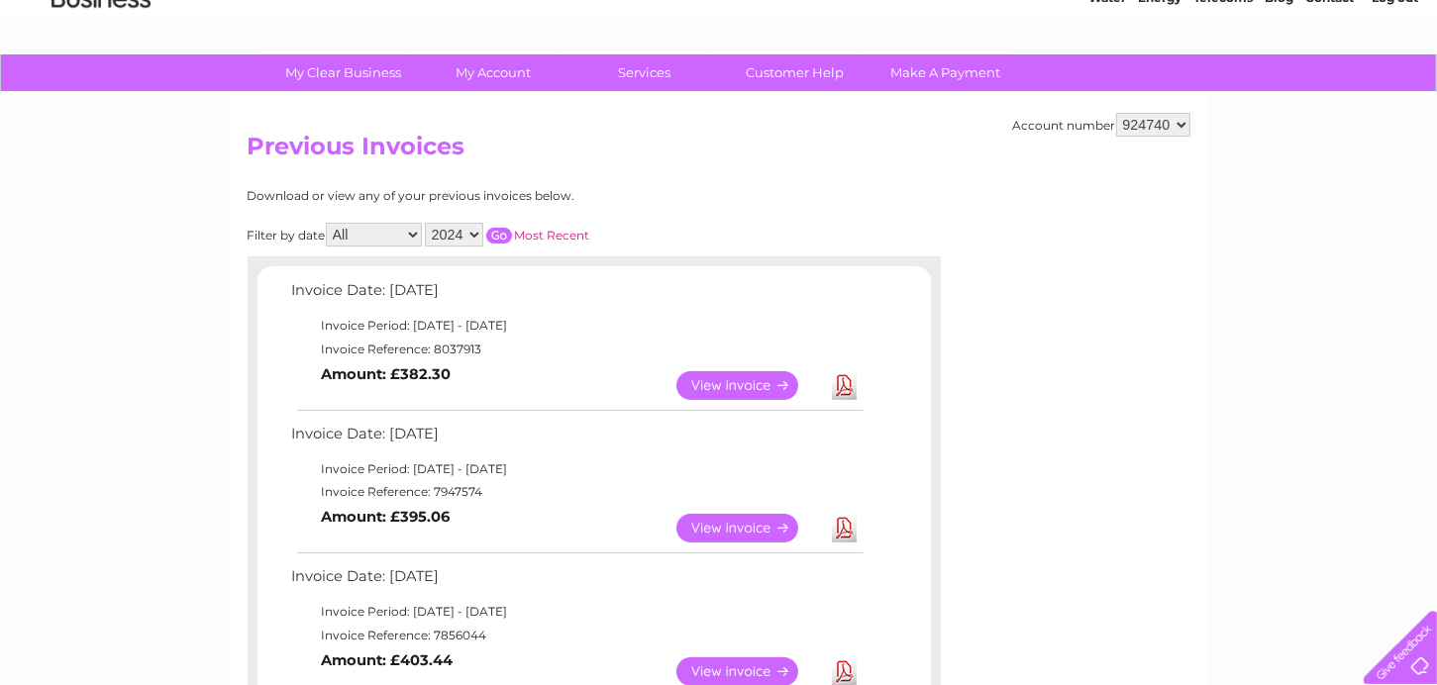
click at [500, 230] on input "button" at bounding box center [499, 236] width 26 height 16
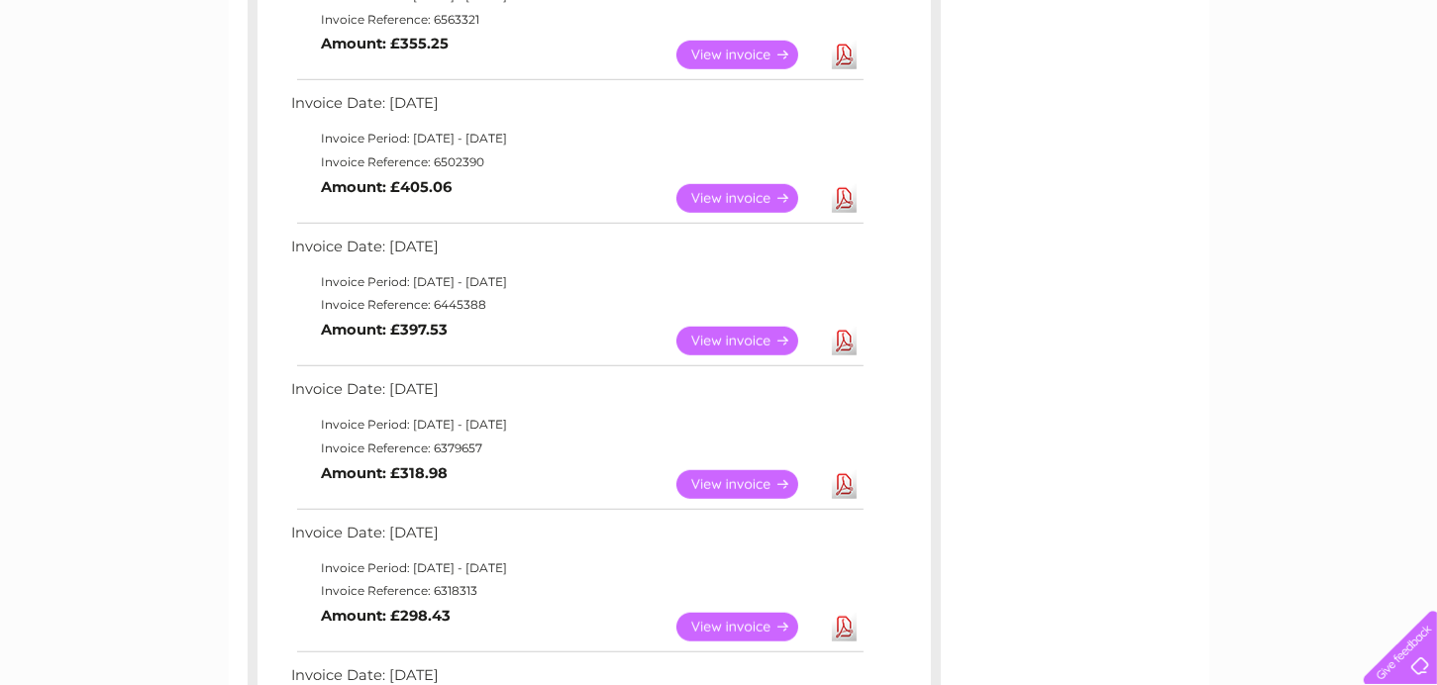
scroll to position [1183, 0]
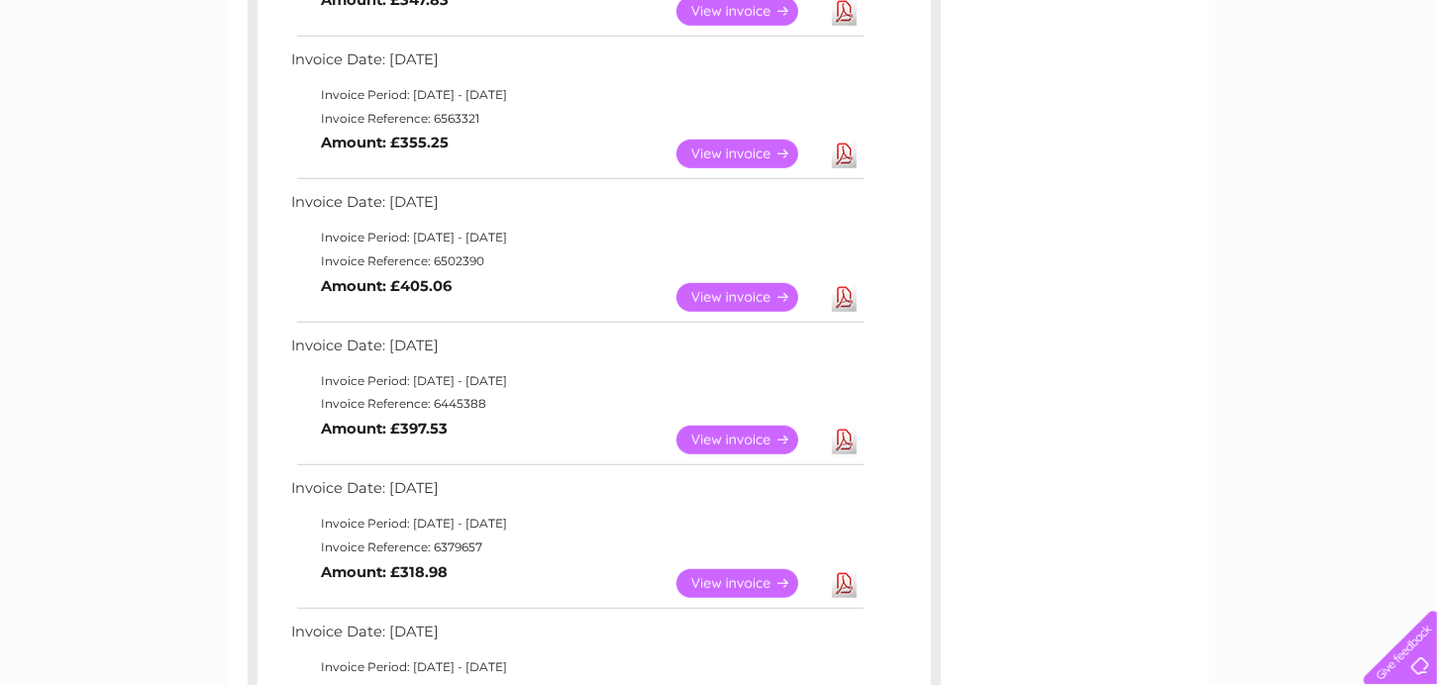
click at [717, 439] on link "View" at bounding box center [749, 440] width 146 height 29
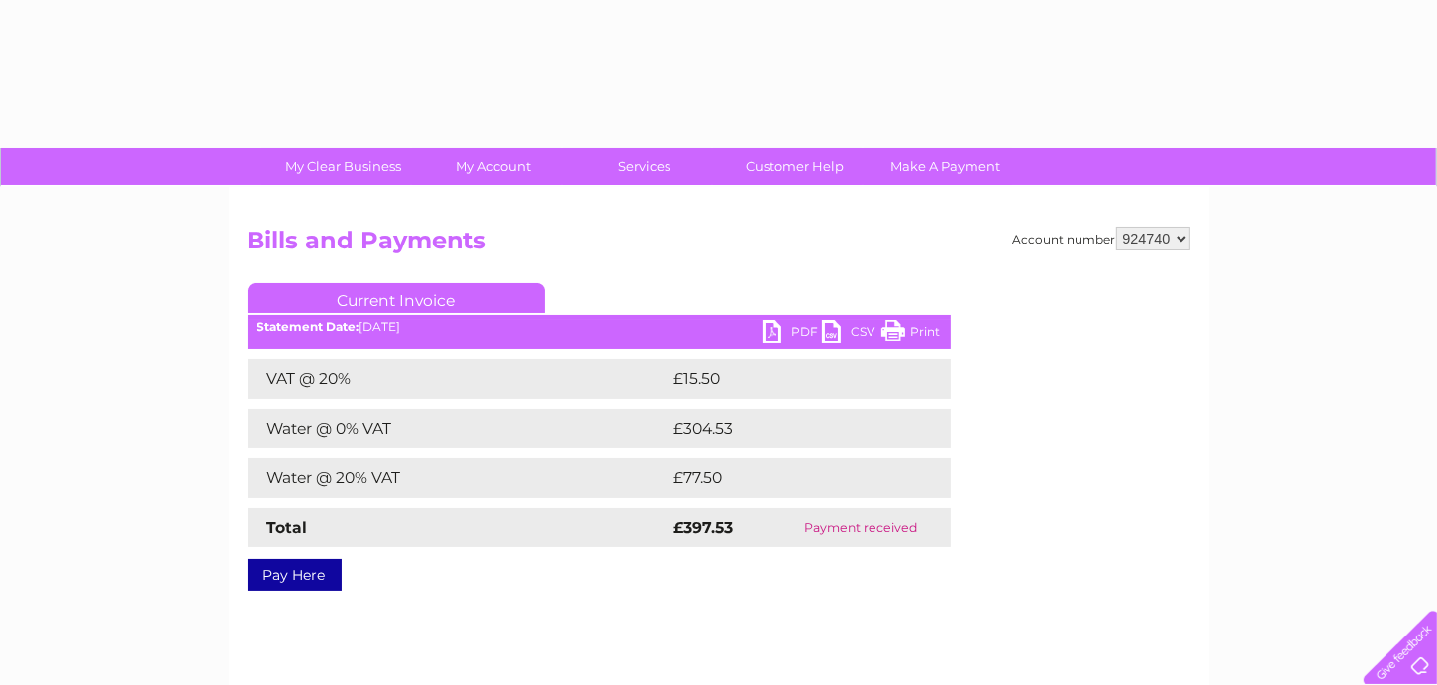
click at [715, 441] on td "£304.53" at bounding box center [792, 429] width 247 height 40
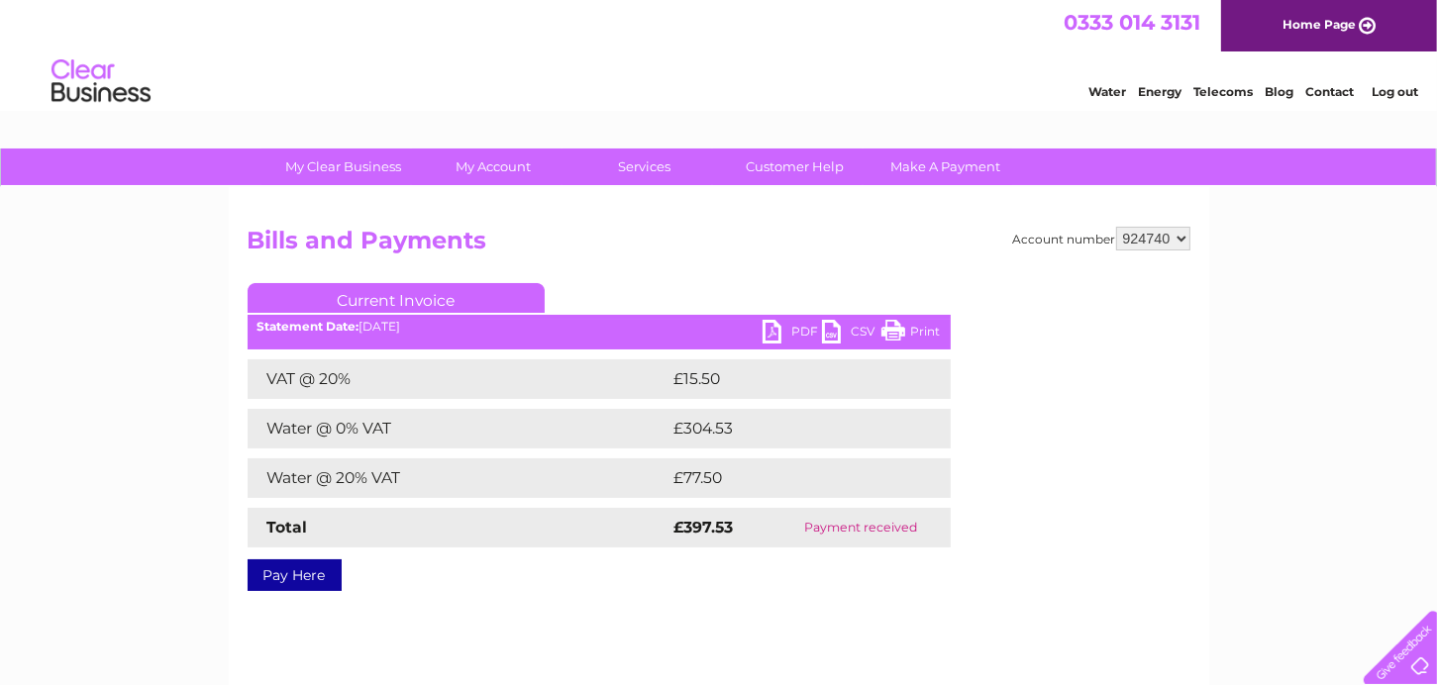
click at [889, 325] on link "Print" at bounding box center [910, 334] width 59 height 29
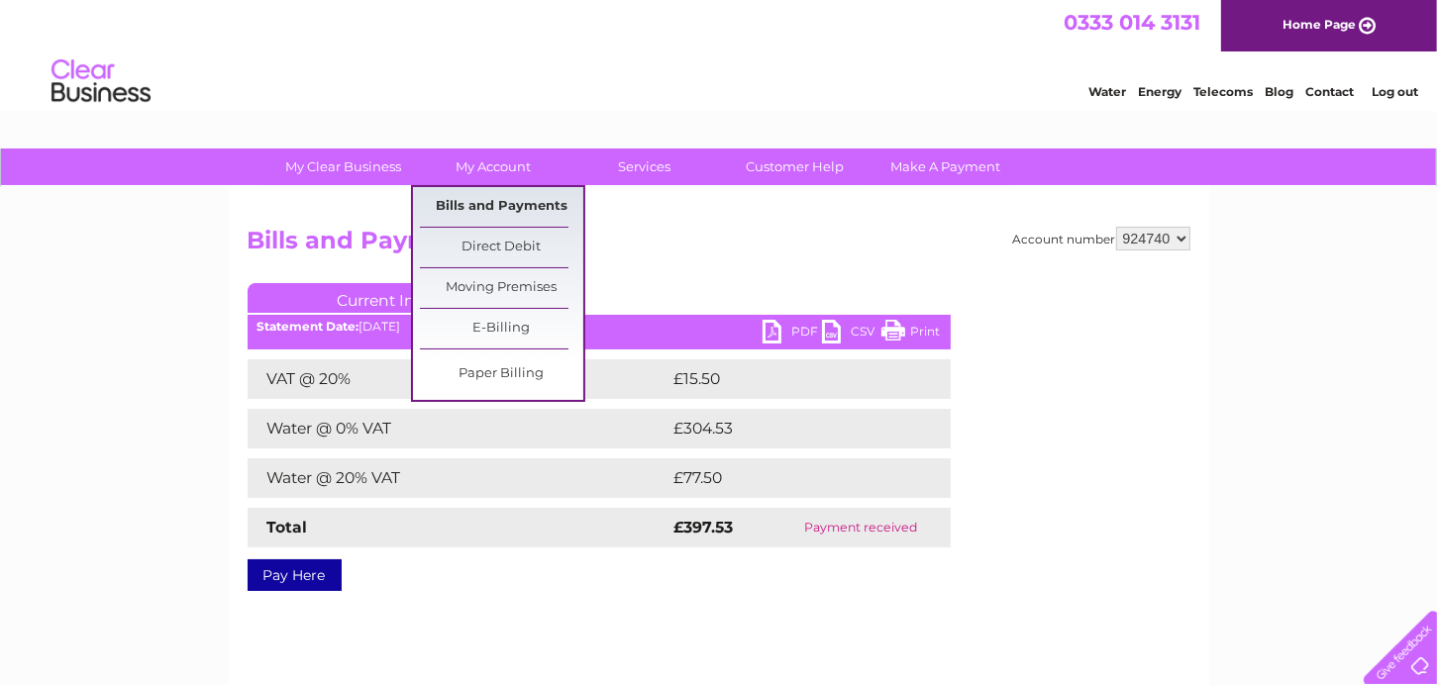
click at [509, 205] on link "Bills and Payments" at bounding box center [501, 207] width 163 height 40
click at [504, 205] on link "Bills and Payments" at bounding box center [501, 207] width 163 height 40
click at [504, 204] on link "Bills and Payments" at bounding box center [501, 207] width 163 height 40
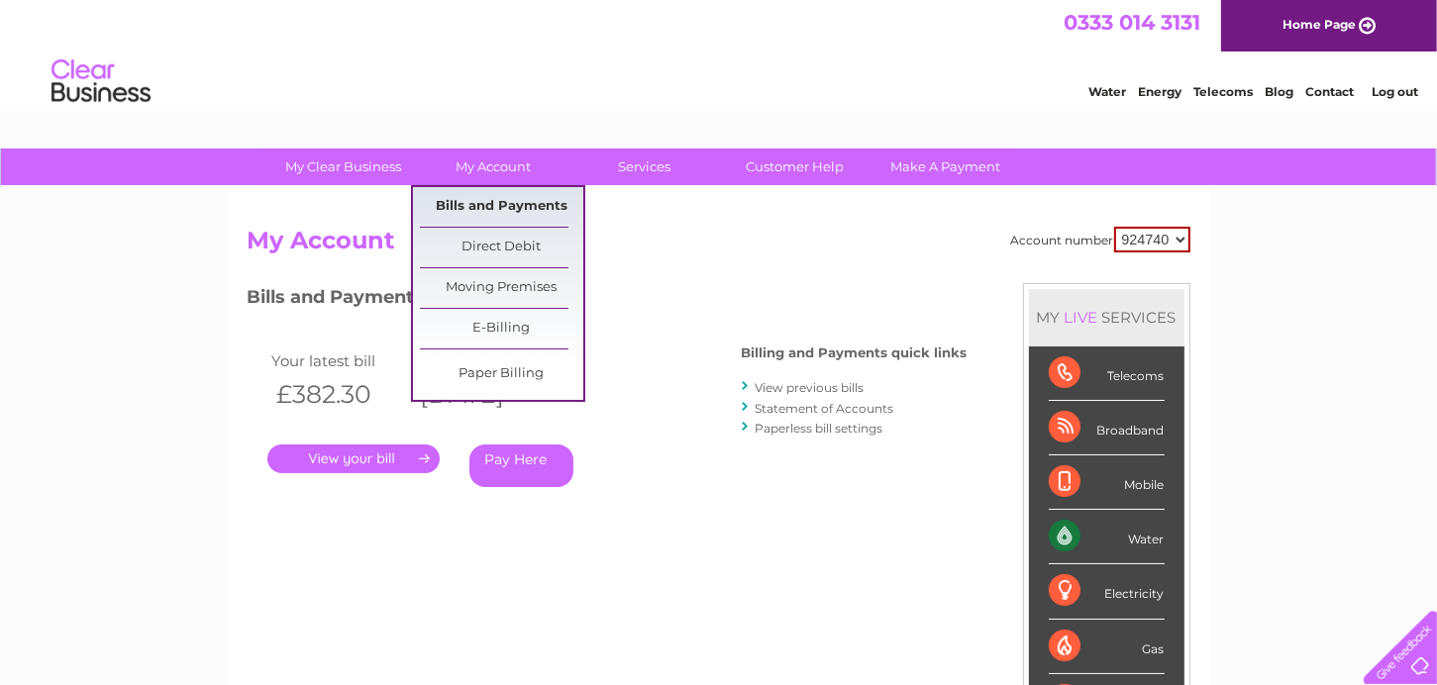
click at [487, 203] on link "Bills and Payments" at bounding box center [501, 207] width 163 height 40
click at [469, 209] on link "Bills and Payments" at bounding box center [501, 207] width 163 height 40
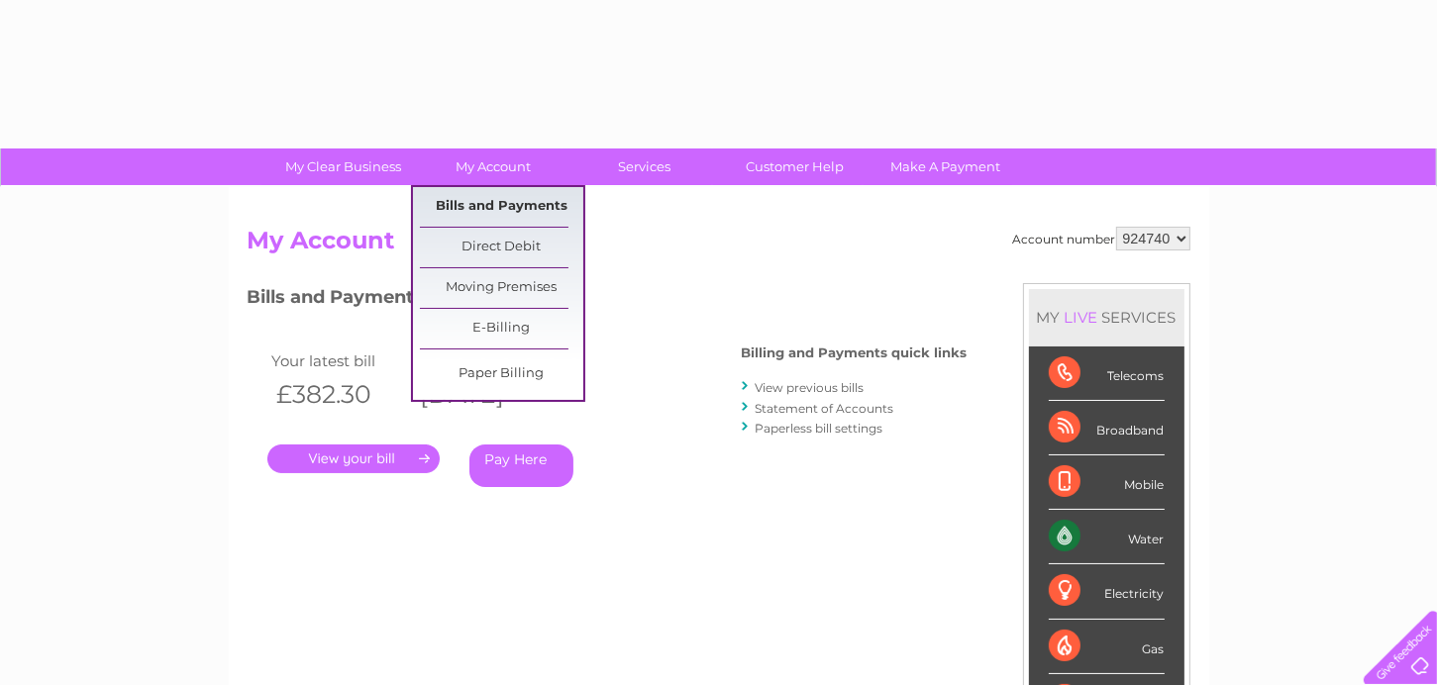
click at [483, 201] on link "Bills and Payments" at bounding box center [501, 207] width 163 height 40
click at [484, 202] on link "Bills and Payments" at bounding box center [501, 207] width 163 height 40
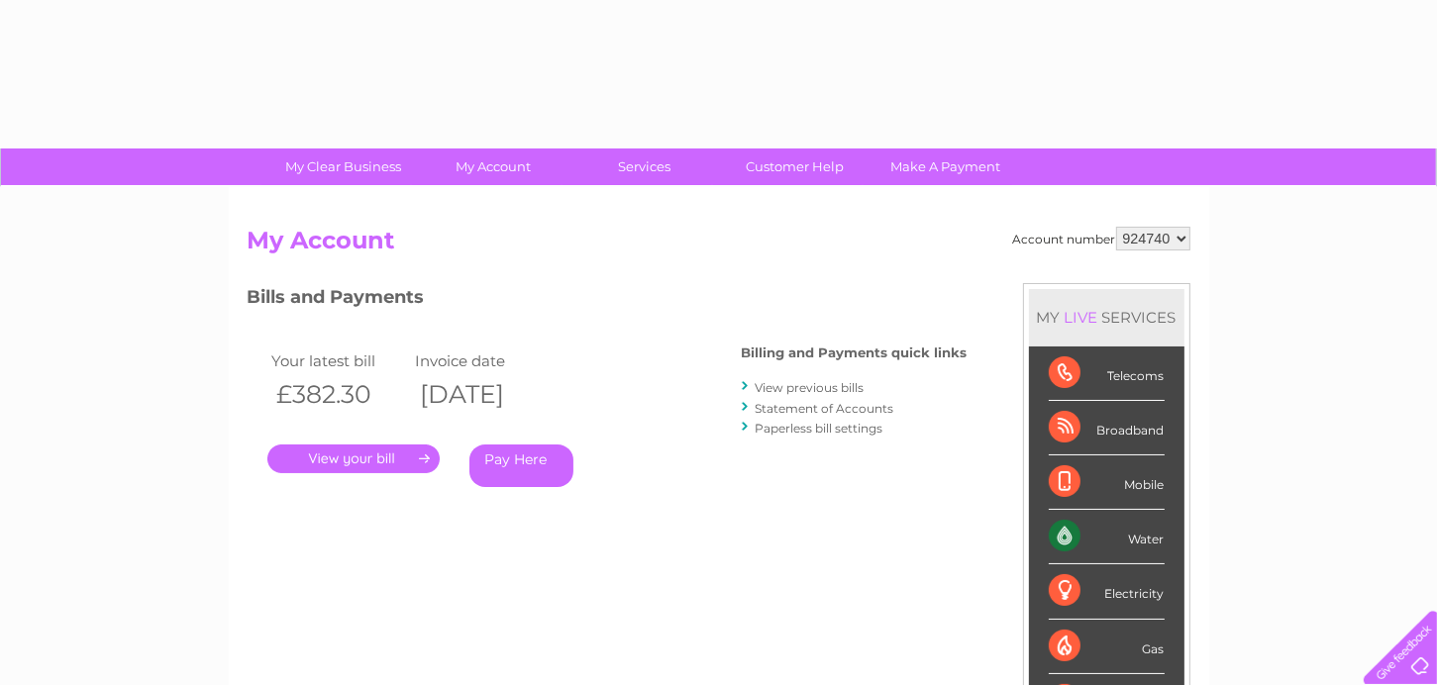
click at [767, 383] on link "View previous bills" at bounding box center [810, 387] width 109 height 15
click at [795, 386] on link "View previous bills" at bounding box center [810, 387] width 109 height 15
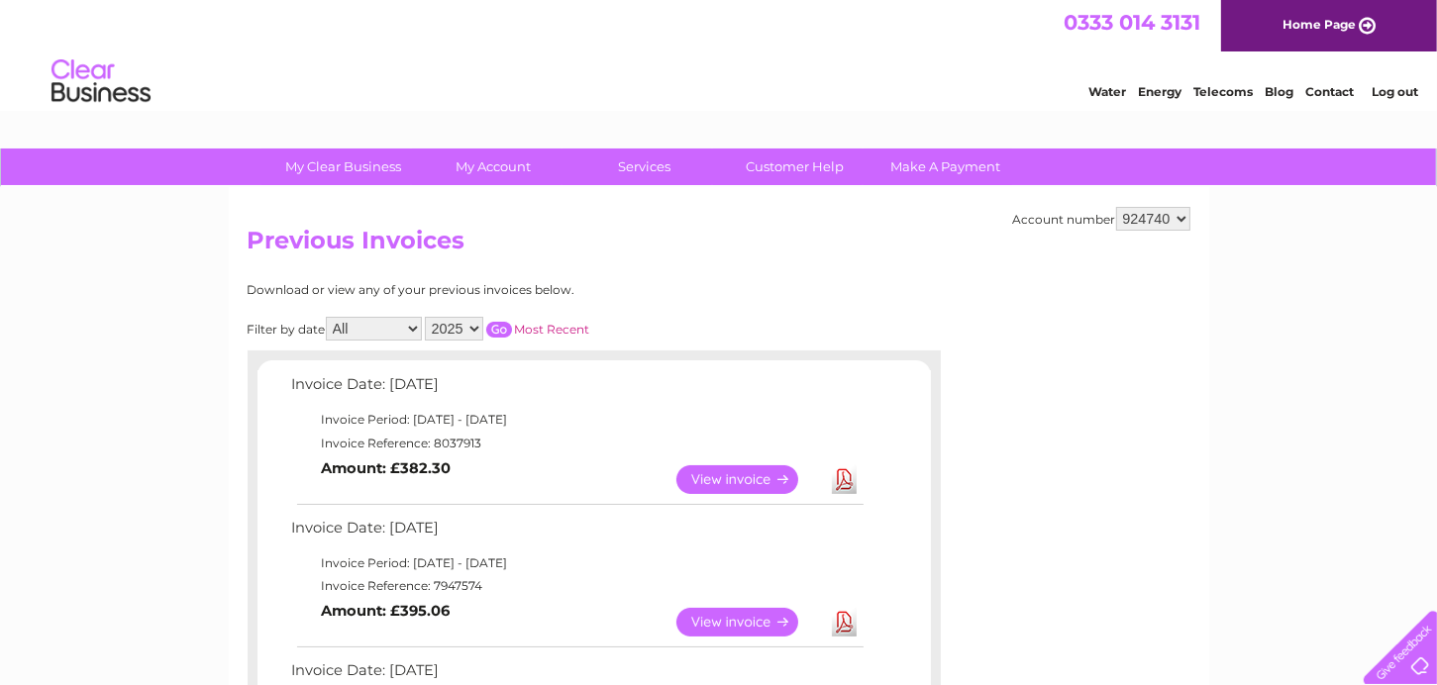
click at [473, 326] on select "2025 2024 2023 2022" at bounding box center [454, 329] width 58 height 24
select select "2024"
click at [427, 317] on select "2025 2024 2023 2022" at bounding box center [454, 329] width 58 height 24
click at [500, 325] on input "button" at bounding box center [499, 330] width 26 height 16
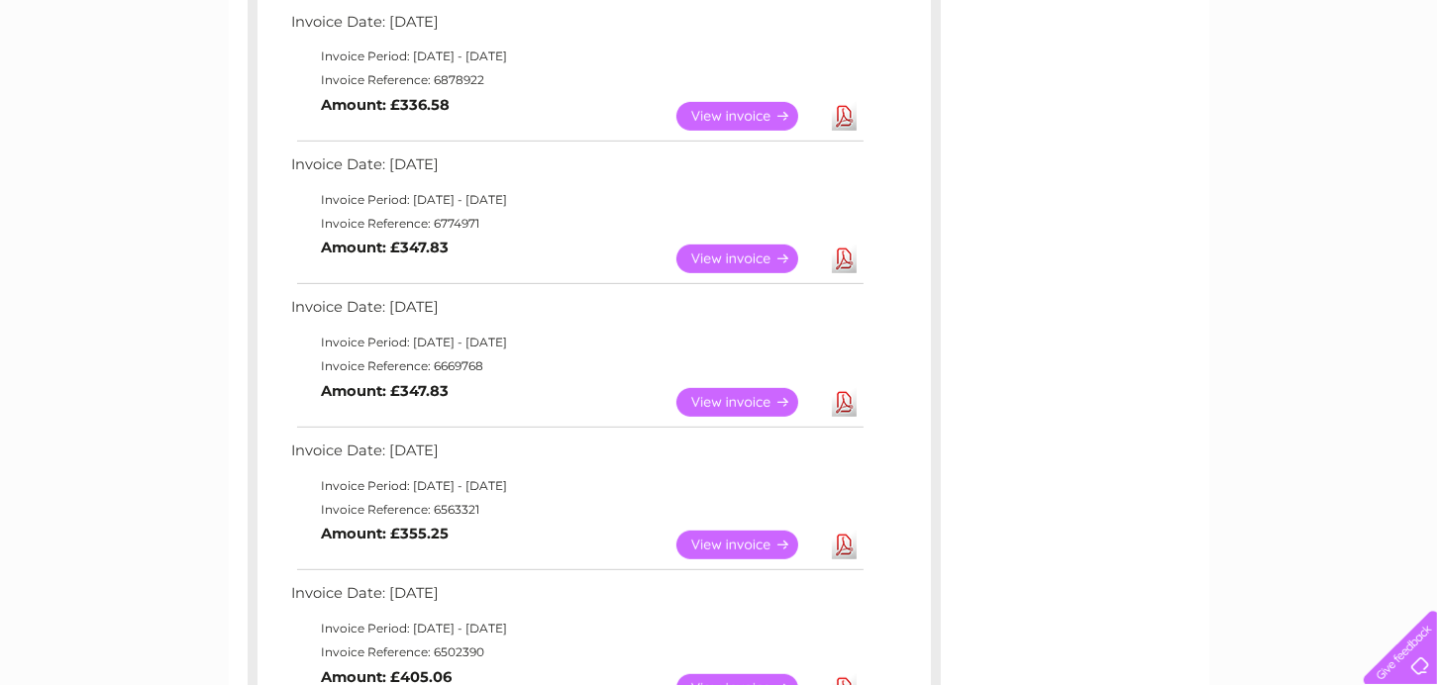
scroll to position [891, 0]
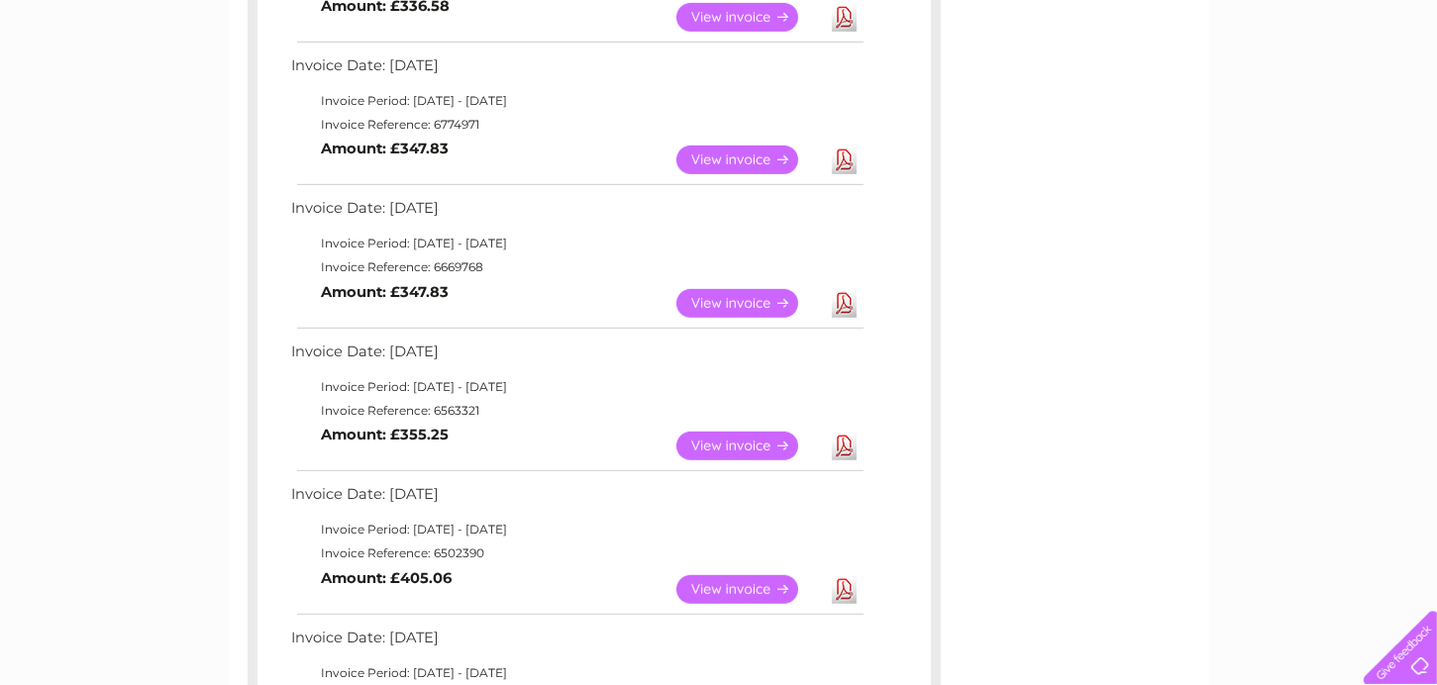
click at [724, 583] on link "View" at bounding box center [749, 589] width 146 height 29
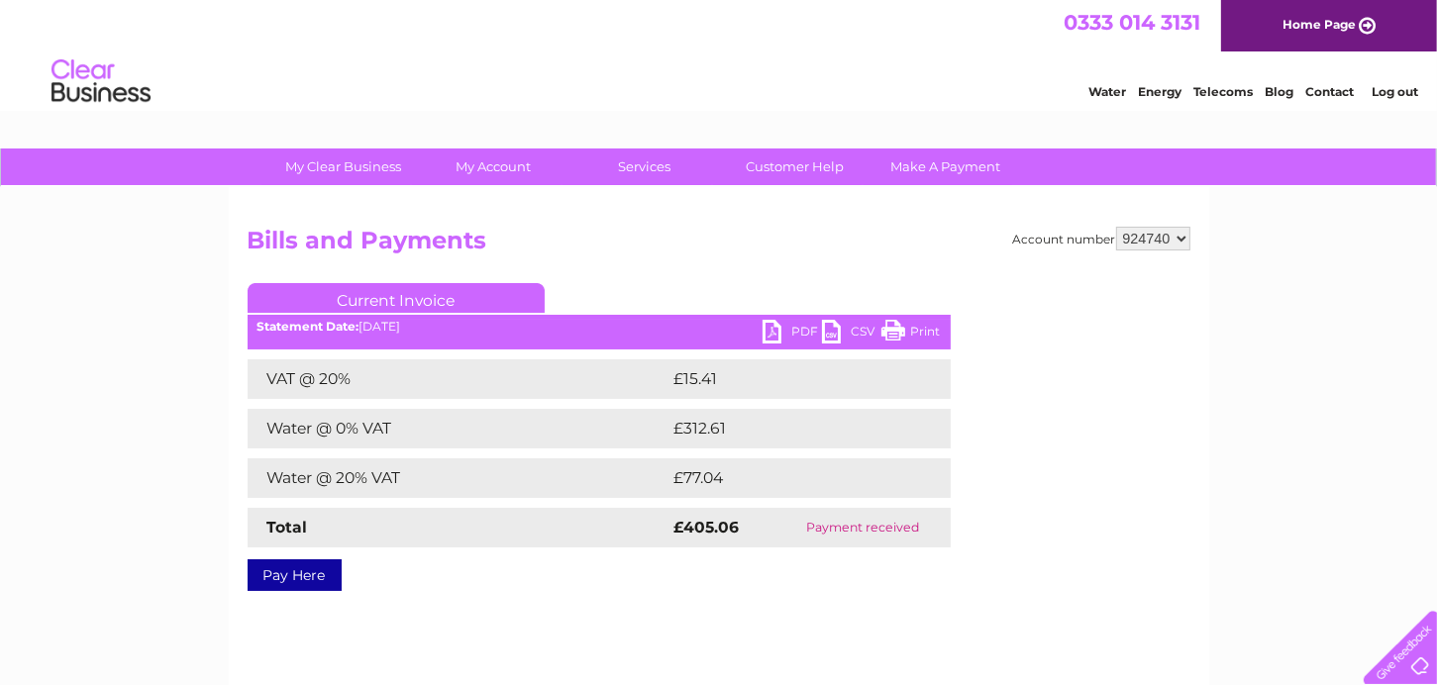
click at [901, 328] on link "Print" at bounding box center [910, 334] width 59 height 29
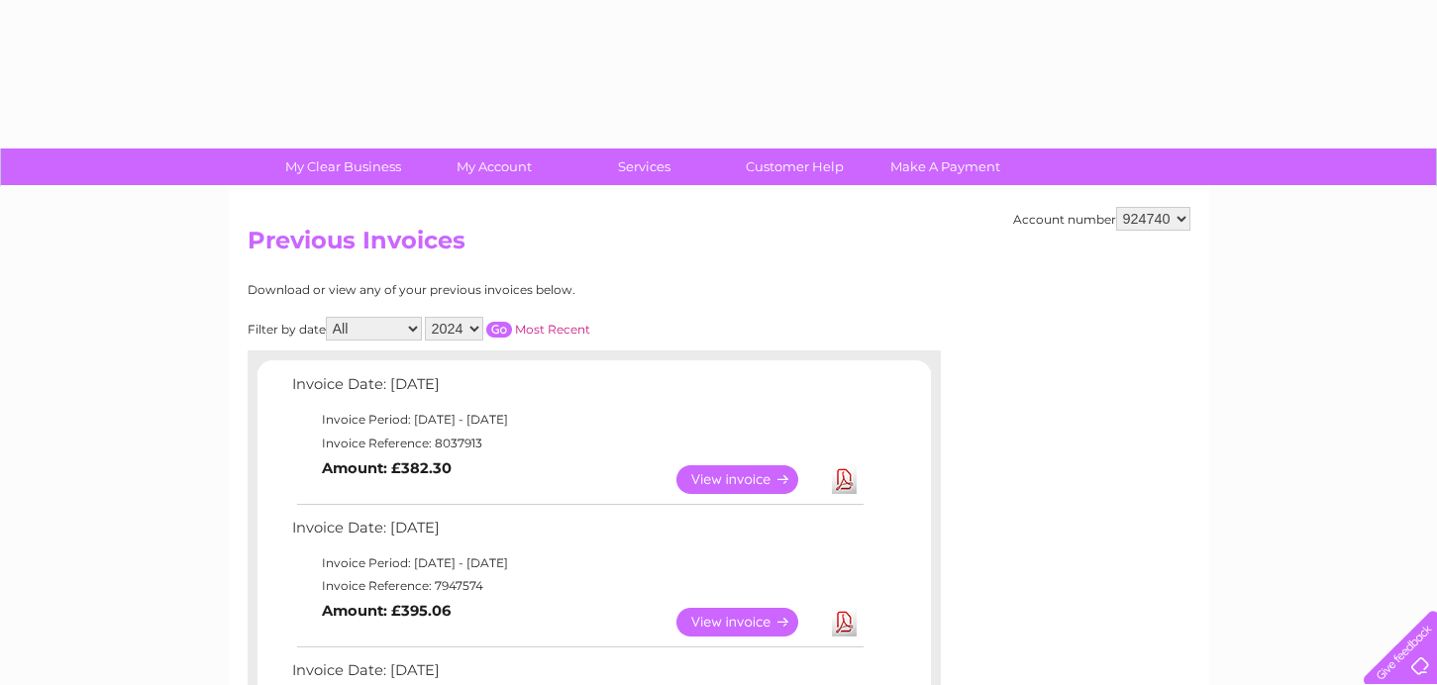
select select "2024"
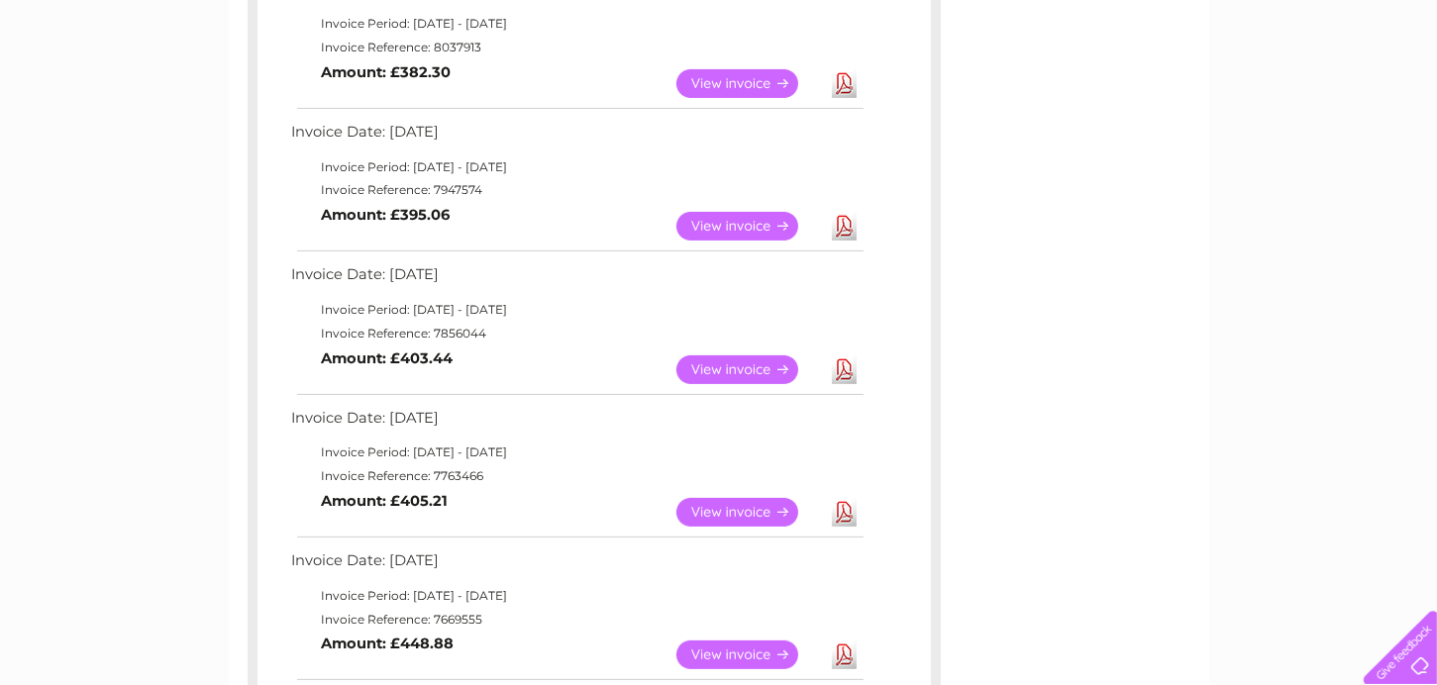
scroll to position [99, 0]
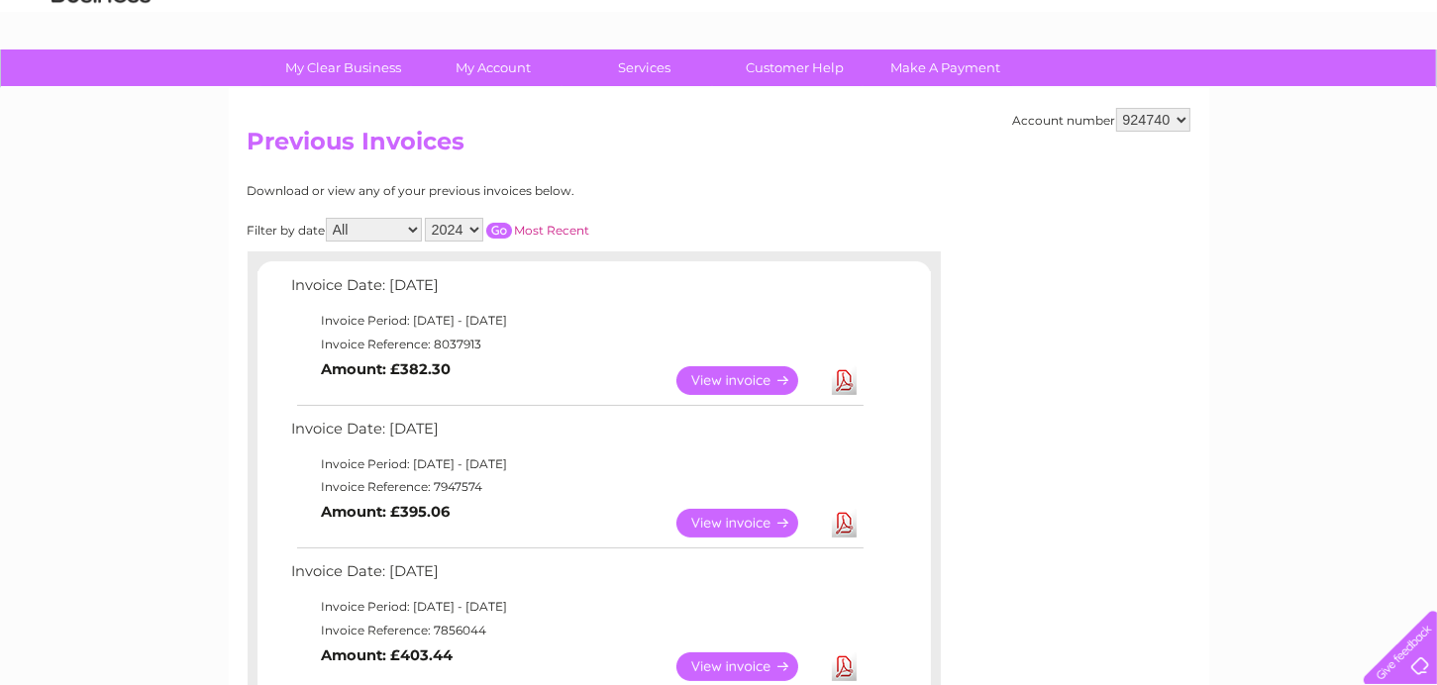
click at [499, 227] on input "button" at bounding box center [499, 231] width 26 height 16
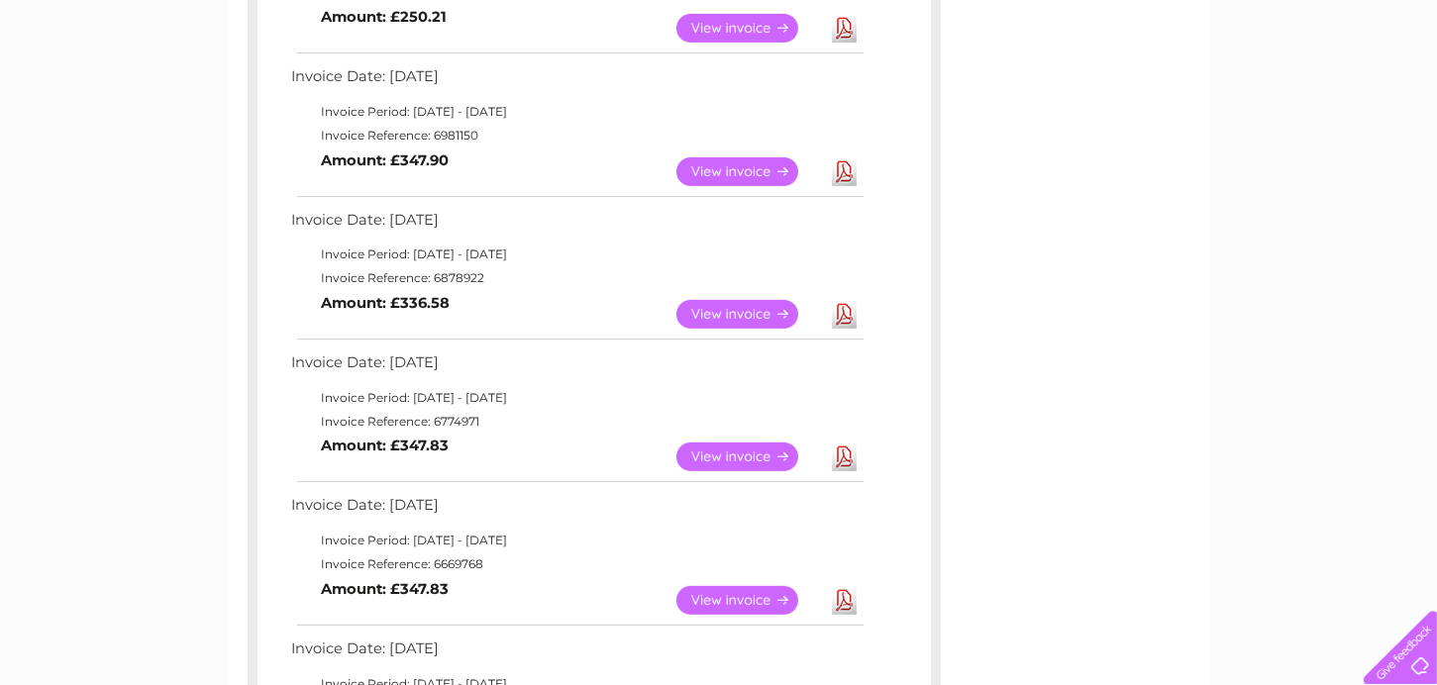
scroll to position [792, 0]
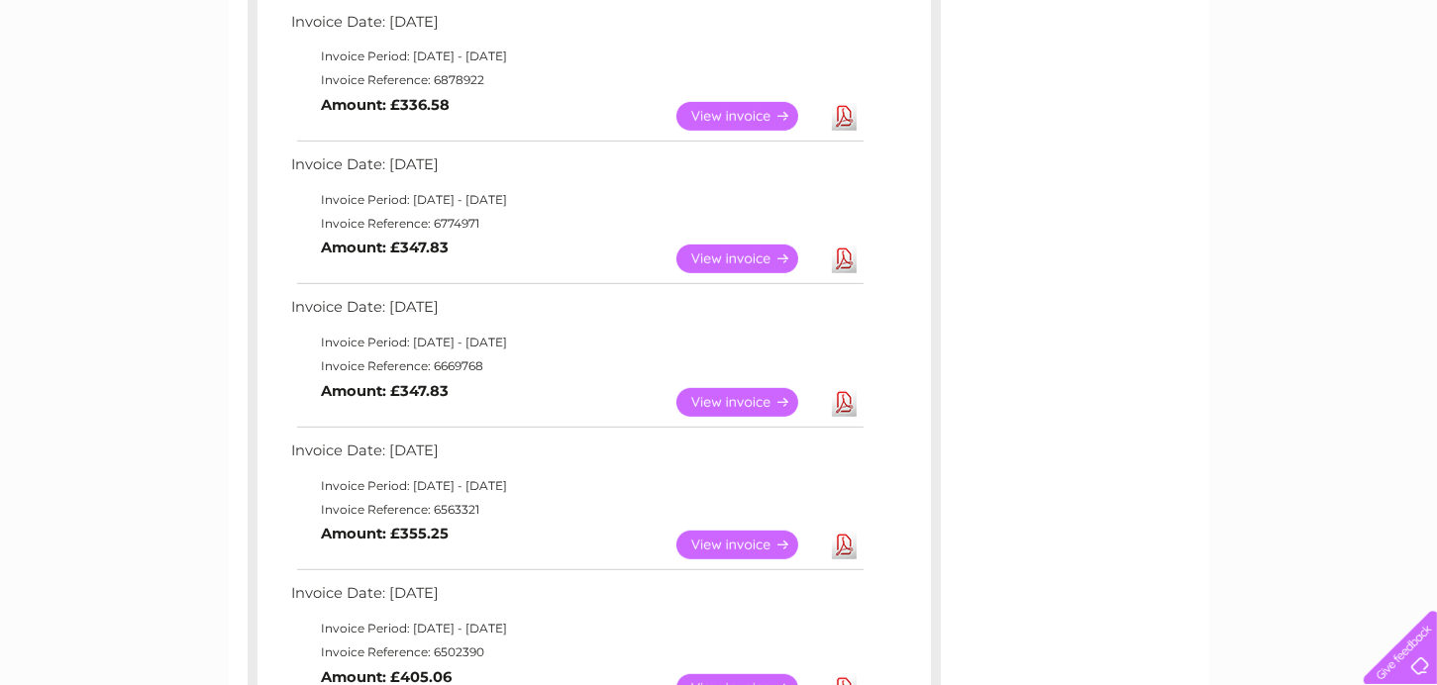
click at [723, 542] on link "View" at bounding box center [749, 545] width 146 height 29
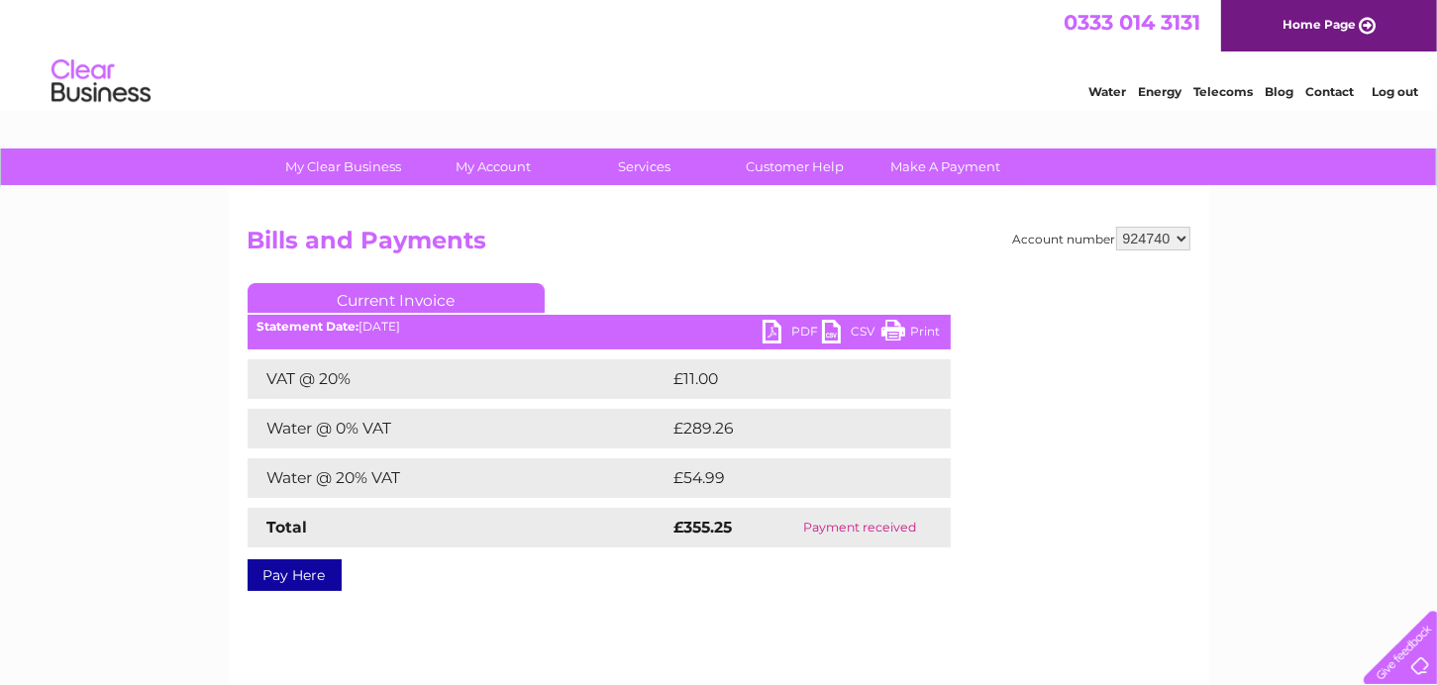
click at [923, 332] on link "Print" at bounding box center [910, 334] width 59 height 29
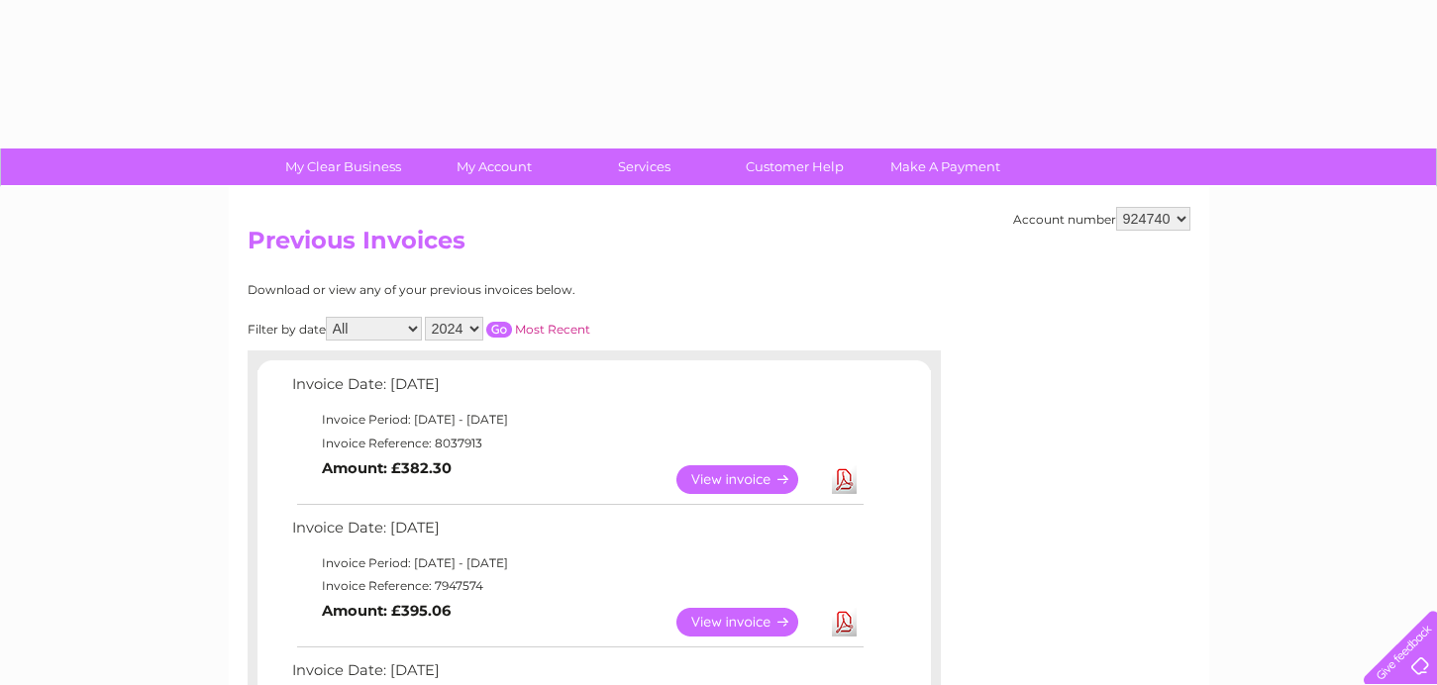
select select "2024"
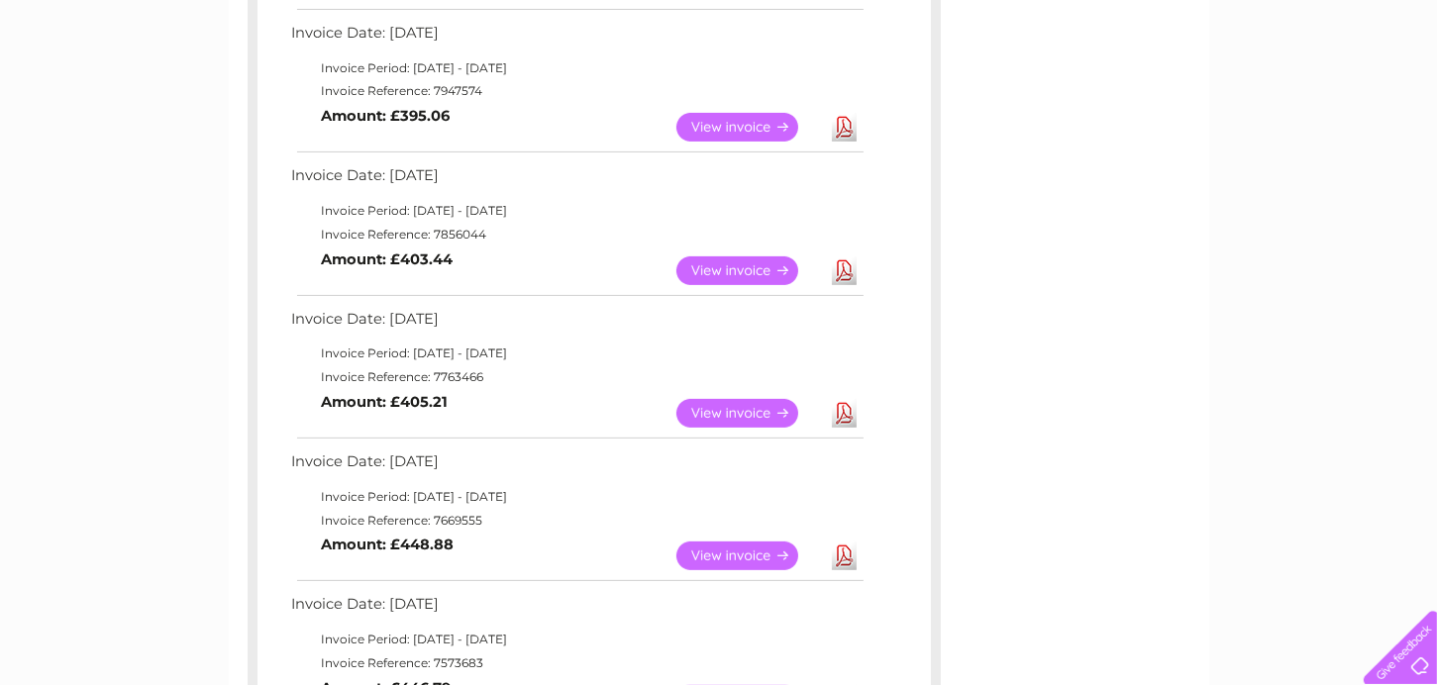
scroll to position [198, 0]
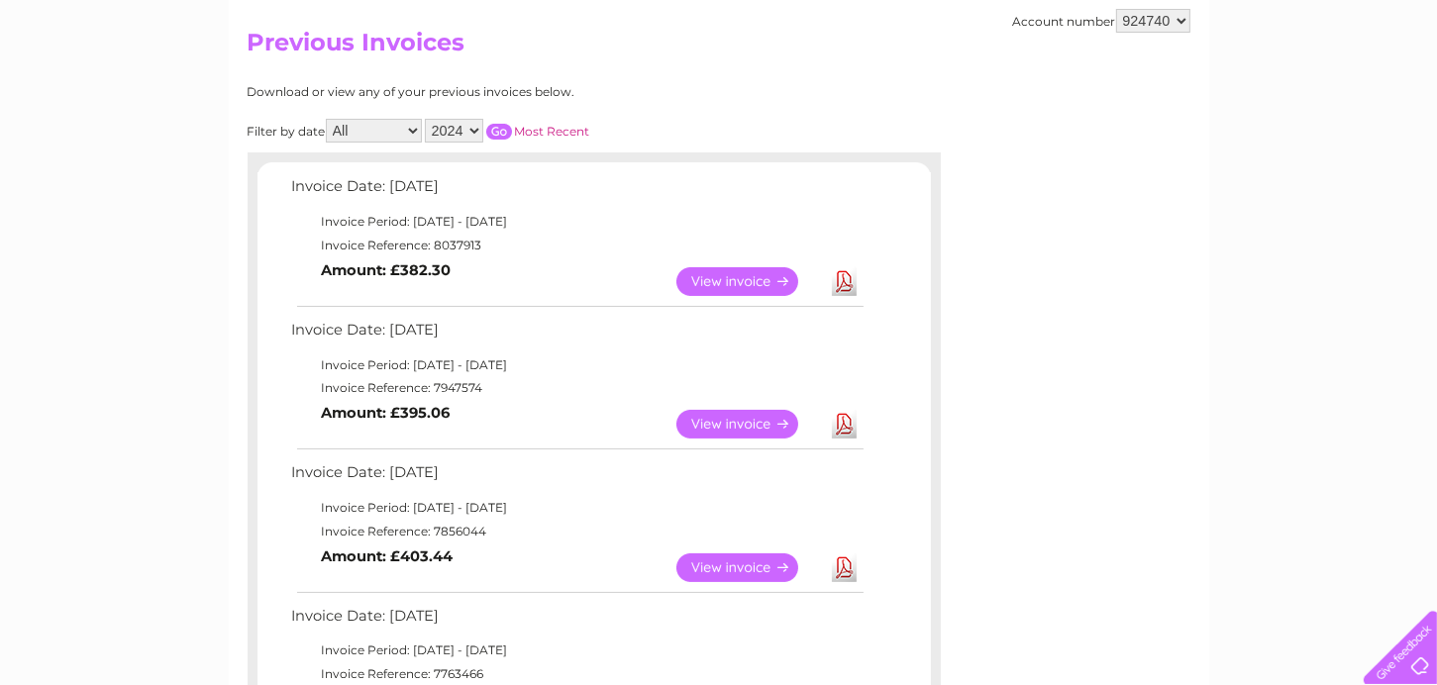
click at [500, 131] on input "button" at bounding box center [499, 132] width 26 height 16
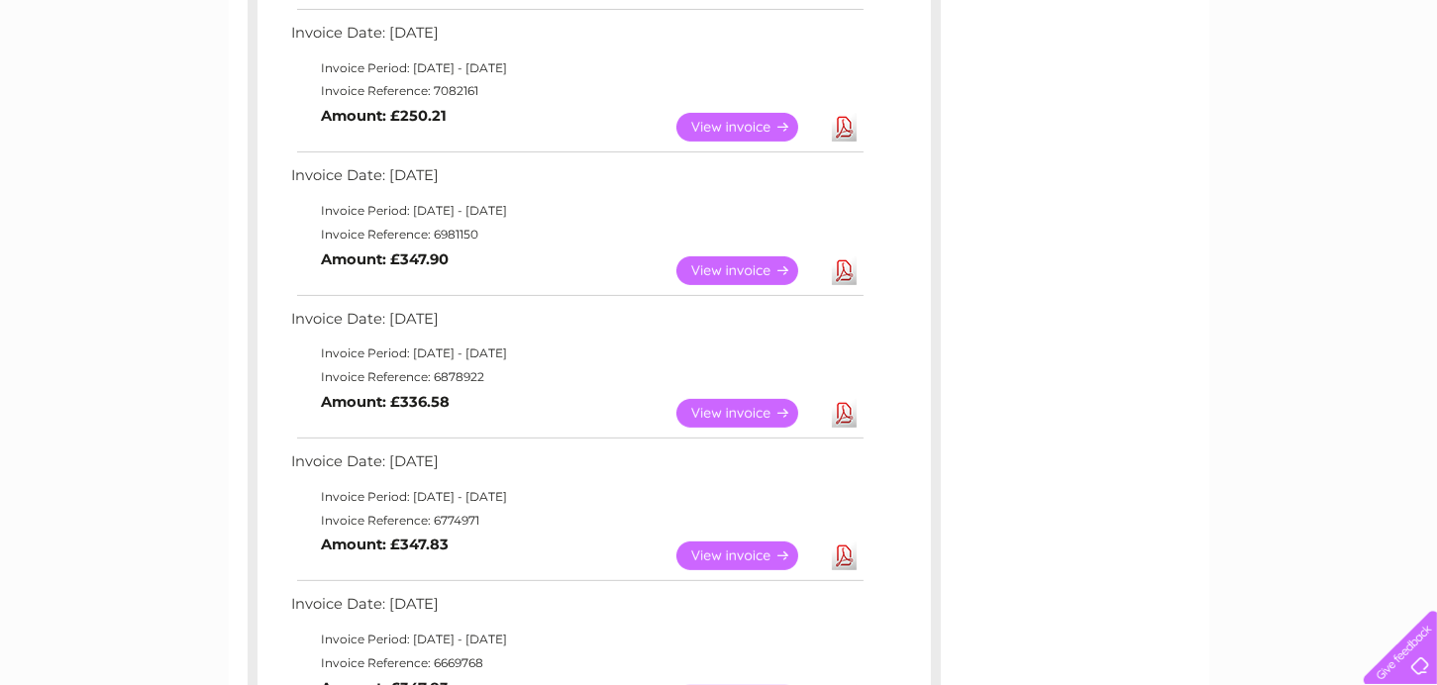
scroll to position [693, 0]
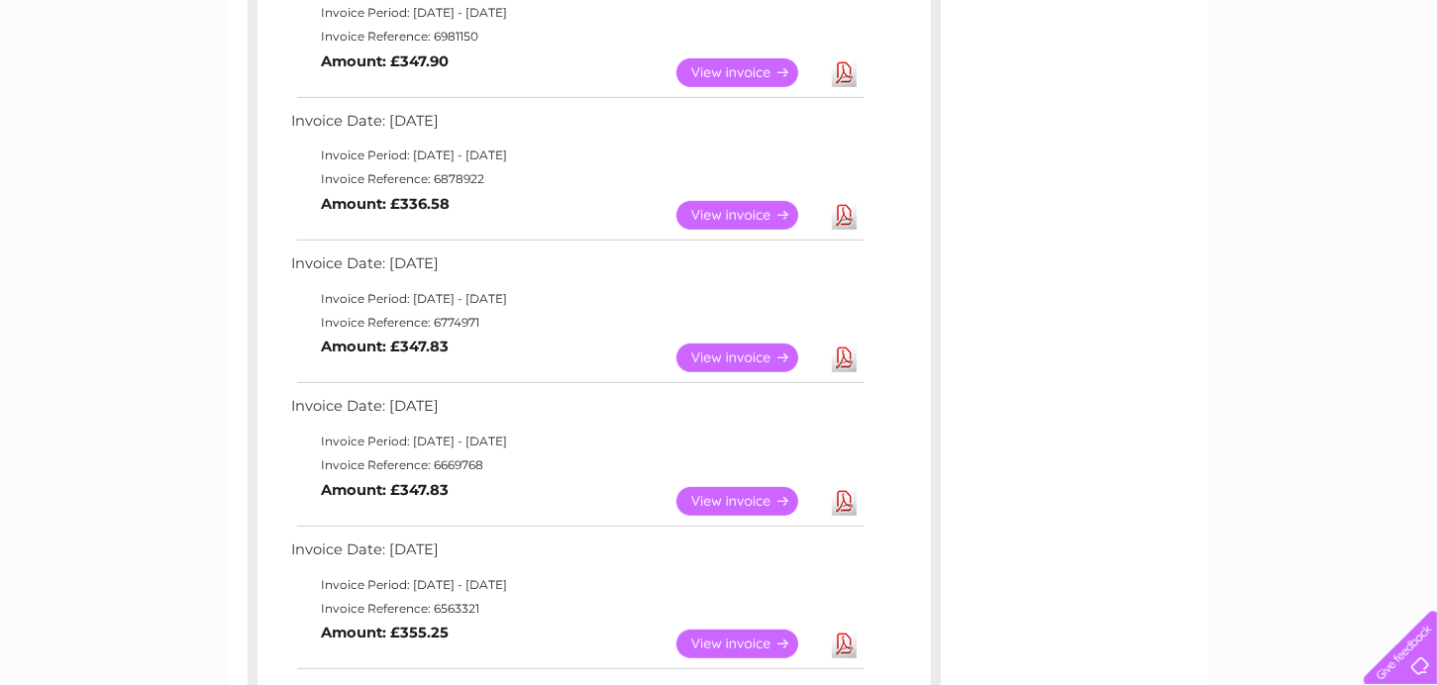
click at [748, 499] on link "View" at bounding box center [749, 501] width 146 height 29
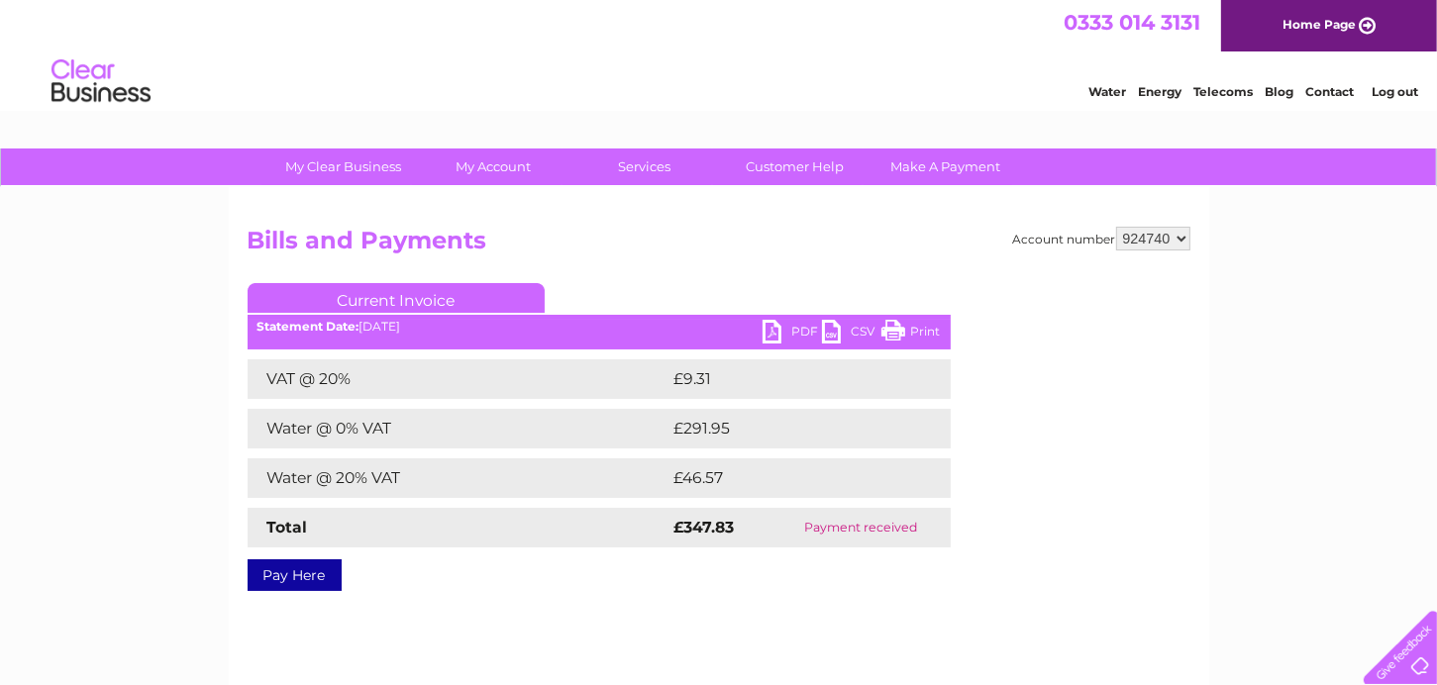
click at [905, 330] on link "Print" at bounding box center [910, 334] width 59 height 29
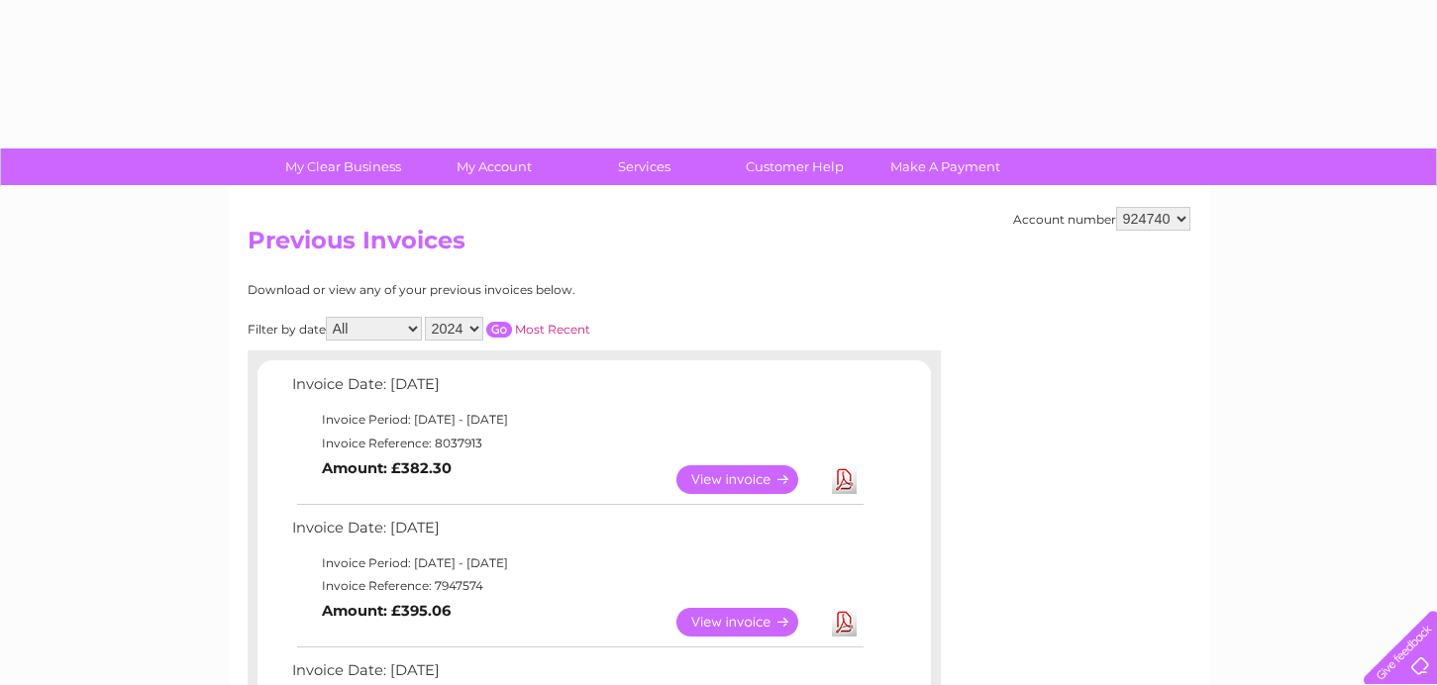
select select "2024"
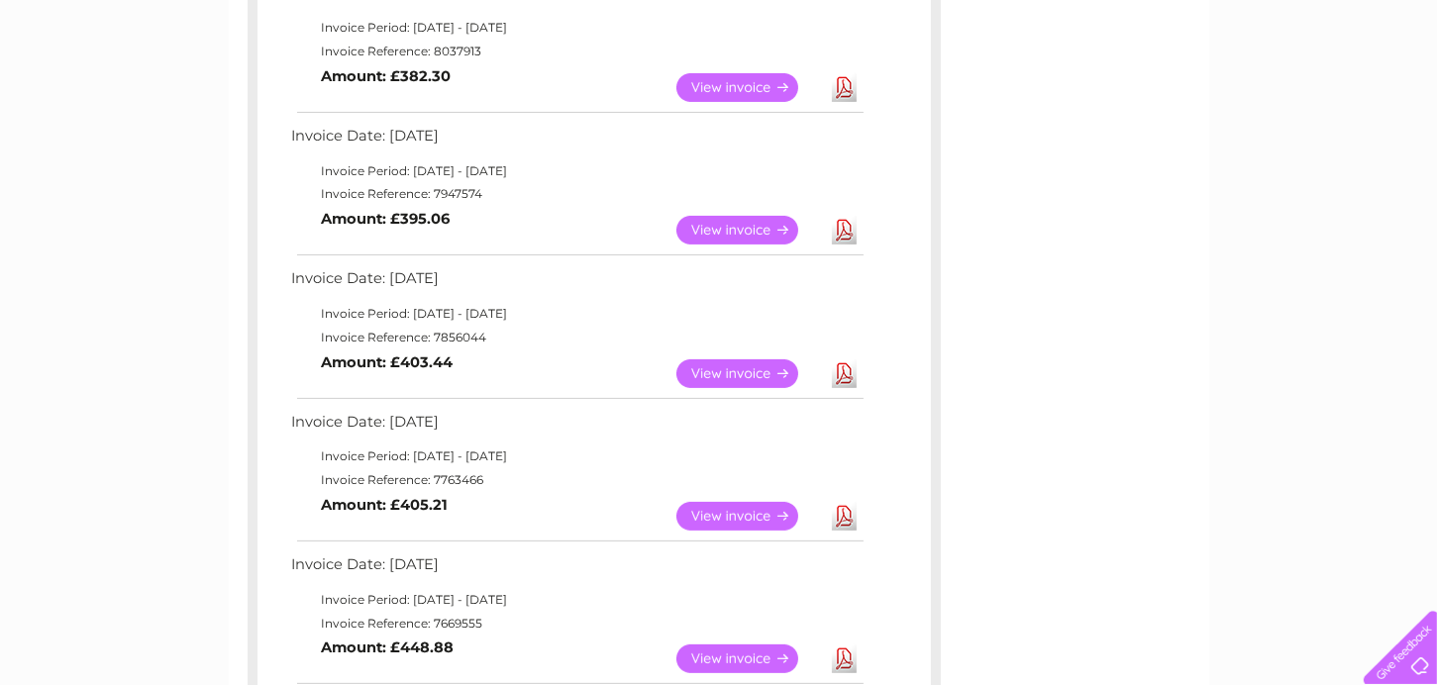
scroll to position [95, 0]
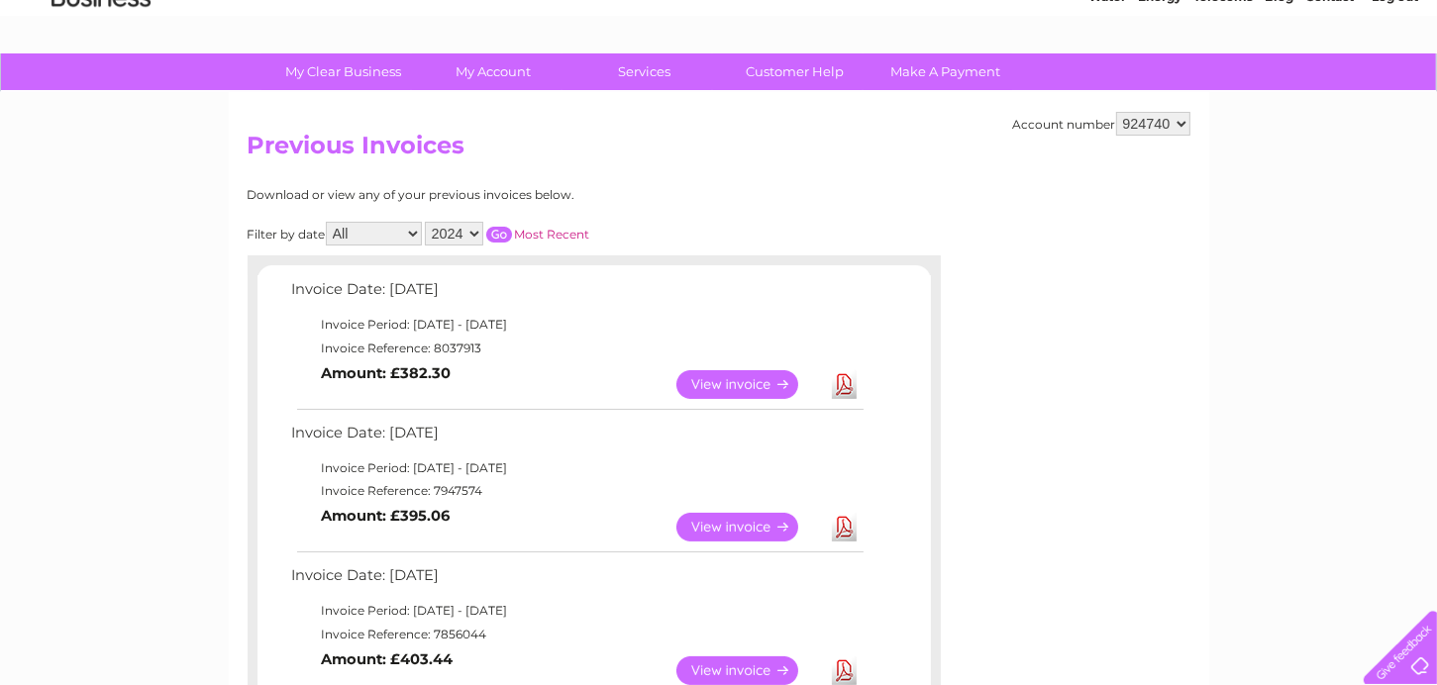
click at [489, 227] on input "button" at bounding box center [499, 235] width 26 height 16
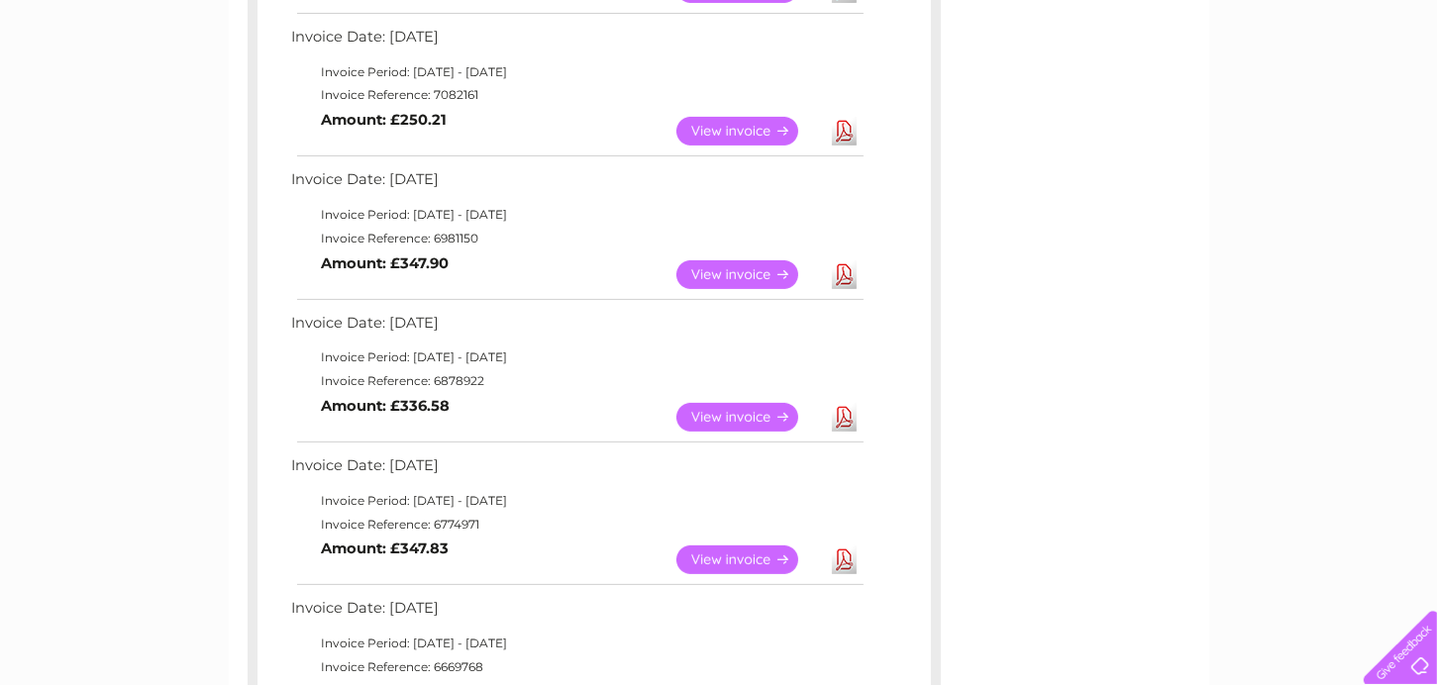
scroll to position [590, 0]
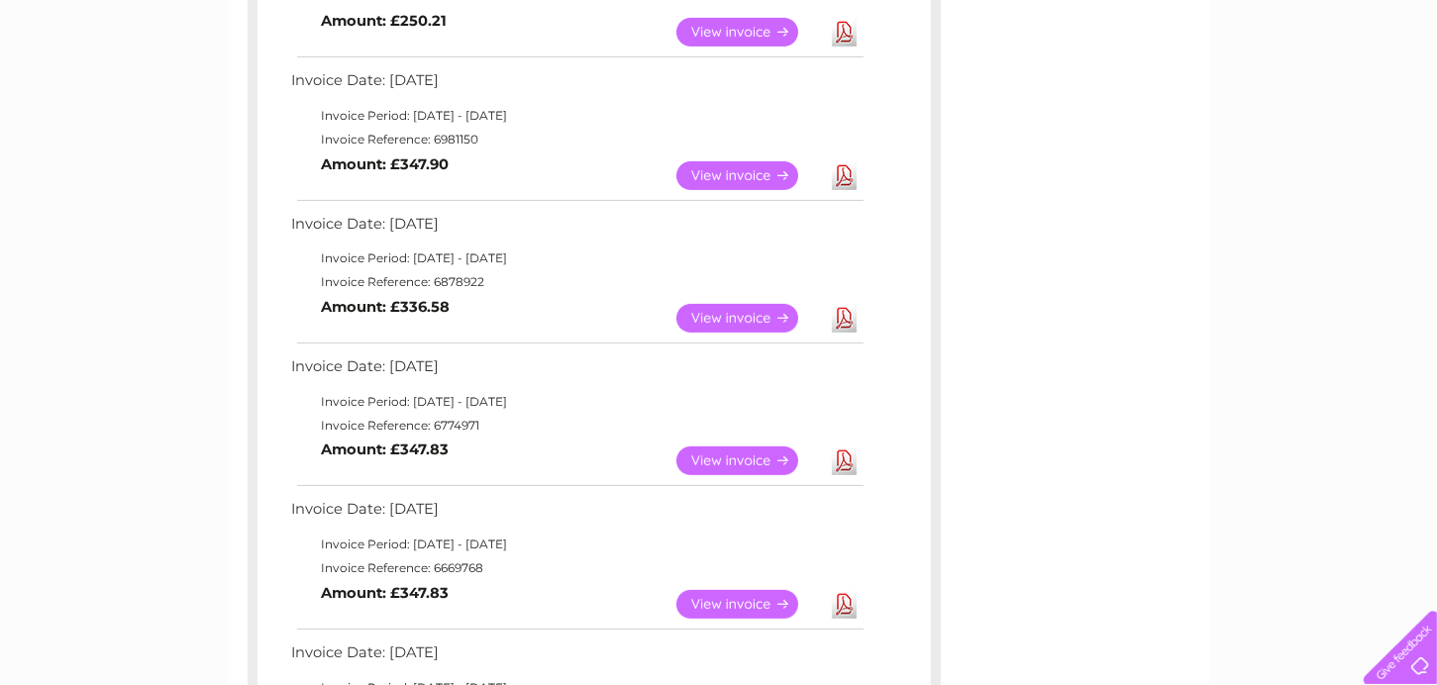
click at [719, 458] on link "View" at bounding box center [749, 461] width 146 height 29
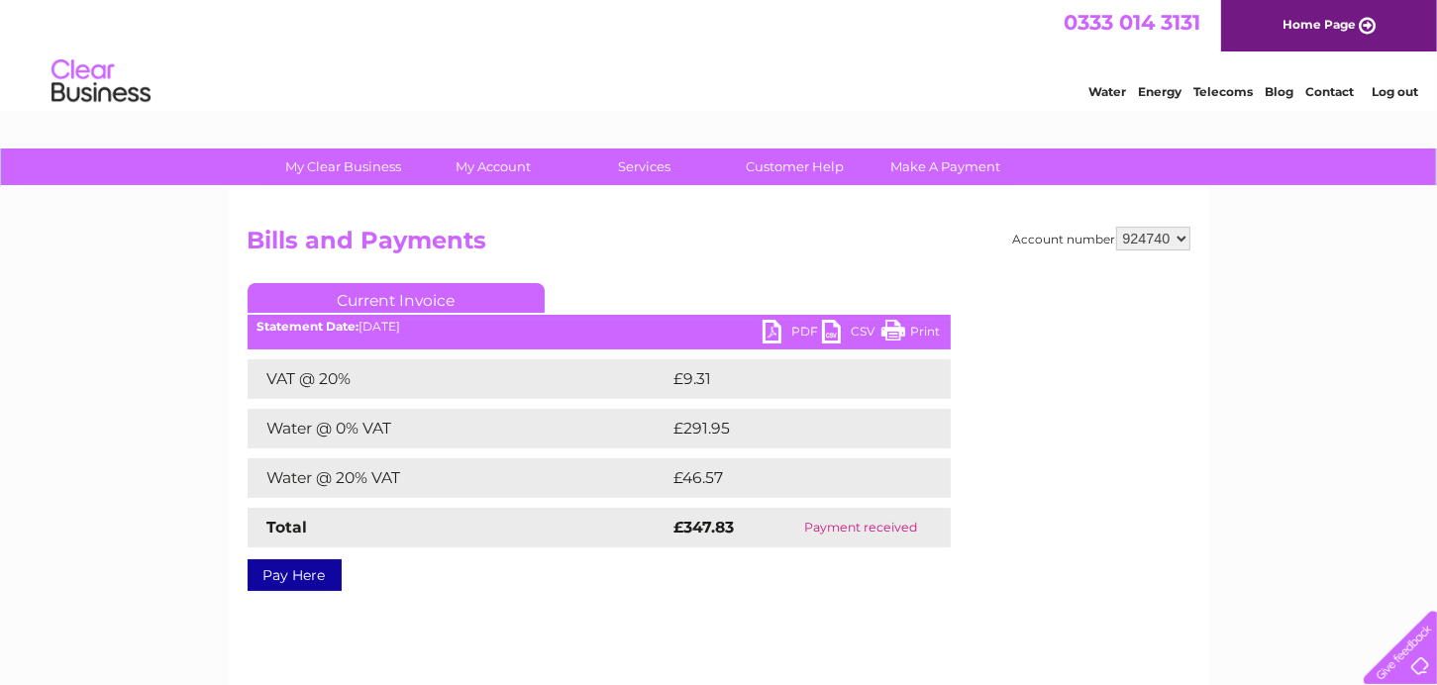
click at [922, 327] on link "Print" at bounding box center [910, 334] width 59 height 29
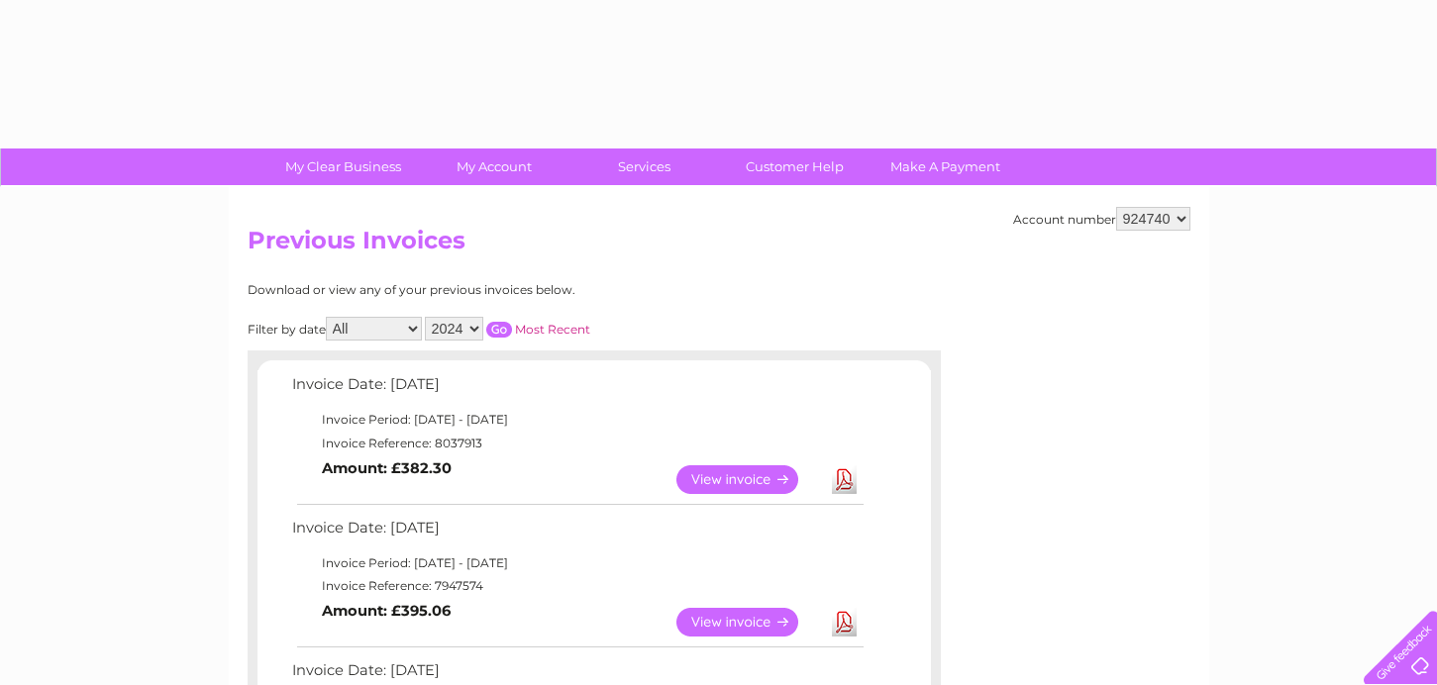
select select "2024"
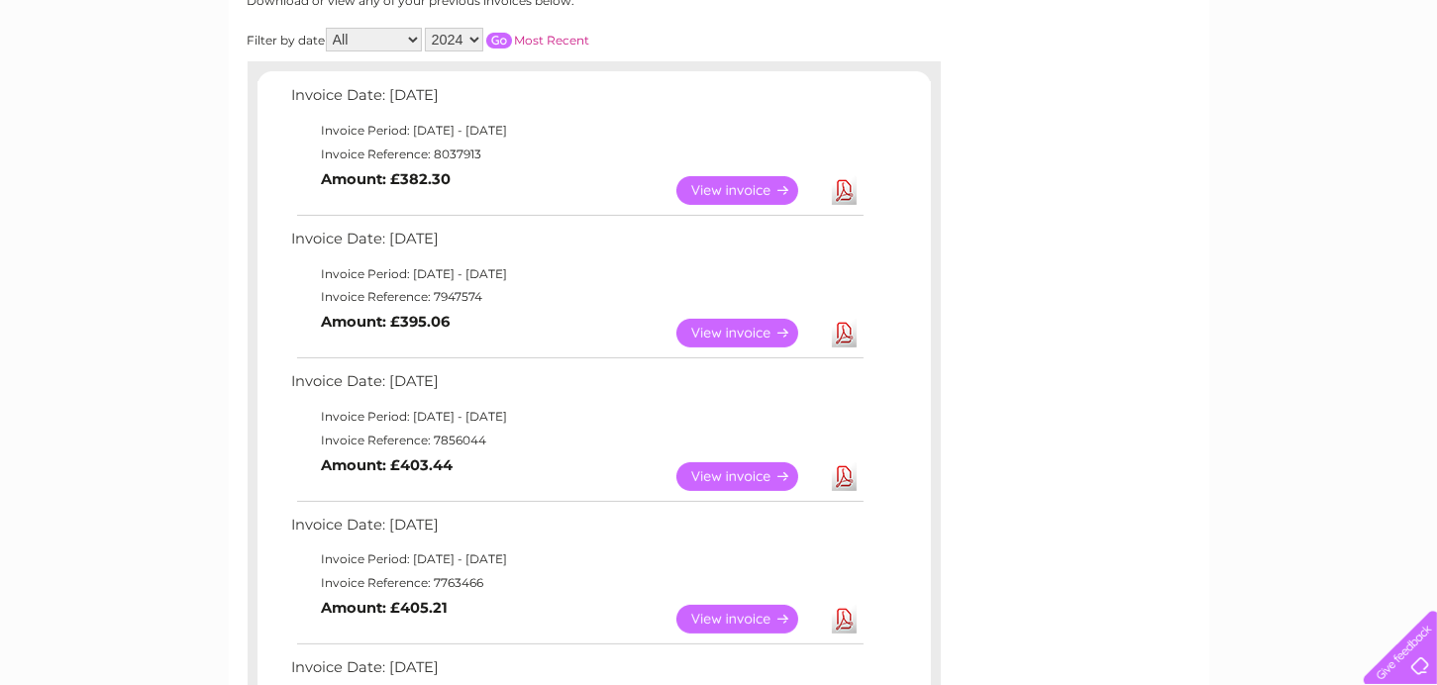
scroll to position [190, 0]
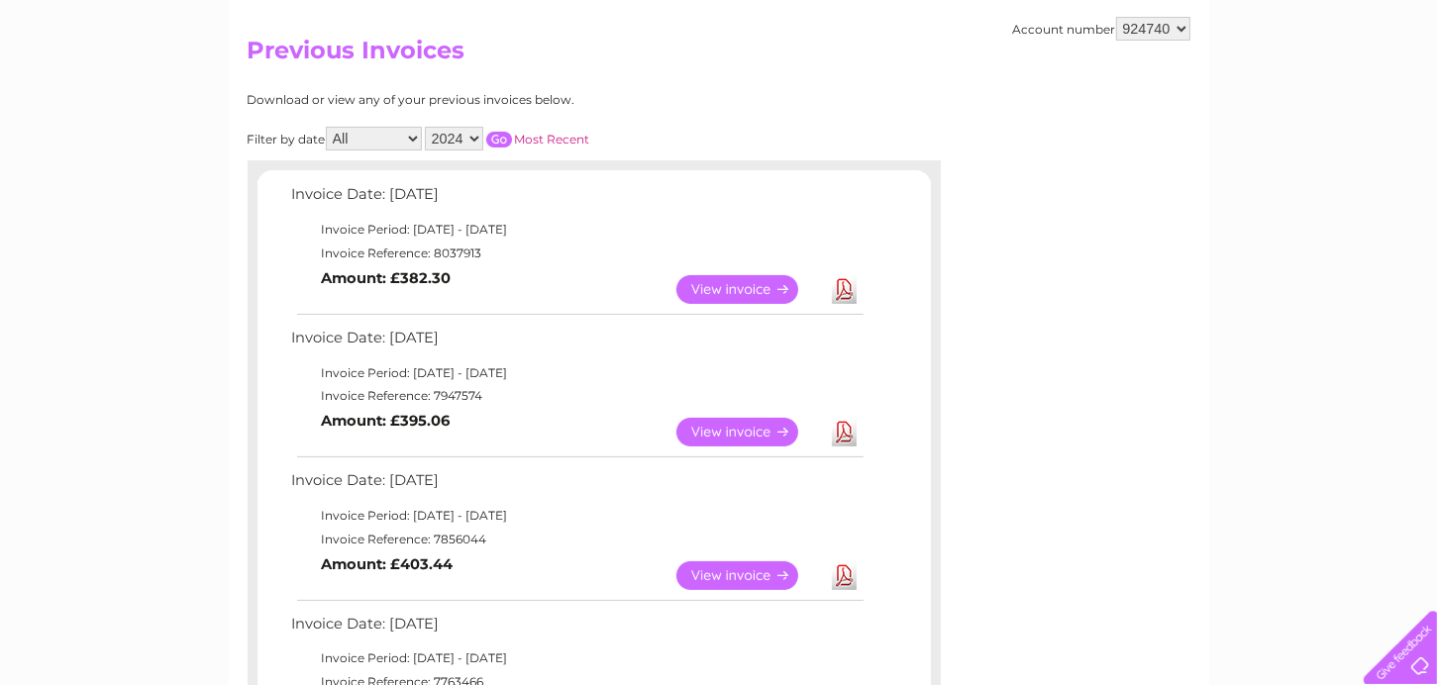
click at [501, 137] on input "button" at bounding box center [499, 140] width 26 height 16
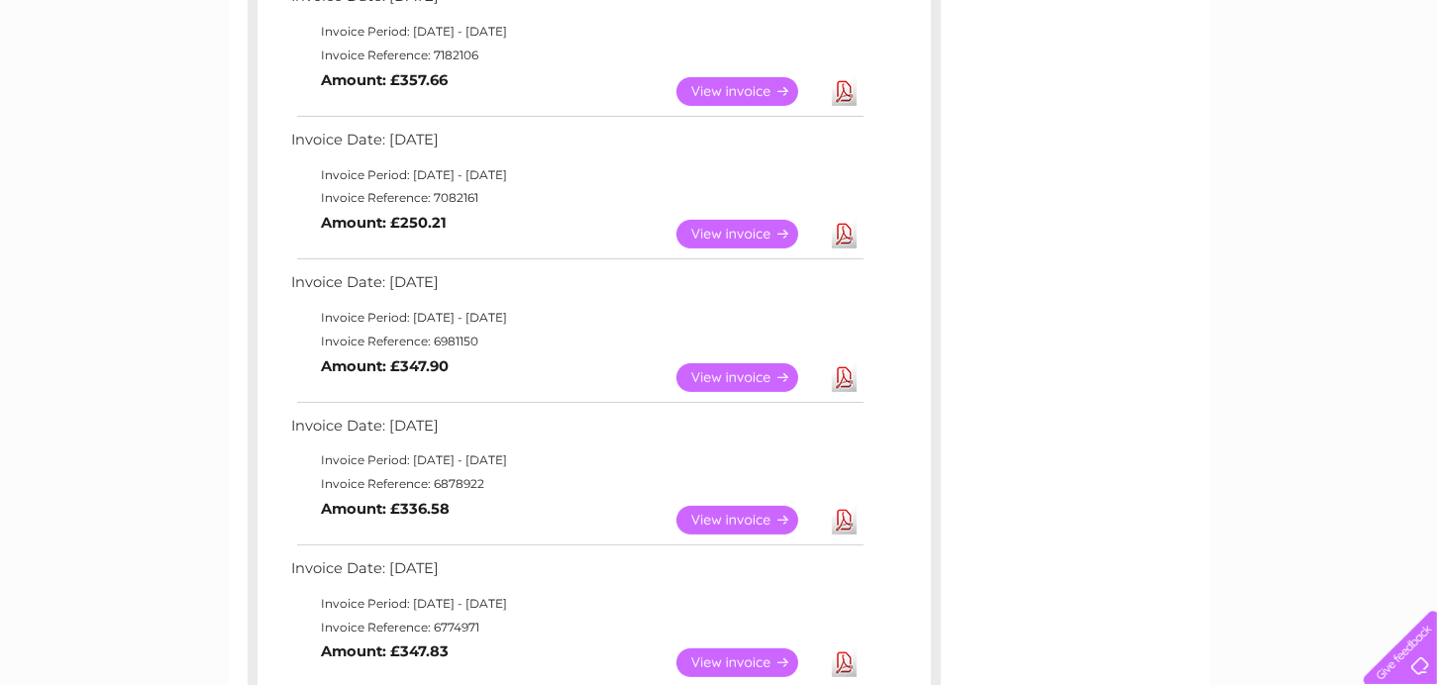
click at [706, 522] on link "View" at bounding box center [749, 520] width 146 height 29
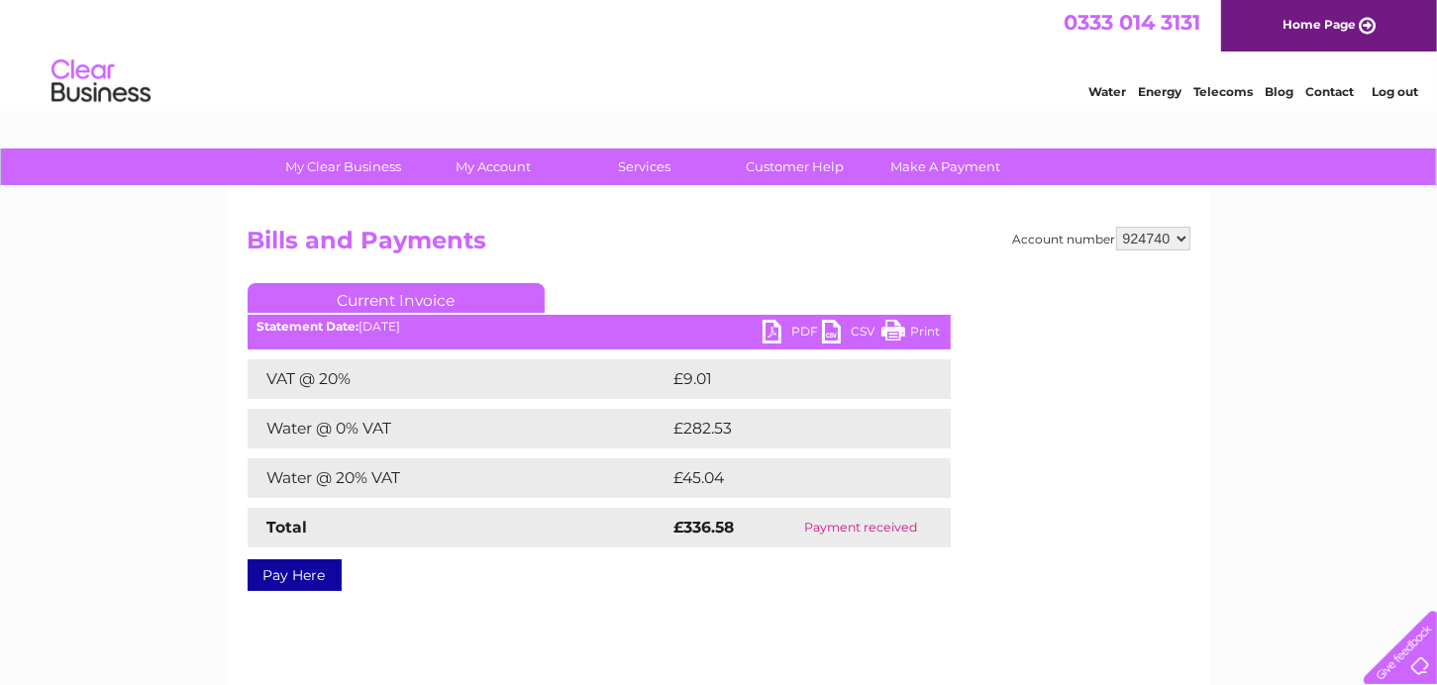
click at [904, 328] on link "Print" at bounding box center [910, 334] width 59 height 29
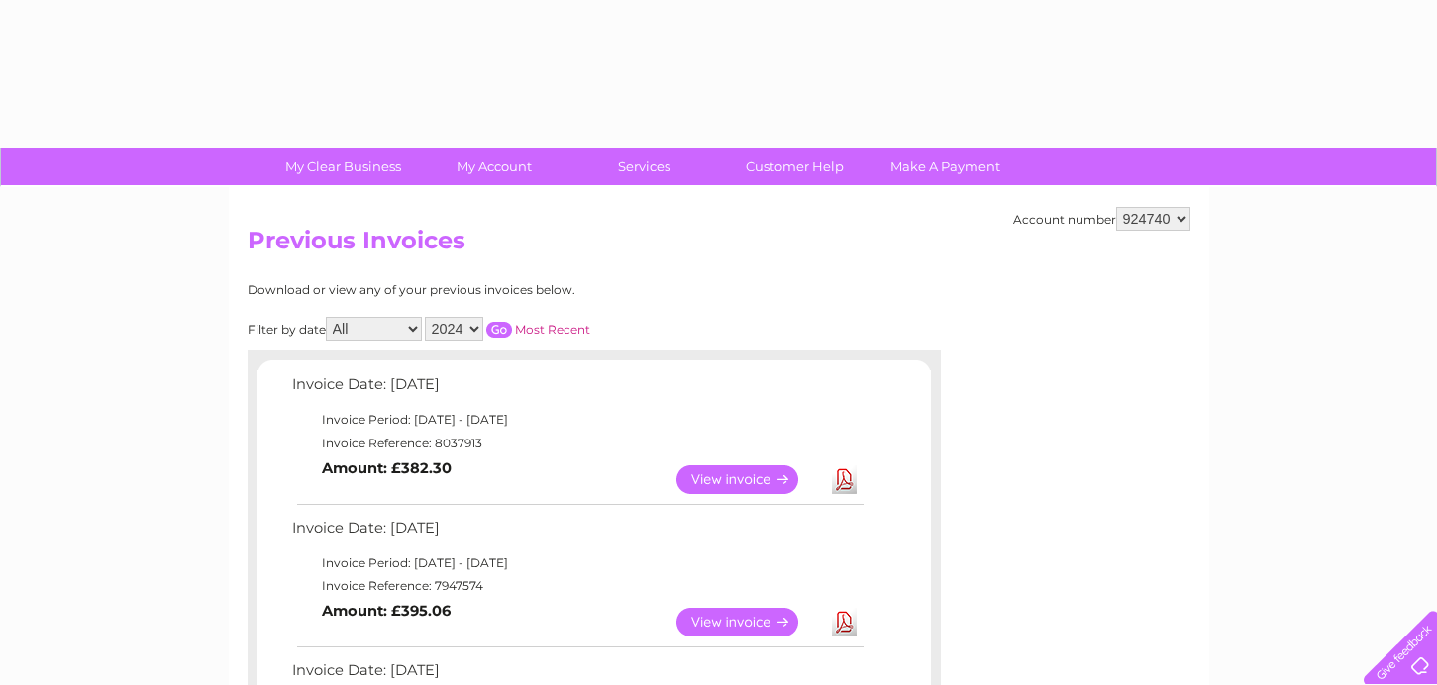
select select "2024"
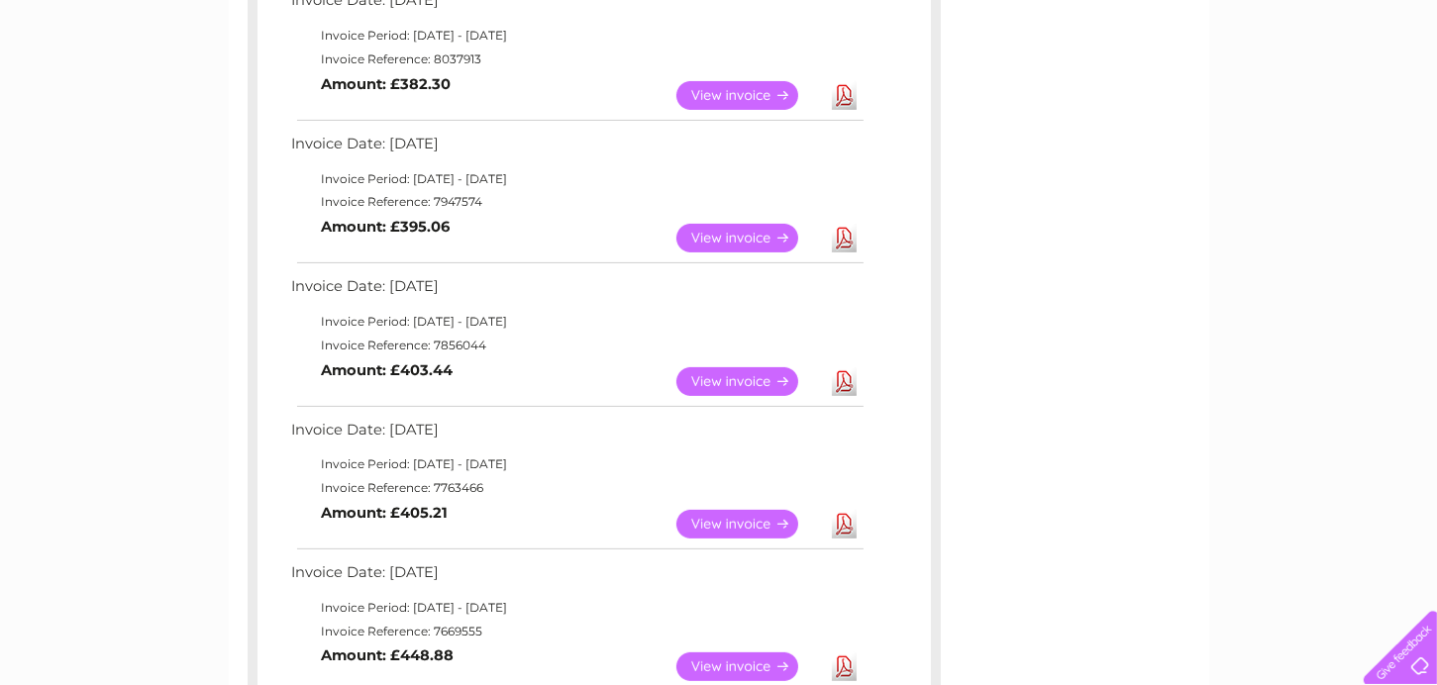
scroll to position [87, 0]
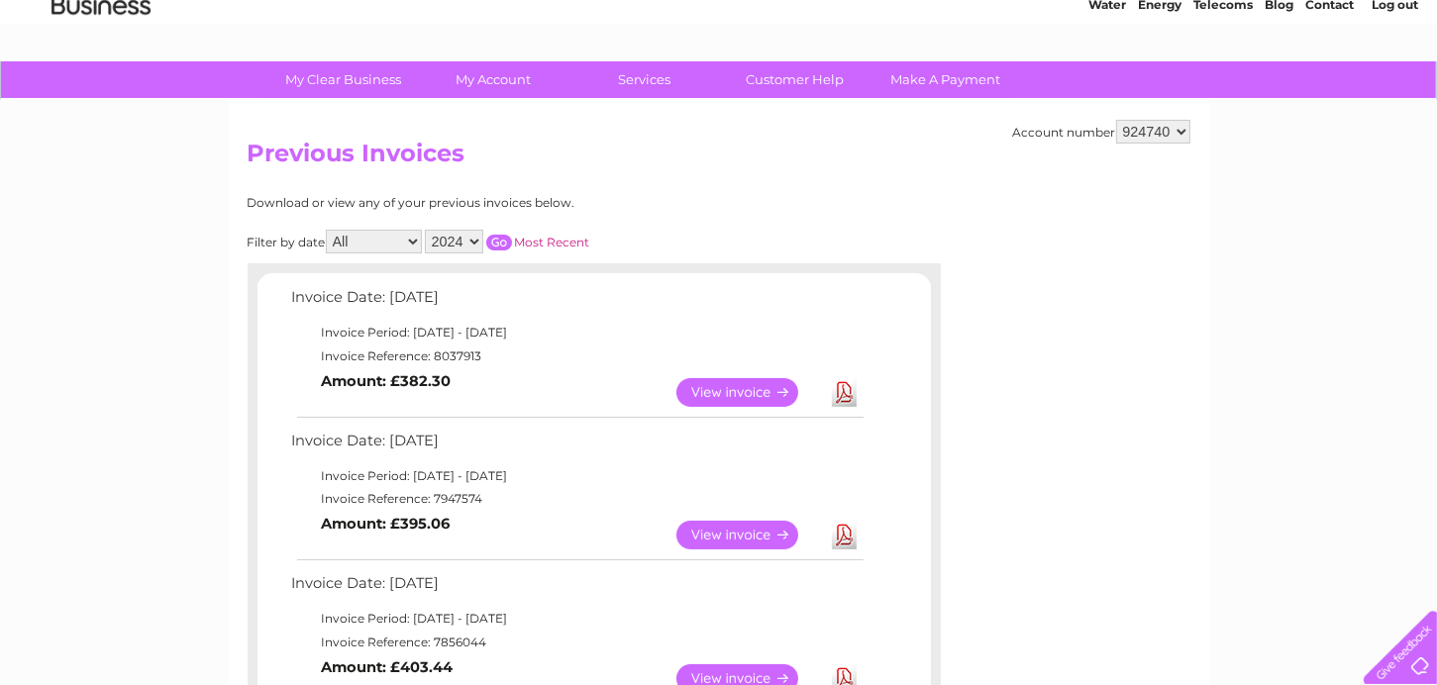
click at [493, 240] on input "button" at bounding box center [499, 243] width 26 height 16
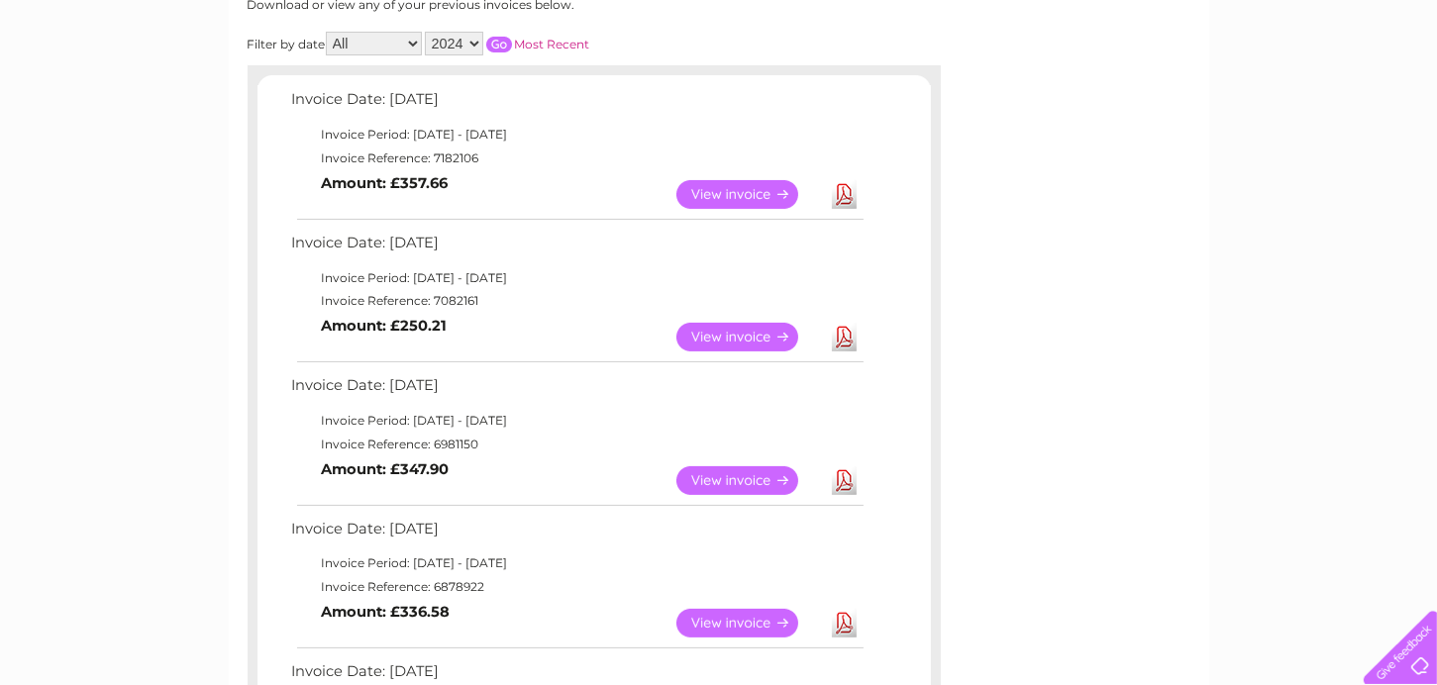
scroll to position [384, 0]
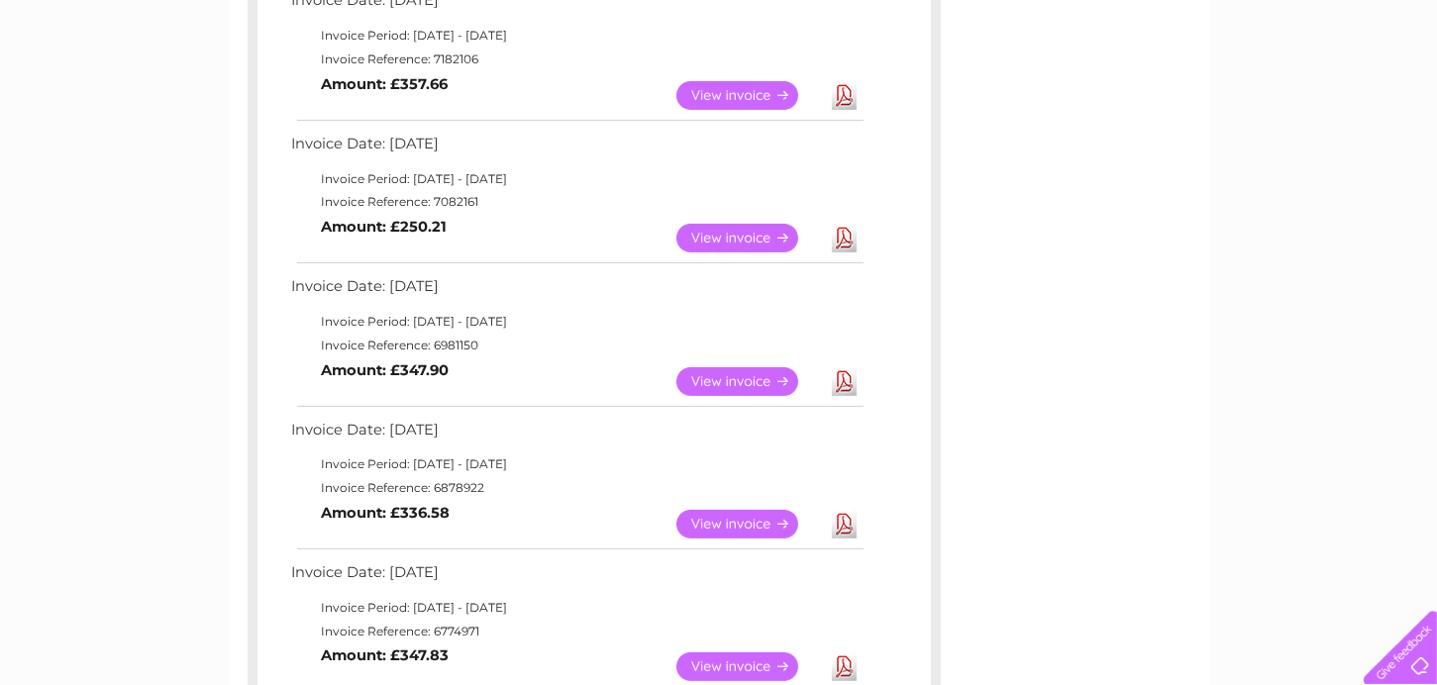
click at [710, 376] on link "View" at bounding box center [749, 381] width 146 height 29
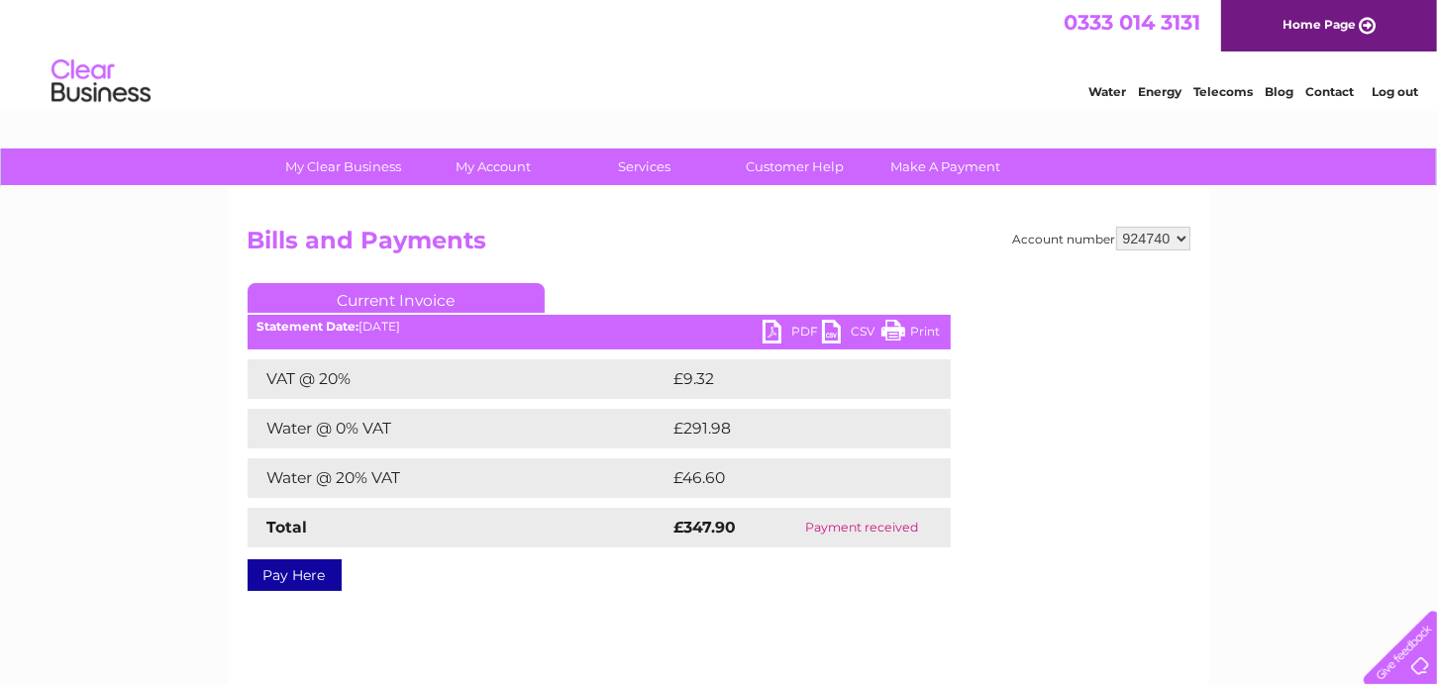
click at [912, 333] on link "Print" at bounding box center [910, 334] width 59 height 29
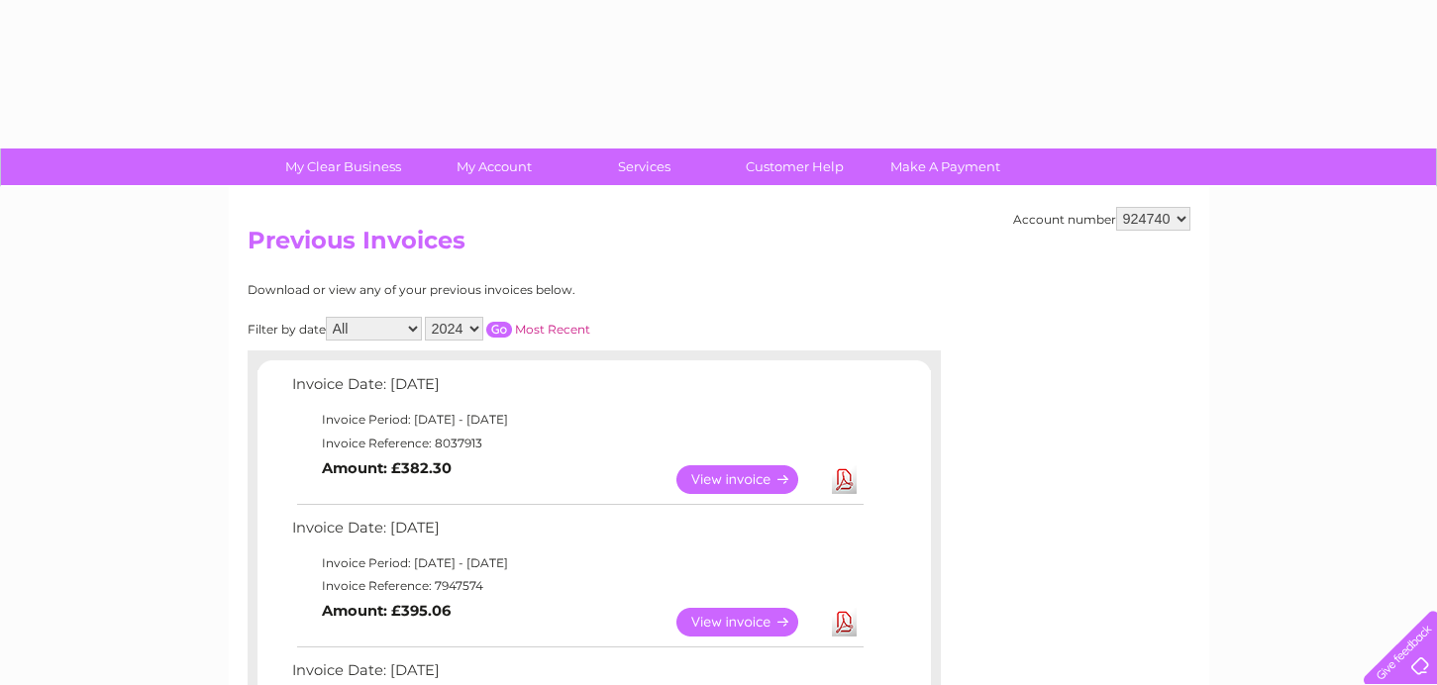
select select "2024"
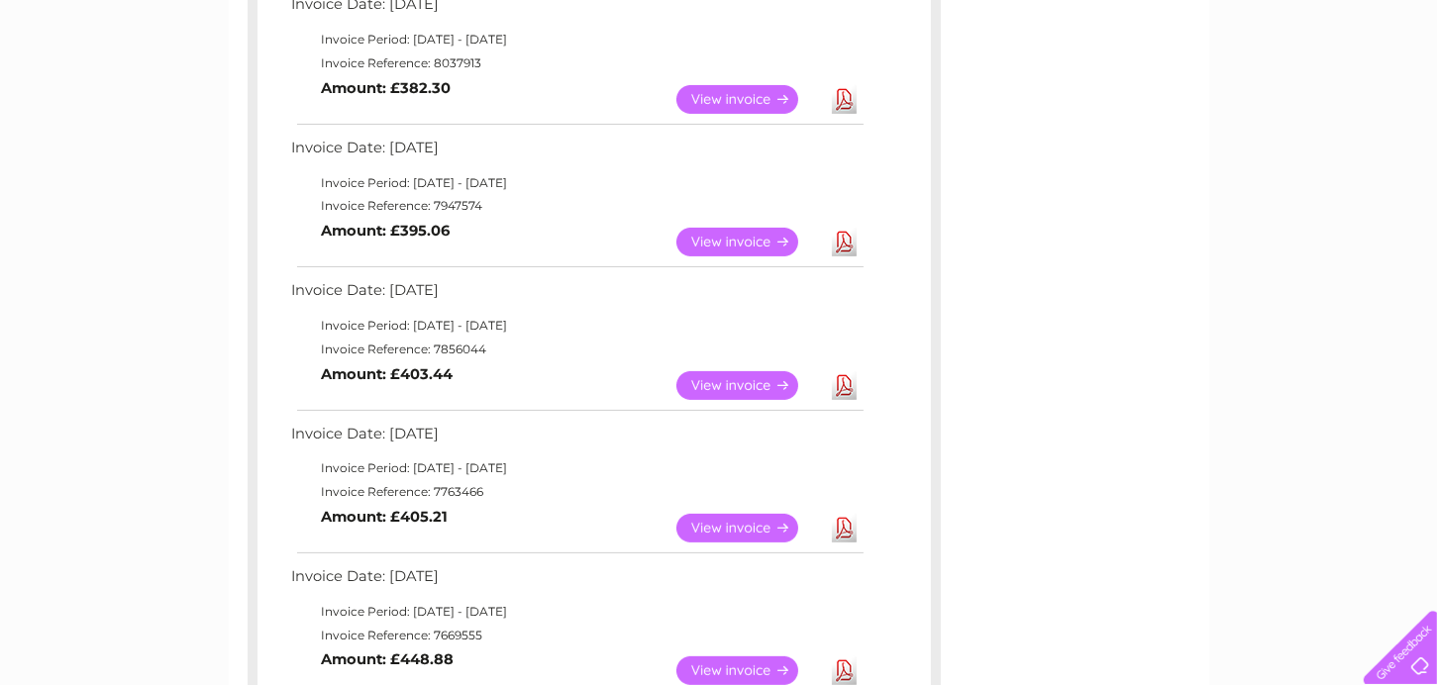
scroll to position [182, 0]
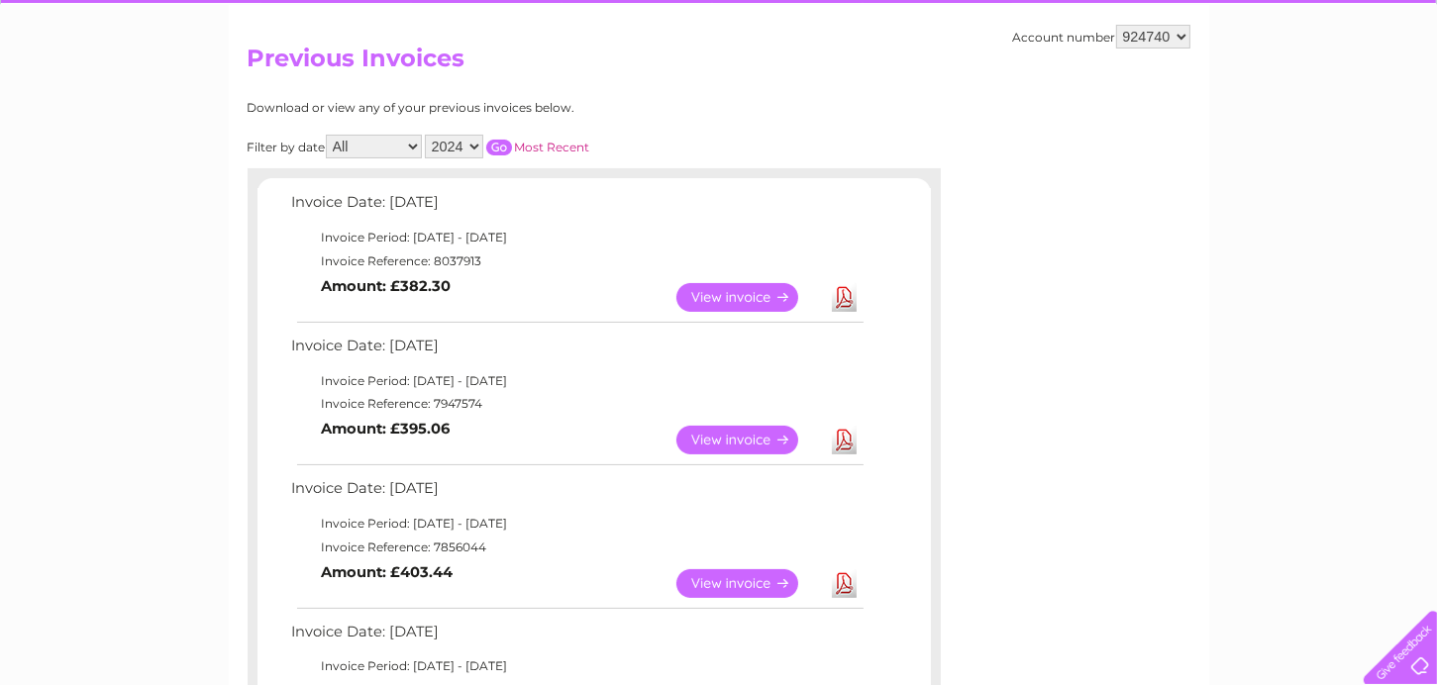
click at [497, 141] on input "button" at bounding box center [499, 148] width 26 height 16
click at [730, 436] on link "View" at bounding box center [749, 440] width 146 height 29
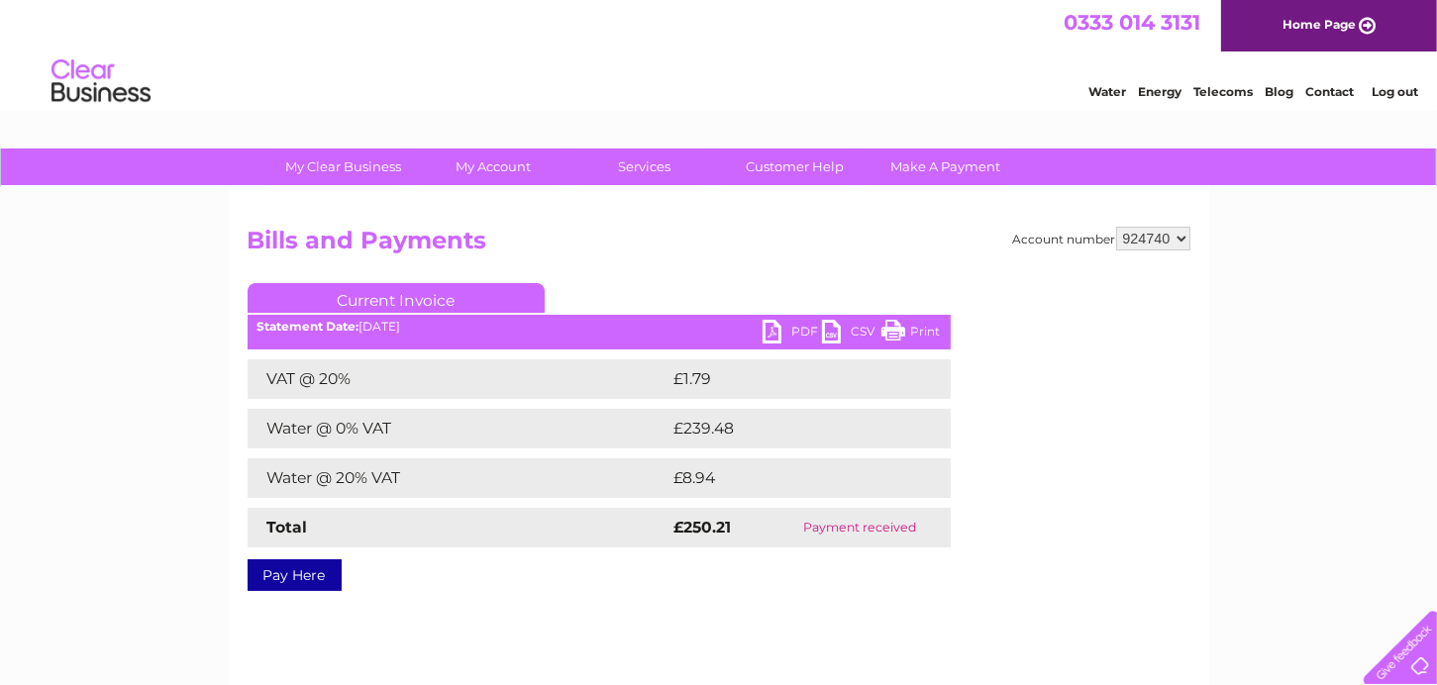
click at [907, 328] on link "Print" at bounding box center [910, 334] width 59 height 29
